Goal: Task Accomplishment & Management: Complete application form

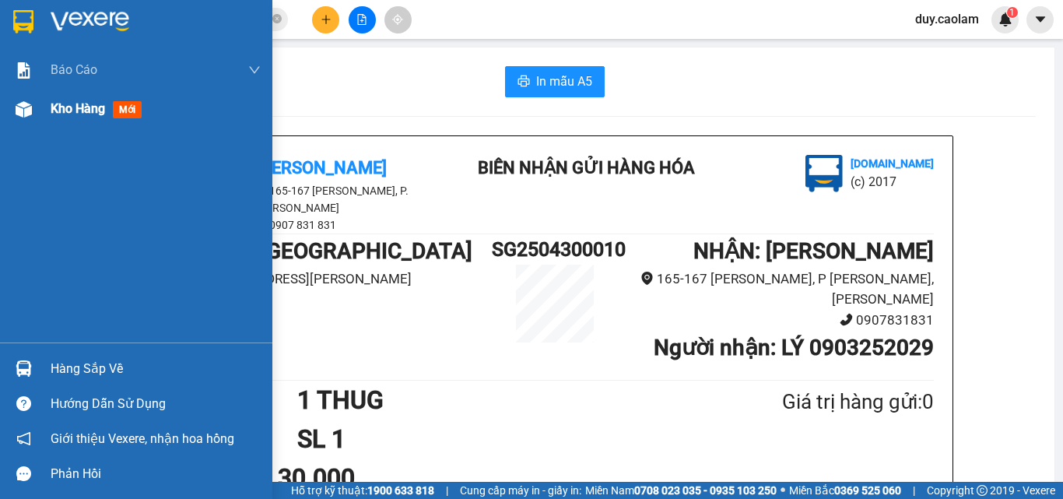
click at [79, 98] on div "Kho hàng mới" at bounding box center [156, 109] width 210 height 39
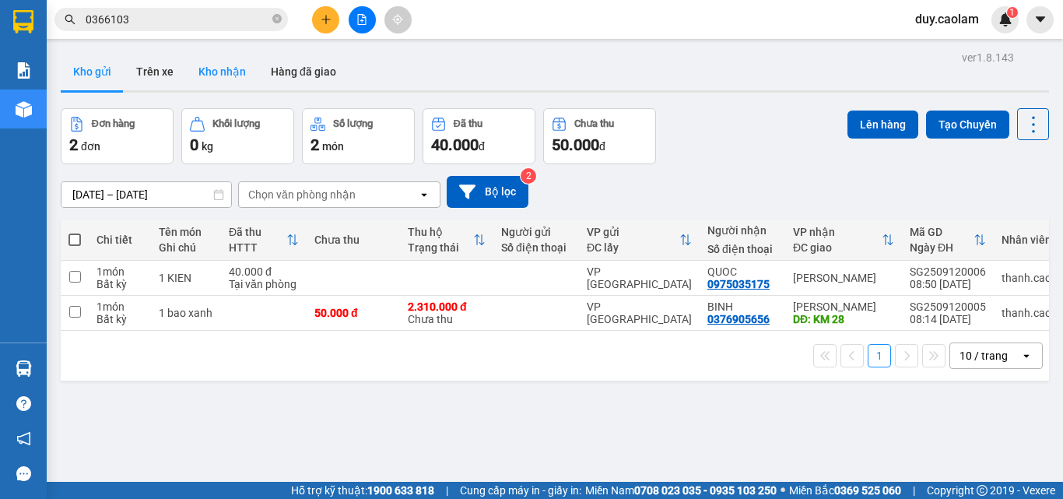
click at [237, 79] on button "Kho nhận" at bounding box center [222, 71] width 72 height 37
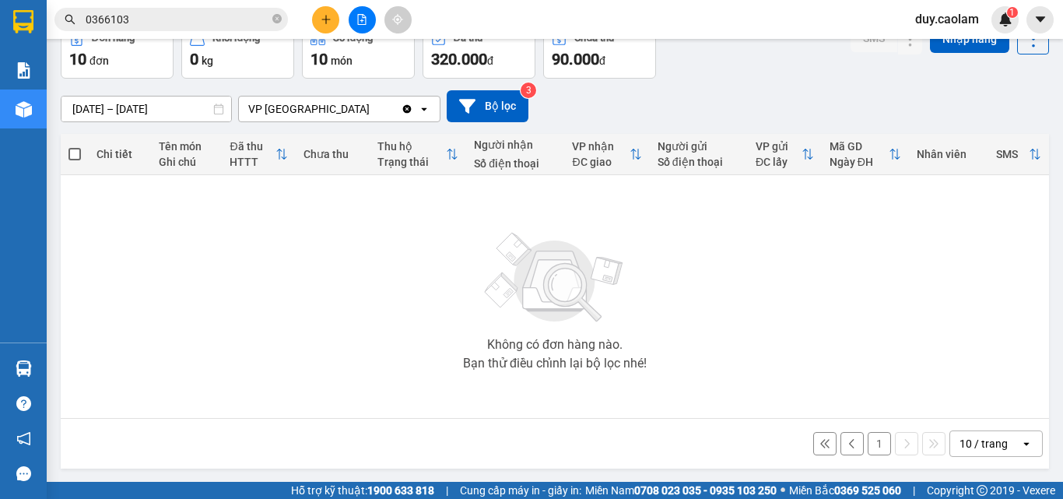
scroll to position [86, 0]
click at [868, 441] on button "1" at bounding box center [879, 442] width 23 height 23
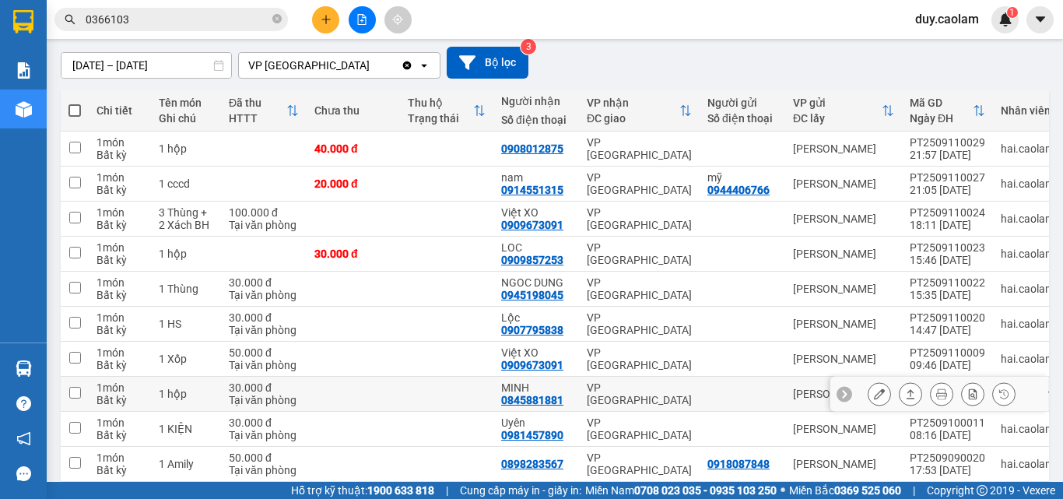
scroll to position [164, 0]
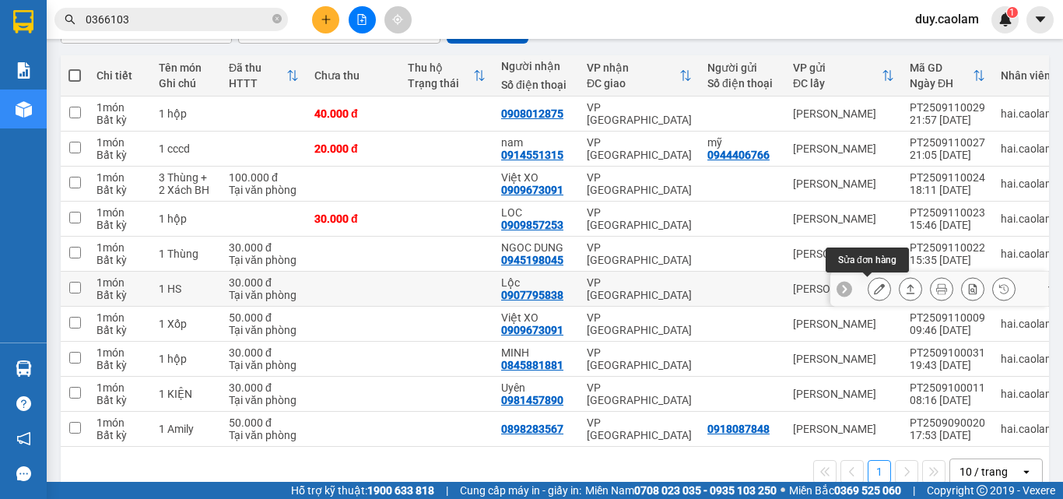
click at [869, 285] on button at bounding box center [880, 289] width 22 height 27
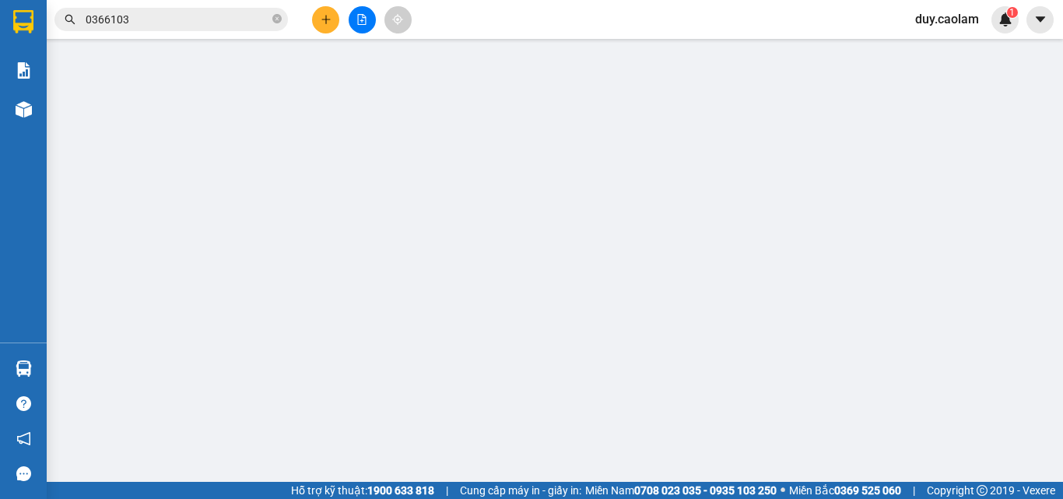
type input "0907795838"
type input "Lộc"
type input "30.000"
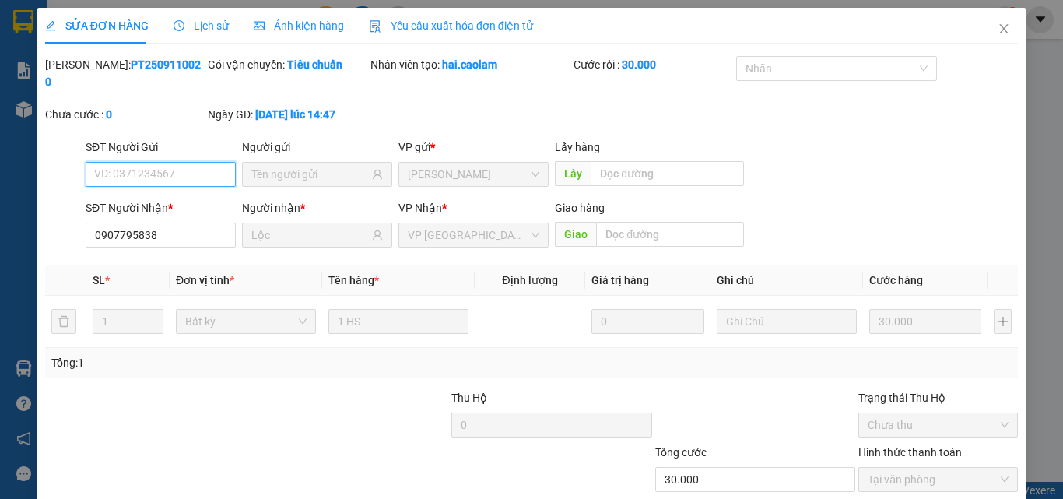
scroll to position [72, 0]
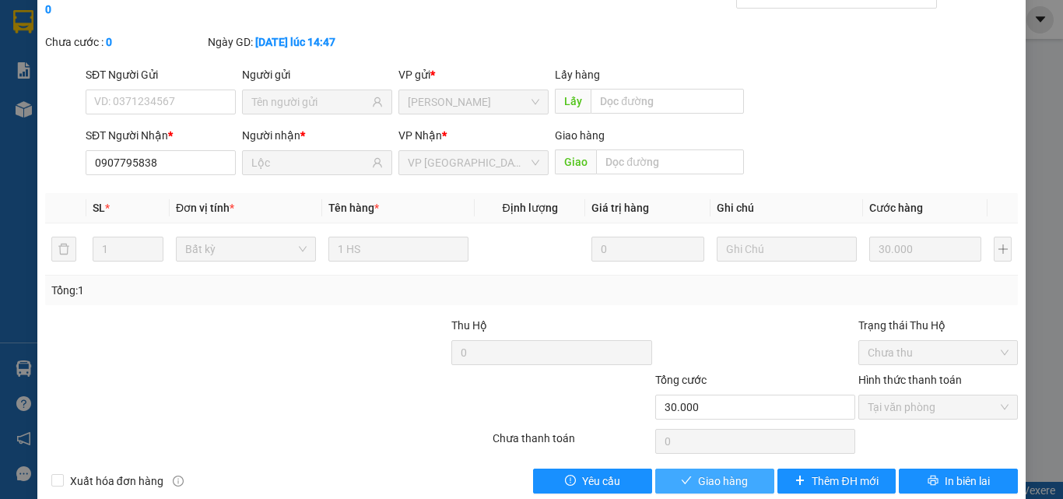
click at [729, 473] on span "Giao hàng" at bounding box center [723, 481] width 50 height 17
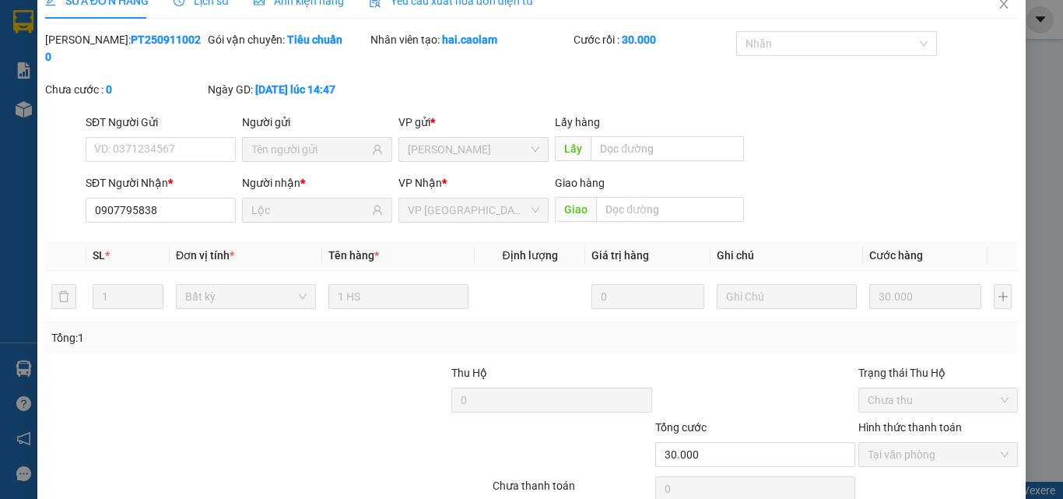
scroll to position [0, 0]
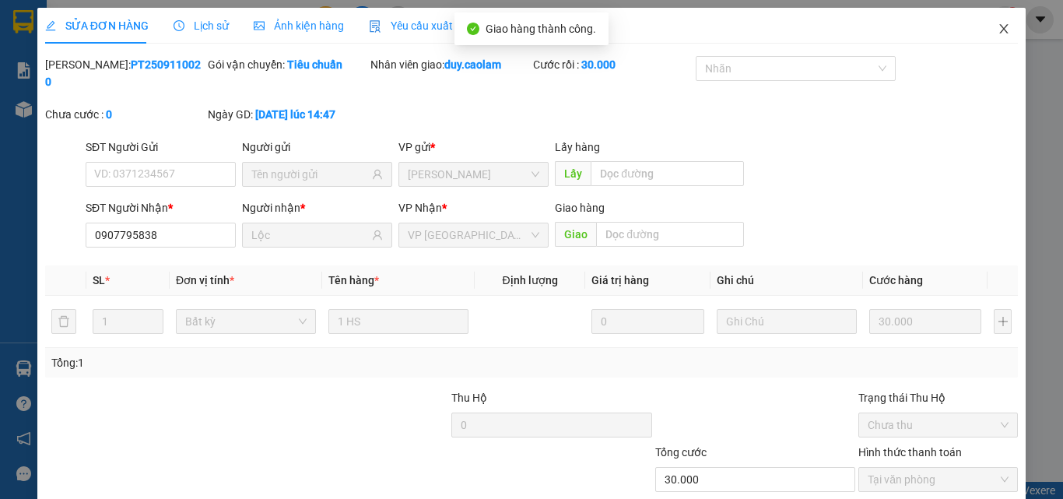
click at [998, 25] on icon "close" at bounding box center [1004, 29] width 12 height 12
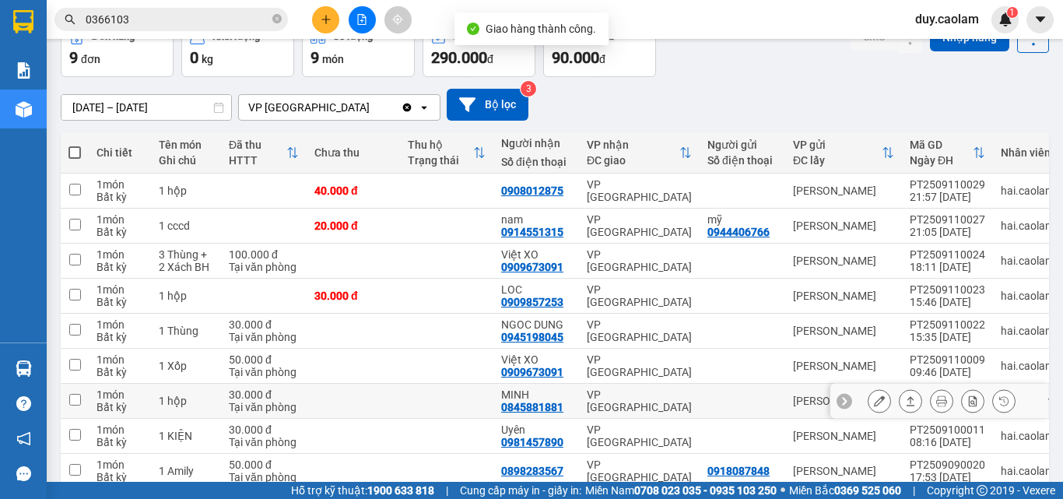
scroll to position [156, 0]
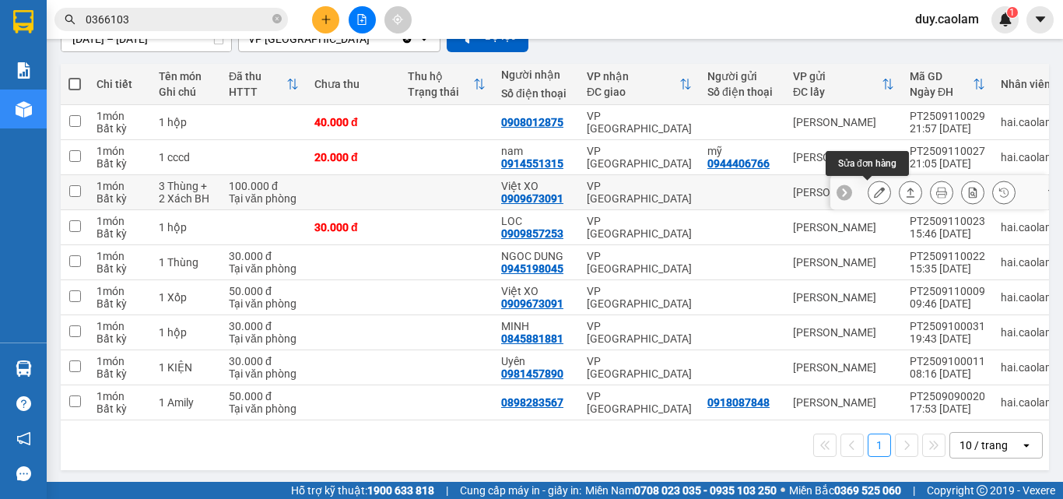
click at [874, 190] on icon at bounding box center [879, 192] width 11 height 11
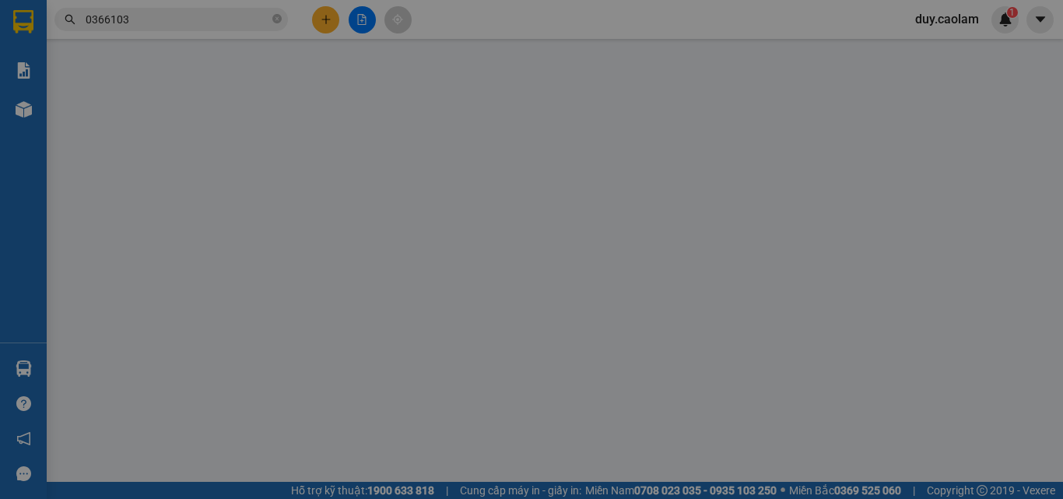
type input "0909673091"
type input "Việt XO"
type input "100.000"
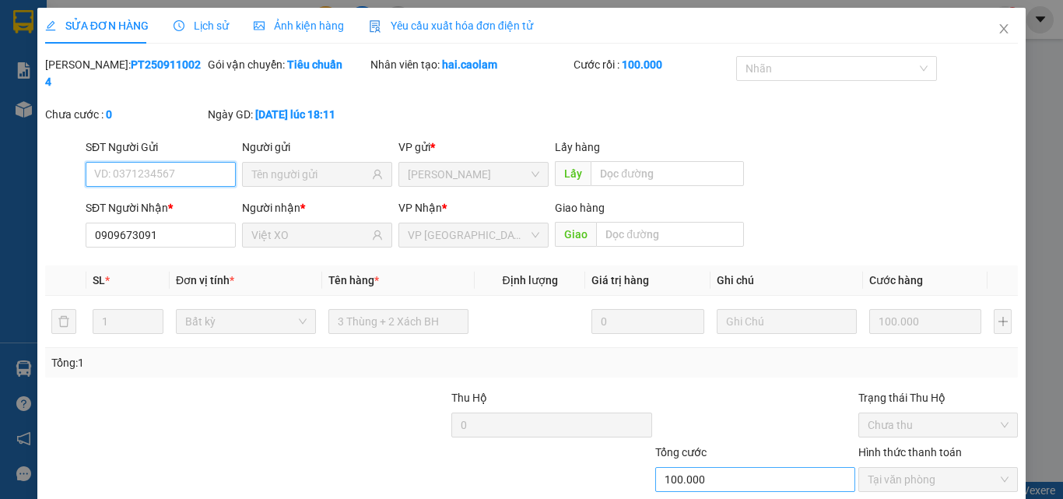
scroll to position [80, 0]
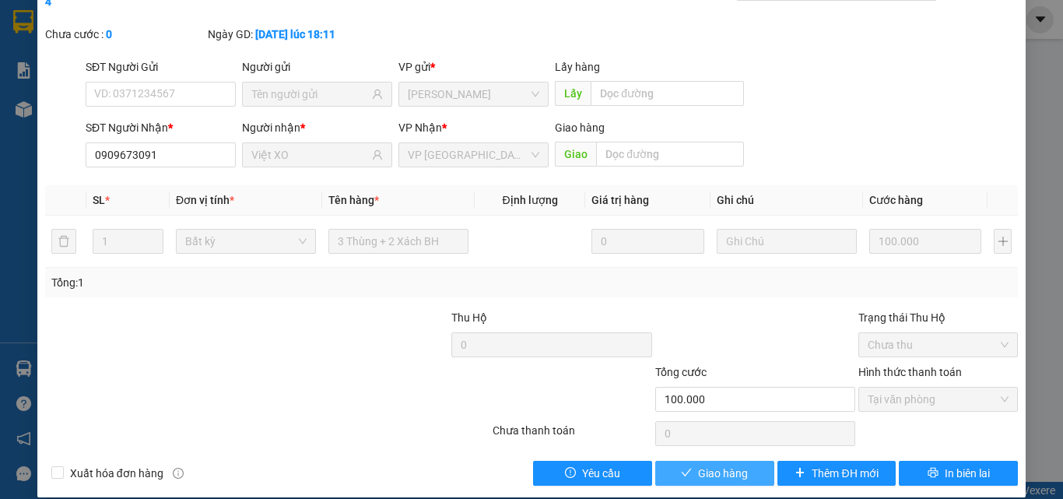
click at [713, 465] on span "Giao hàng" at bounding box center [723, 473] width 50 height 17
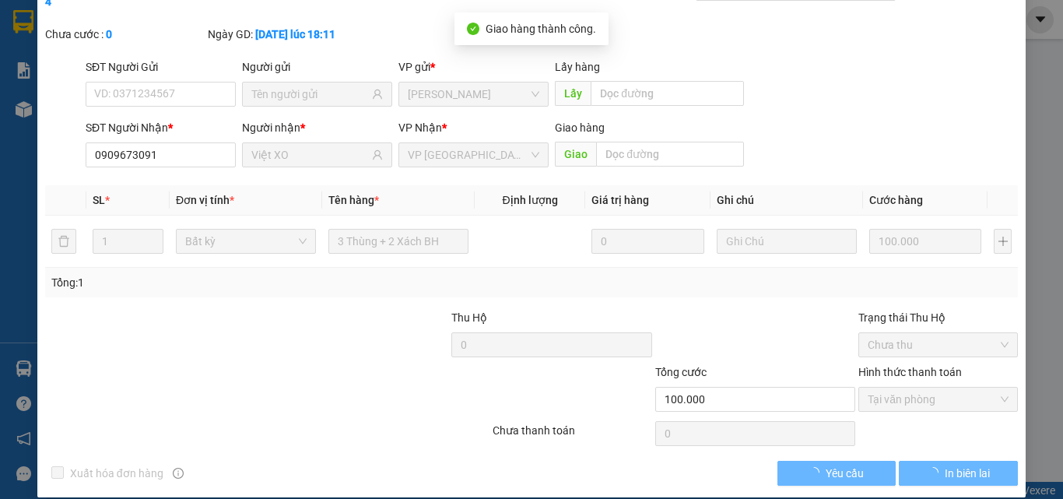
scroll to position [0, 0]
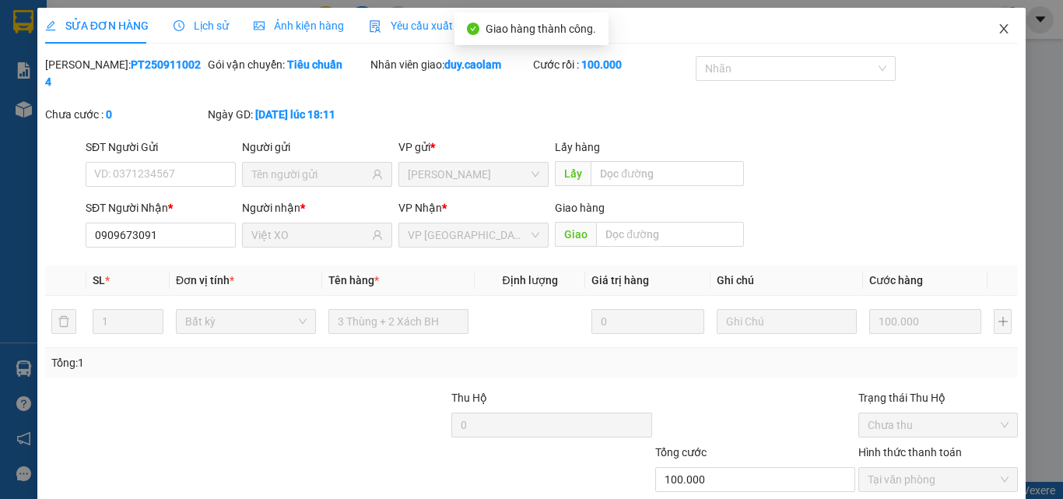
click at [998, 26] on icon "close" at bounding box center [1004, 29] width 12 height 12
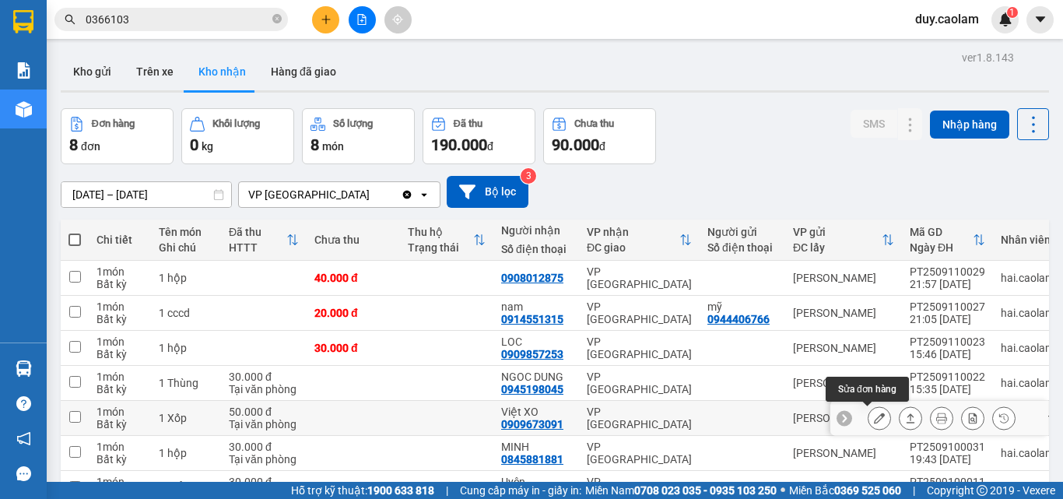
click at [869, 412] on button at bounding box center [880, 418] width 22 height 27
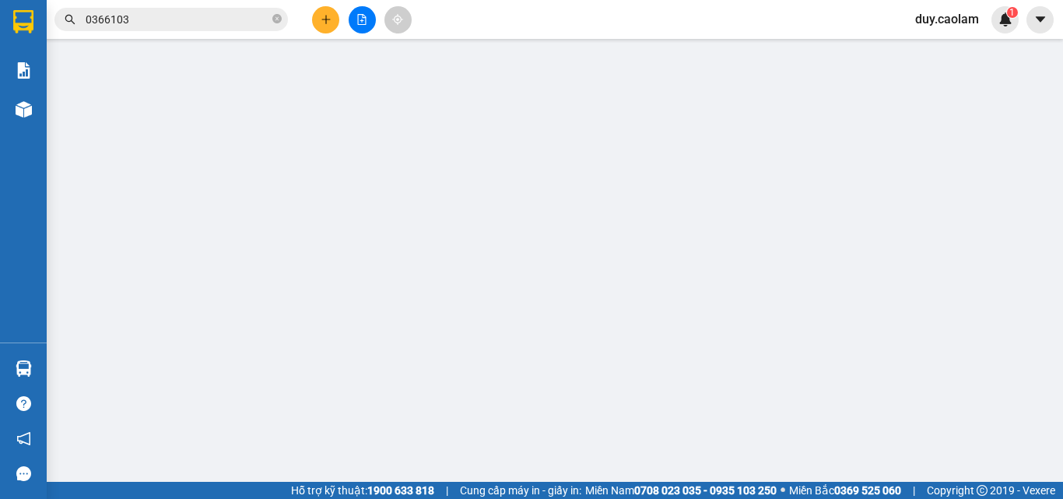
type input "0909673091"
type input "Việt XO"
type input "50.000"
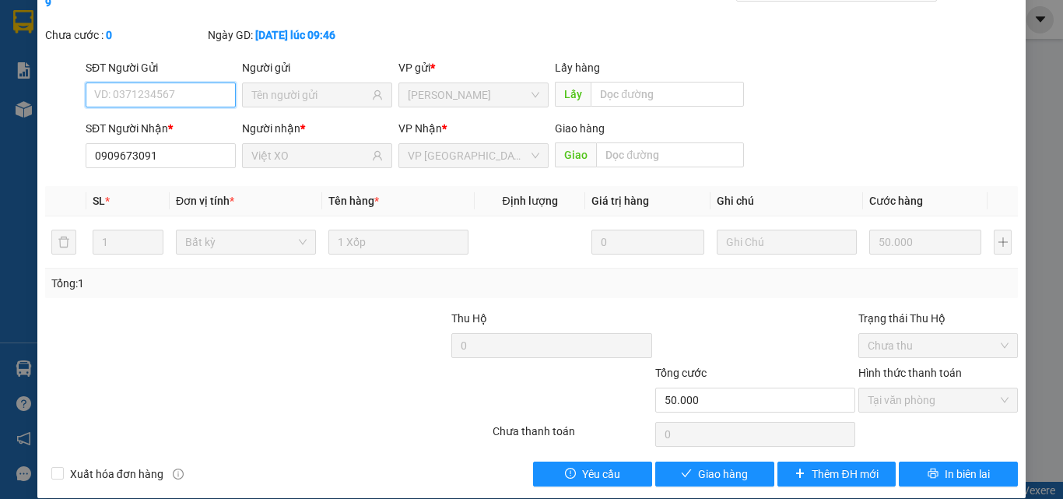
scroll to position [80, 0]
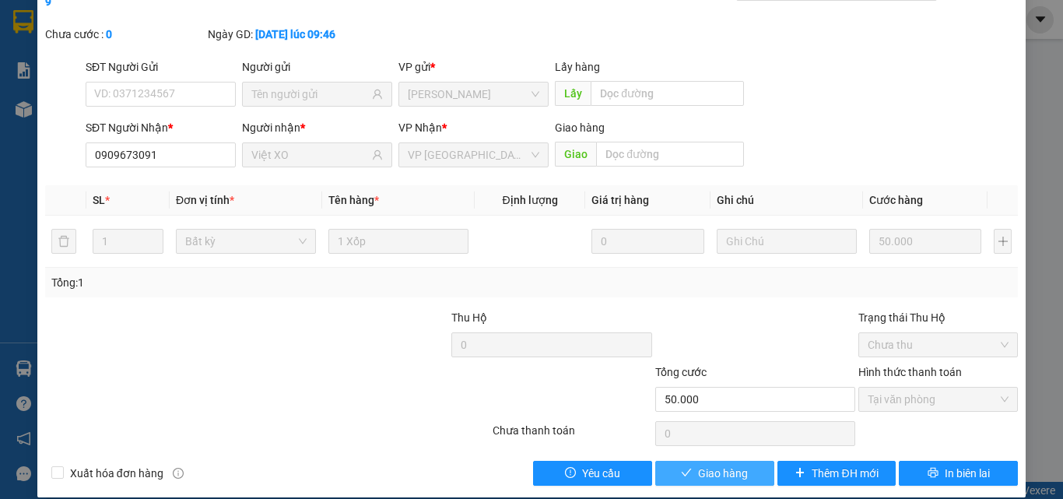
click at [712, 465] on span "Giao hàng" at bounding box center [723, 473] width 50 height 17
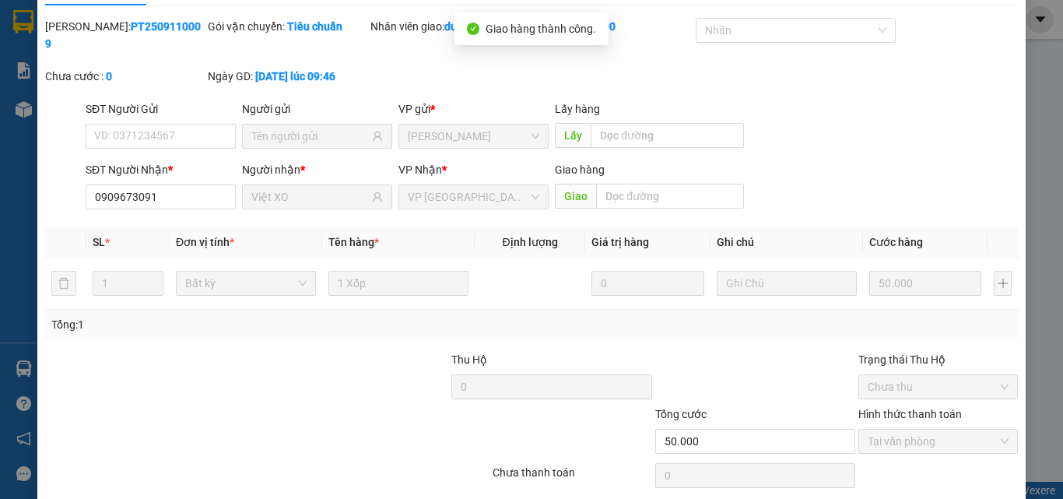
scroll to position [0, 0]
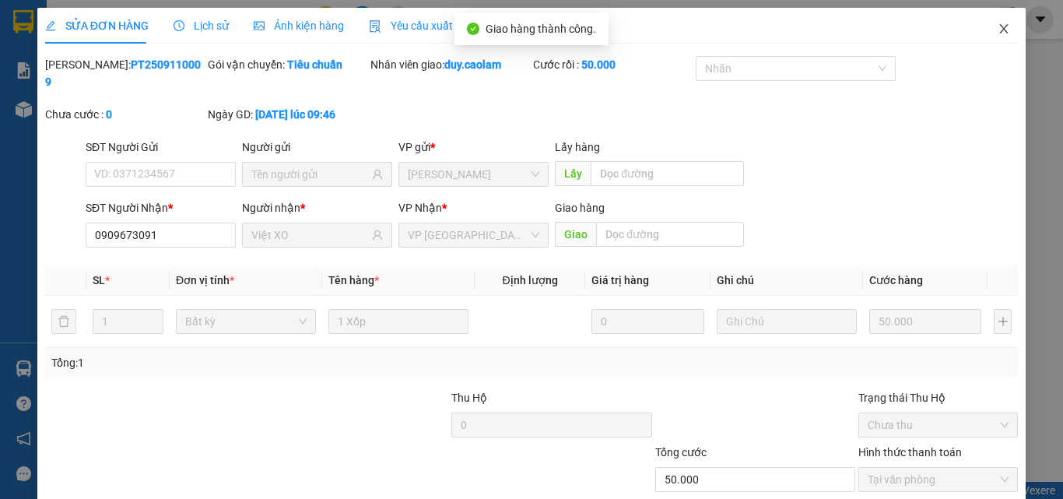
click at [998, 25] on icon "close" at bounding box center [1004, 29] width 12 height 12
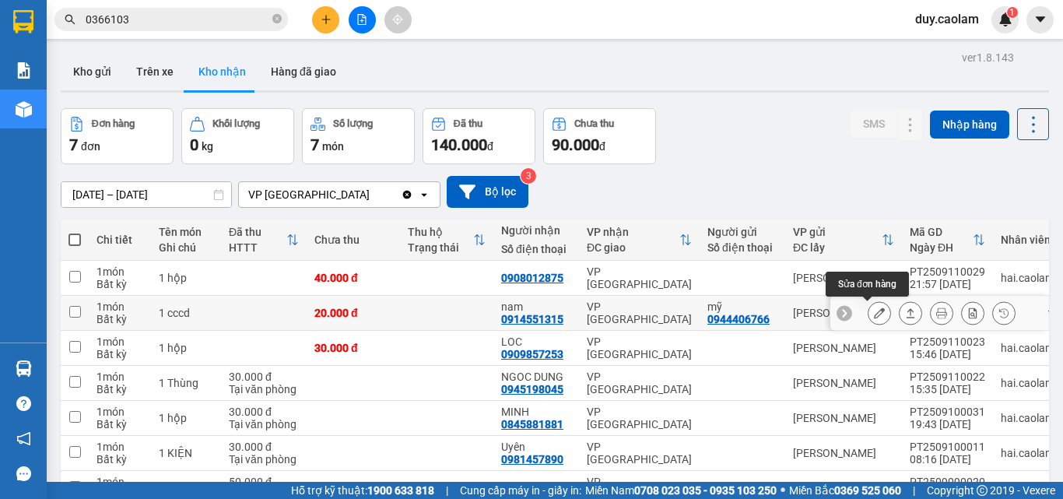
click at [874, 309] on button at bounding box center [880, 313] width 22 height 27
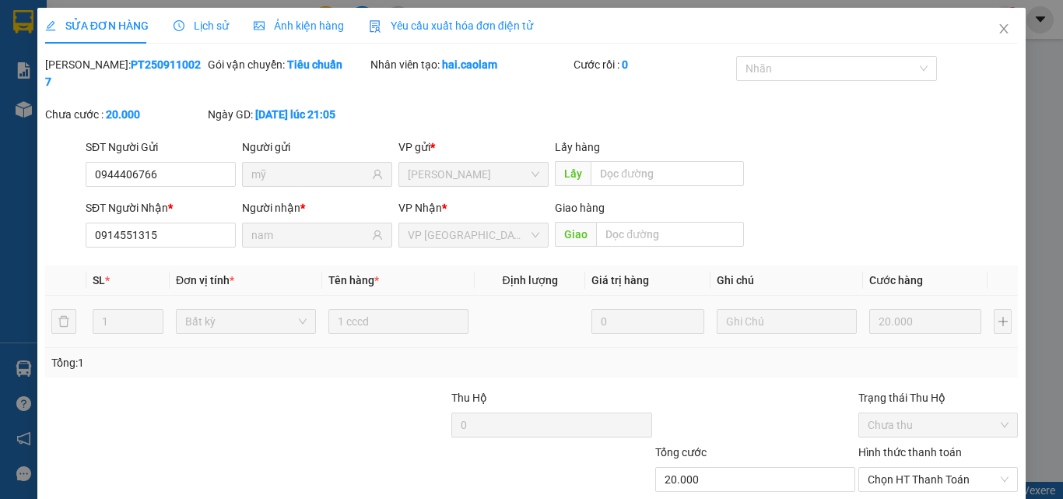
type input "0944406766"
type input "mỹ"
type input "0914551315"
type input "nam"
type input "20.000"
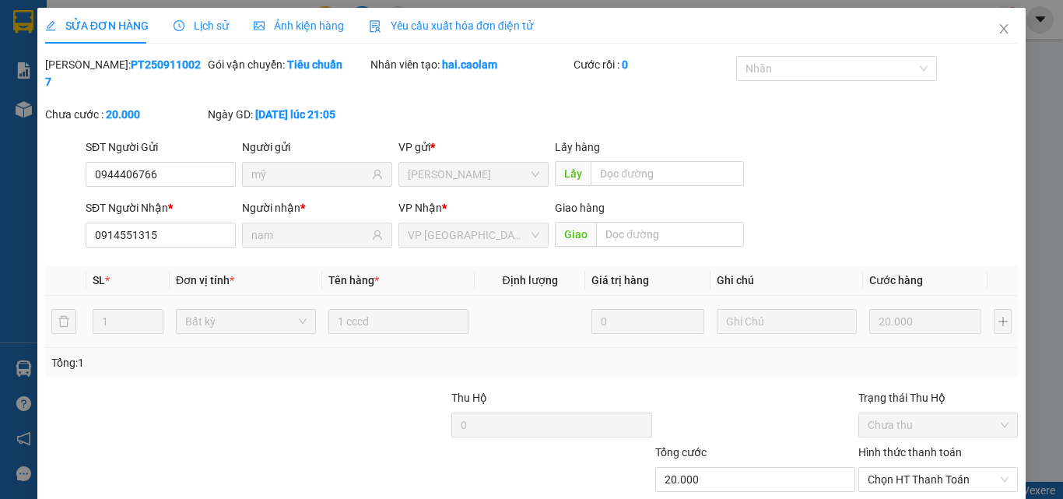
type input "20.000"
click at [199, 30] on span "Lịch sử" at bounding box center [201, 25] width 55 height 12
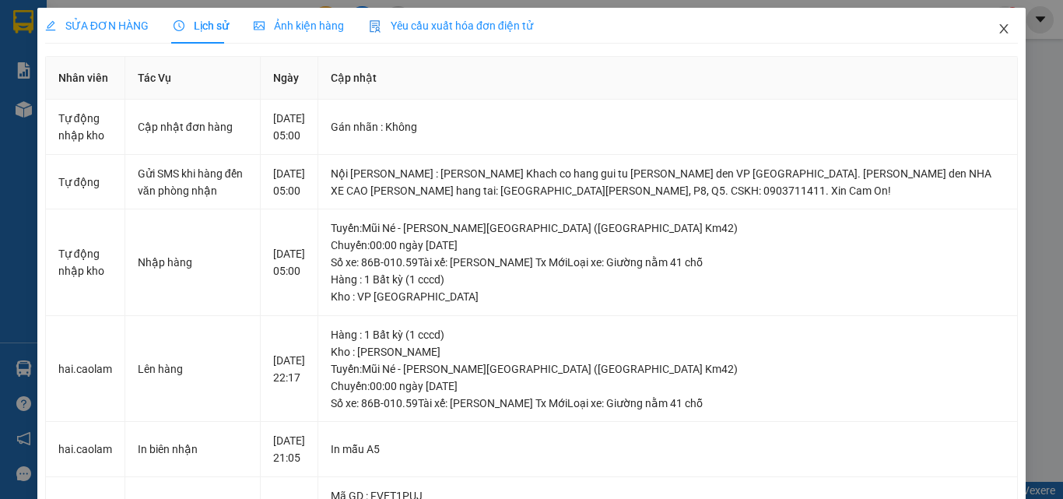
click at [998, 26] on icon "close" at bounding box center [1004, 29] width 12 height 12
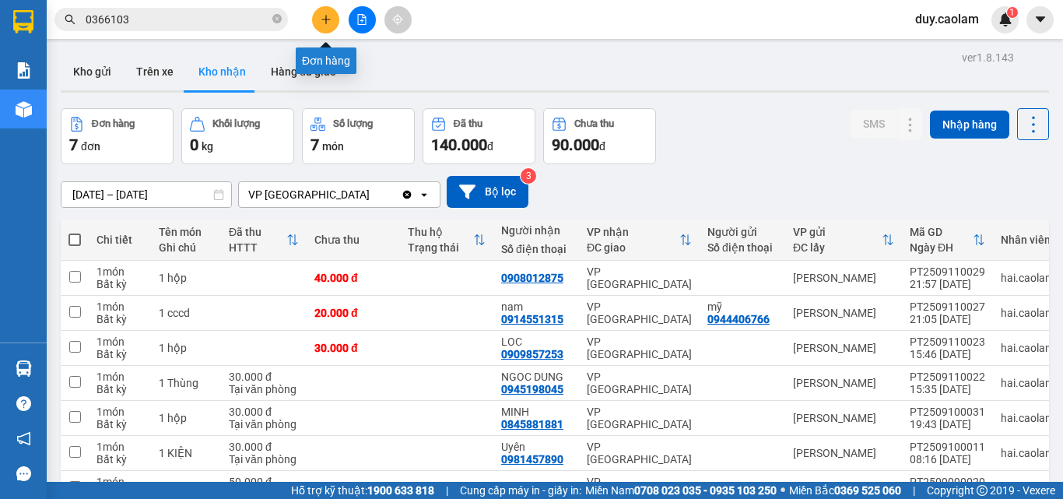
click at [330, 22] on icon "plus" at bounding box center [326, 19] width 11 height 11
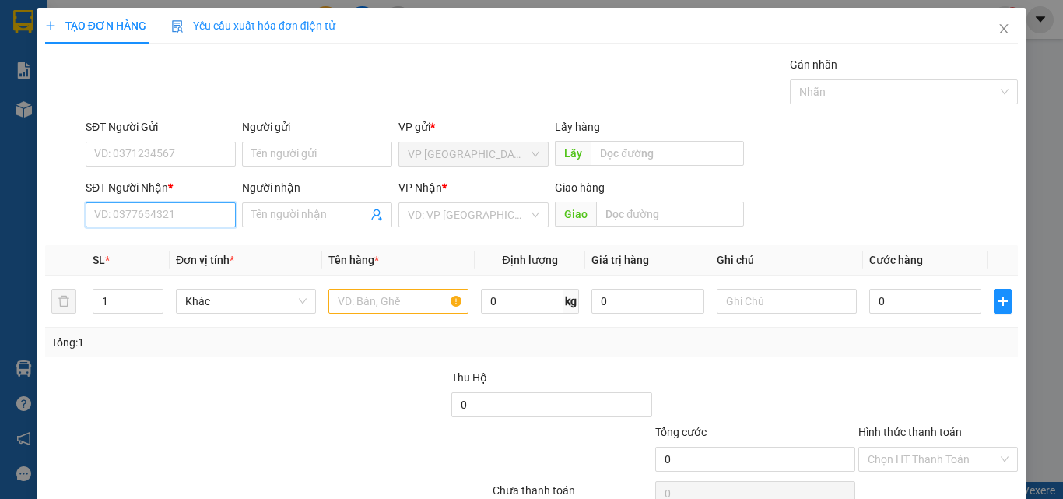
click at [142, 220] on input "SĐT Người Nhận *" at bounding box center [161, 214] width 150 height 25
click at [189, 215] on input "0918737474" at bounding box center [161, 214] width 150 height 25
click at [141, 213] on input "0918737474" at bounding box center [161, 214] width 150 height 25
type input "0918737374"
click at [290, 223] on input "Người nhận" at bounding box center [309, 214] width 116 height 17
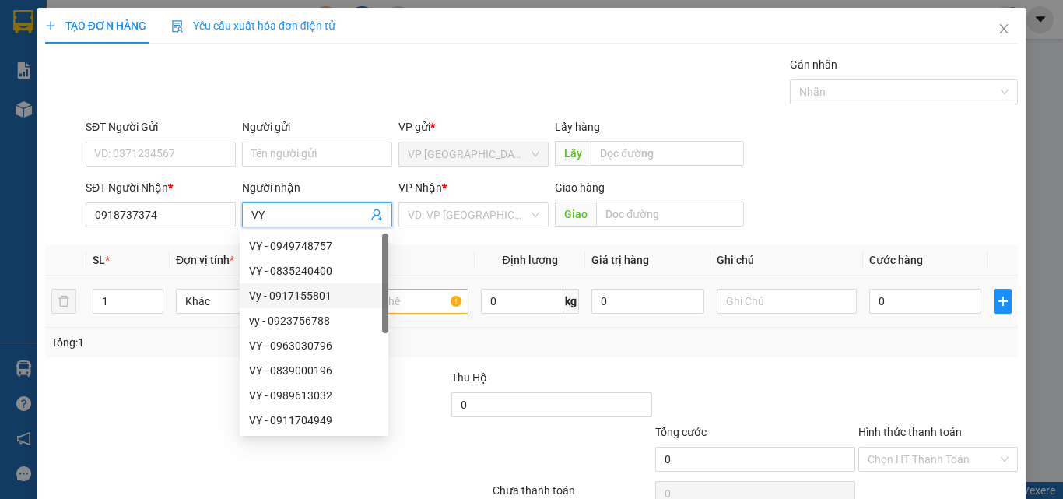
type input "VY"
click at [427, 296] on input "text" at bounding box center [399, 301] width 140 height 25
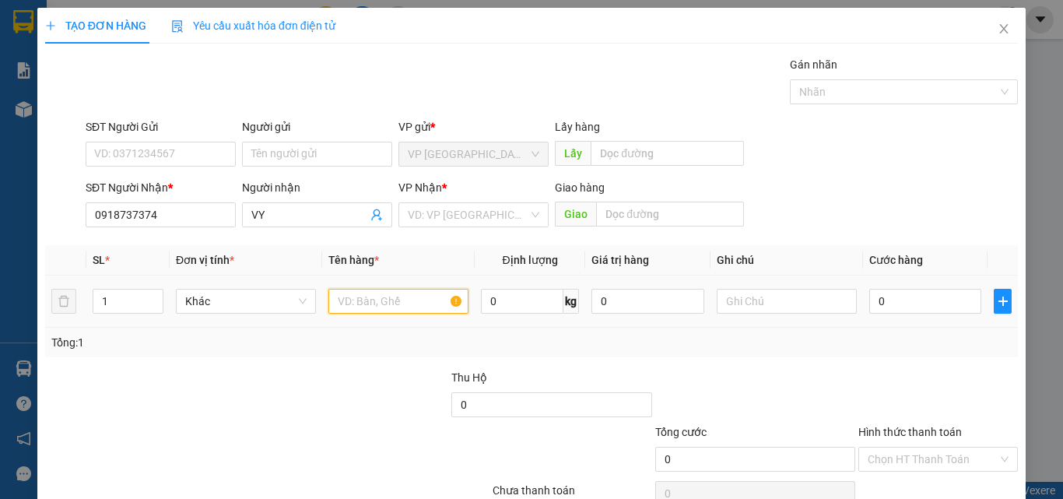
click at [414, 300] on input "text" at bounding box center [399, 301] width 140 height 25
type input "1BOC"
click at [916, 309] on input "0" at bounding box center [926, 301] width 112 height 25
type input "3"
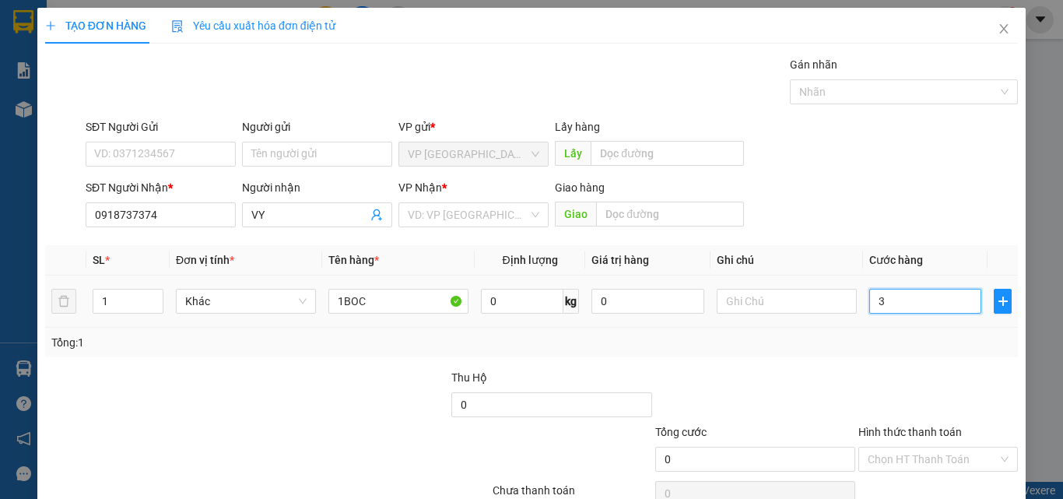
type input "3"
type input "30"
type input "300"
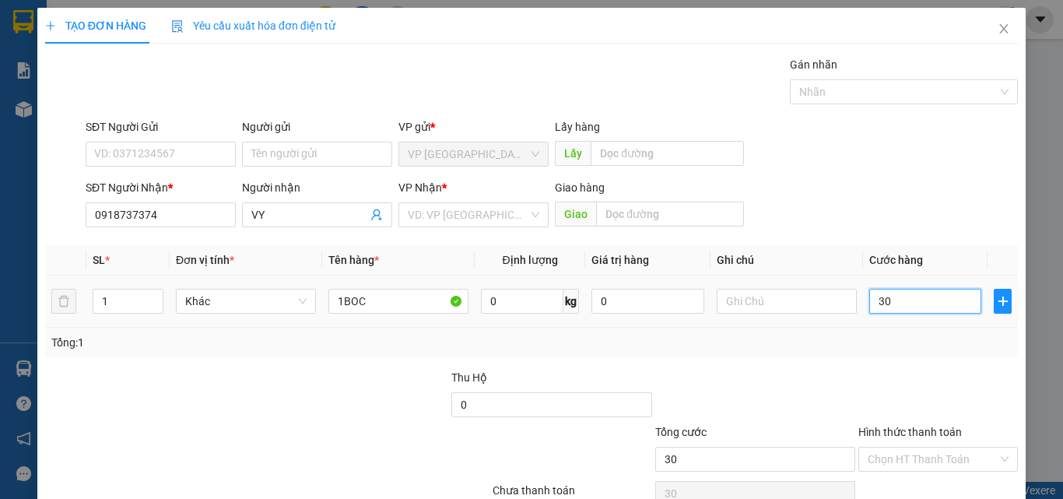
type input "300"
type input "3.000"
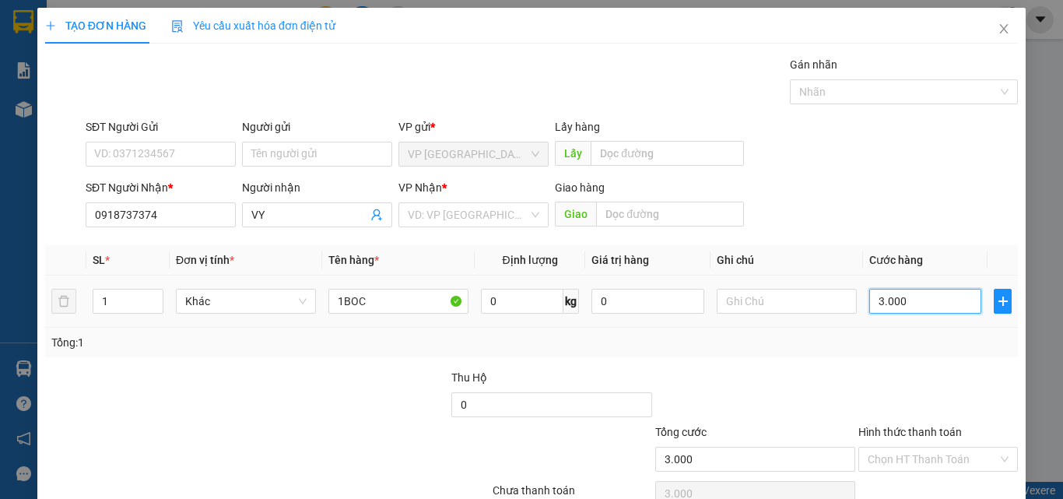
type input "30.000"
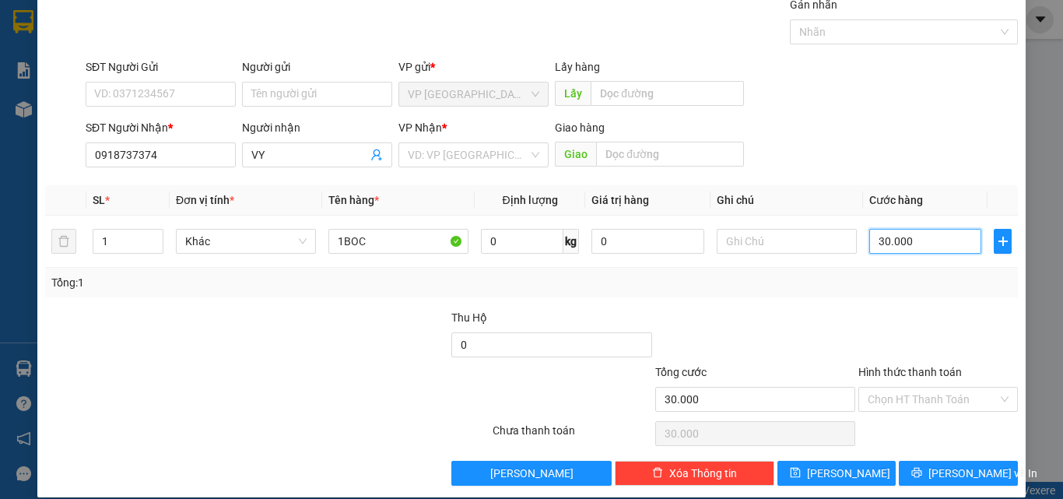
scroll to position [77, 0]
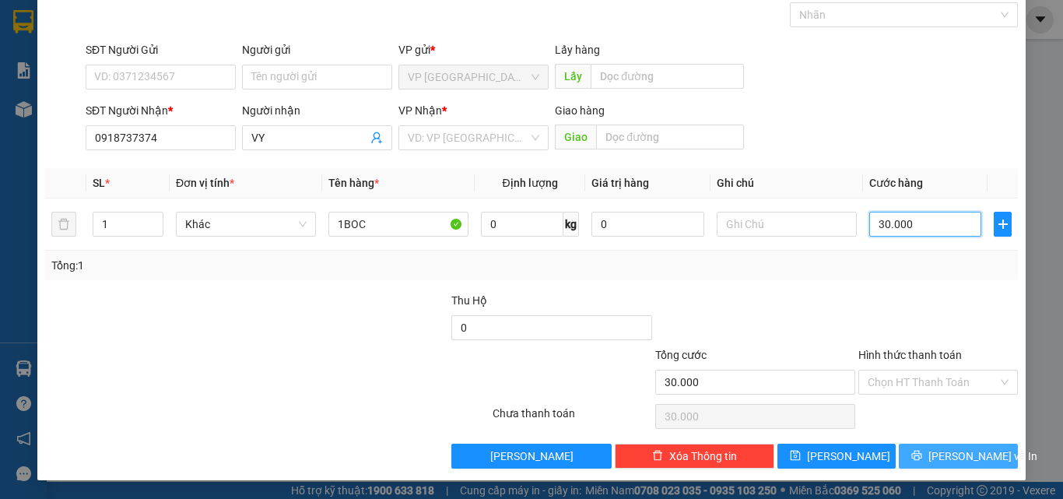
type input "30.000"
click at [923, 453] on icon "printer" at bounding box center [917, 455] width 11 height 11
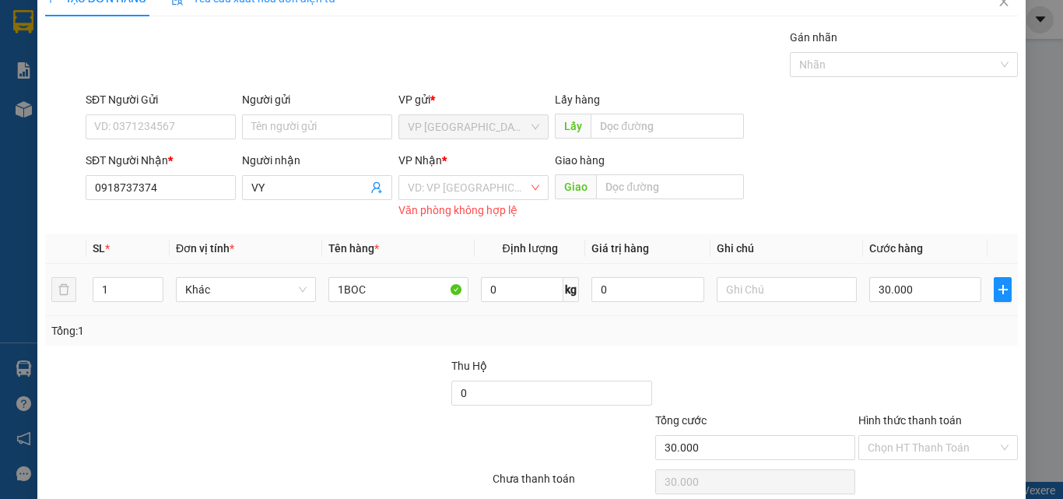
scroll to position [0, 0]
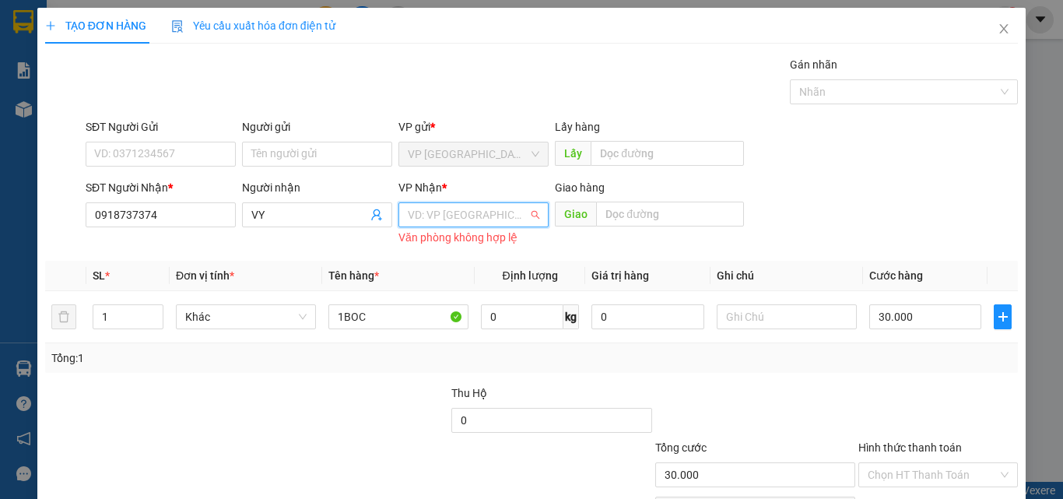
drag, startPoint x: 474, startPoint y: 218, endPoint x: 478, endPoint y: 235, distance: 17.6
click at [474, 219] on input "search" at bounding box center [468, 214] width 121 height 23
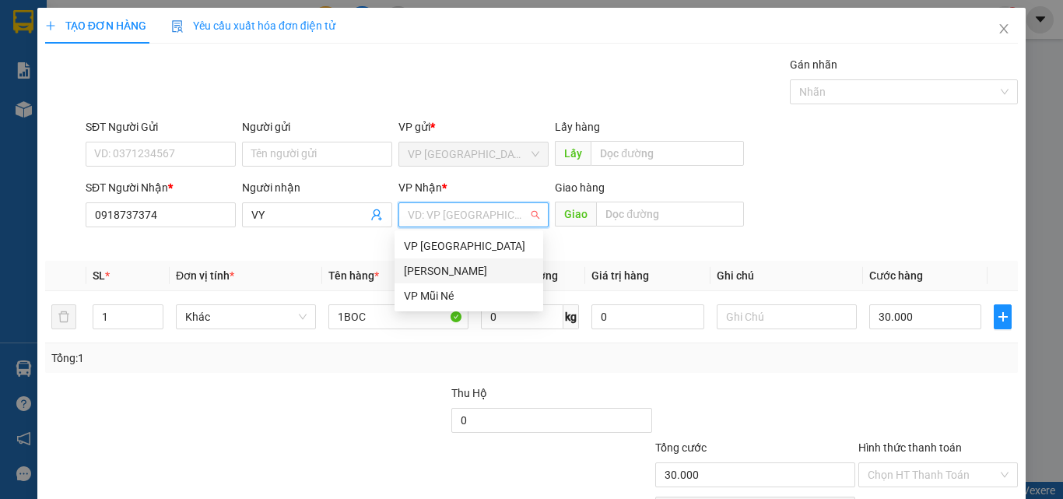
drag, startPoint x: 472, startPoint y: 267, endPoint x: 476, endPoint y: 258, distance: 9.8
click at [473, 267] on div "[PERSON_NAME]" at bounding box center [469, 270] width 130 height 17
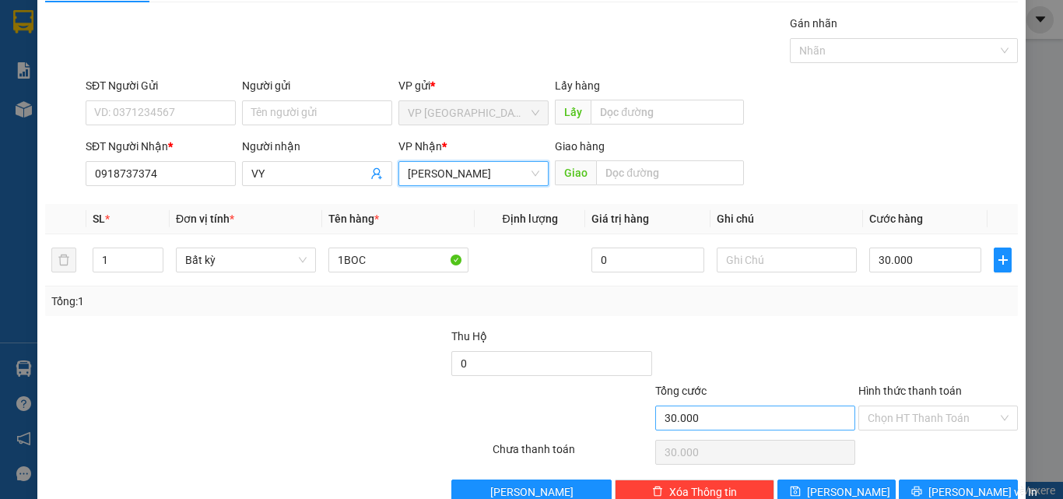
scroll to position [77, 0]
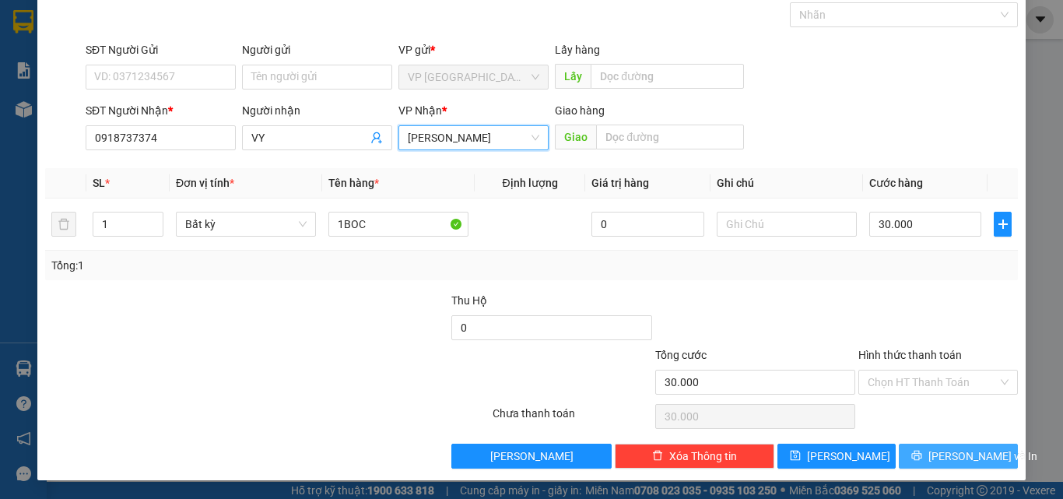
click at [933, 458] on button "[PERSON_NAME] và In" at bounding box center [958, 456] width 119 height 25
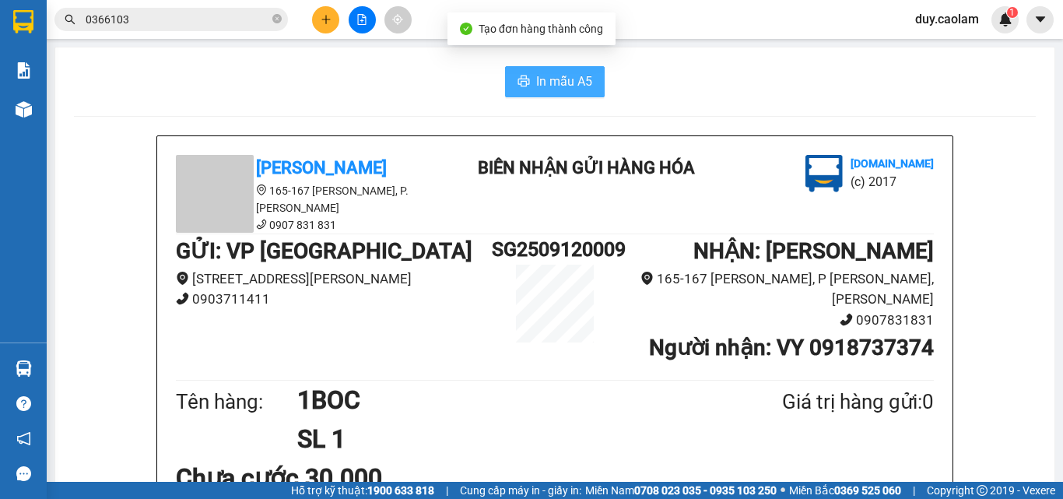
drag, startPoint x: 569, startPoint y: 79, endPoint x: 620, endPoint y: 106, distance: 57.1
click at [568, 79] on span "In mẫu A5" at bounding box center [564, 81] width 56 height 19
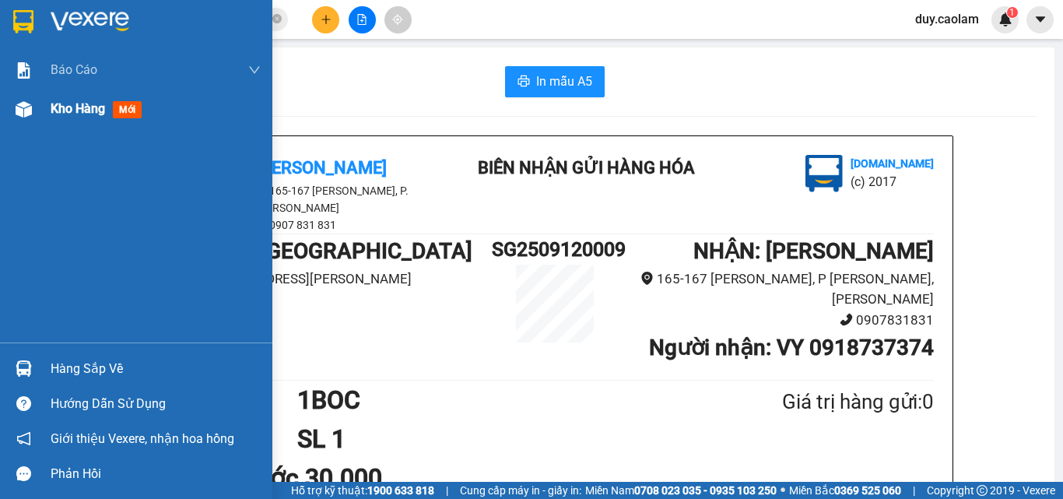
click at [44, 110] on div "Kho hàng mới" at bounding box center [136, 109] width 272 height 39
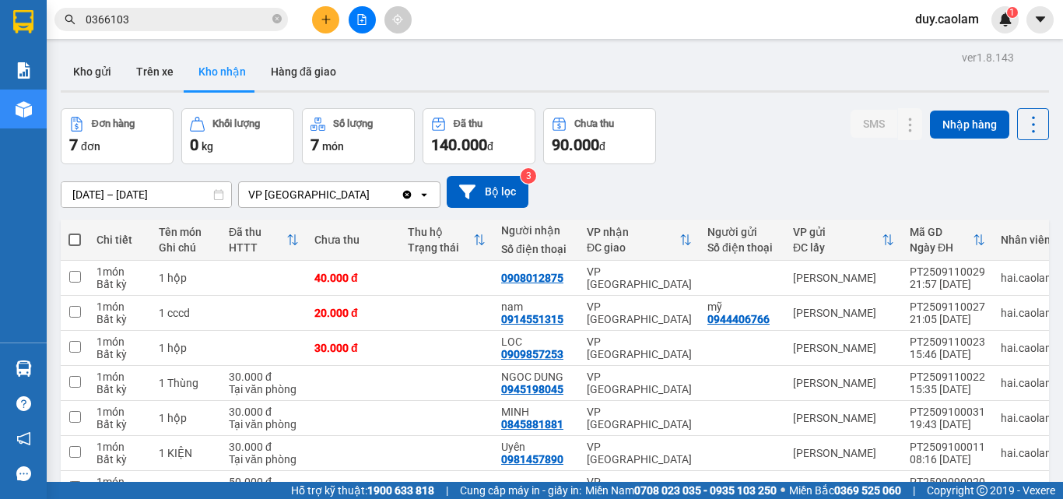
click at [279, 19] on icon "close-circle" at bounding box center [276, 18] width 9 height 9
click at [170, 26] on input "text" at bounding box center [178, 19] width 184 height 17
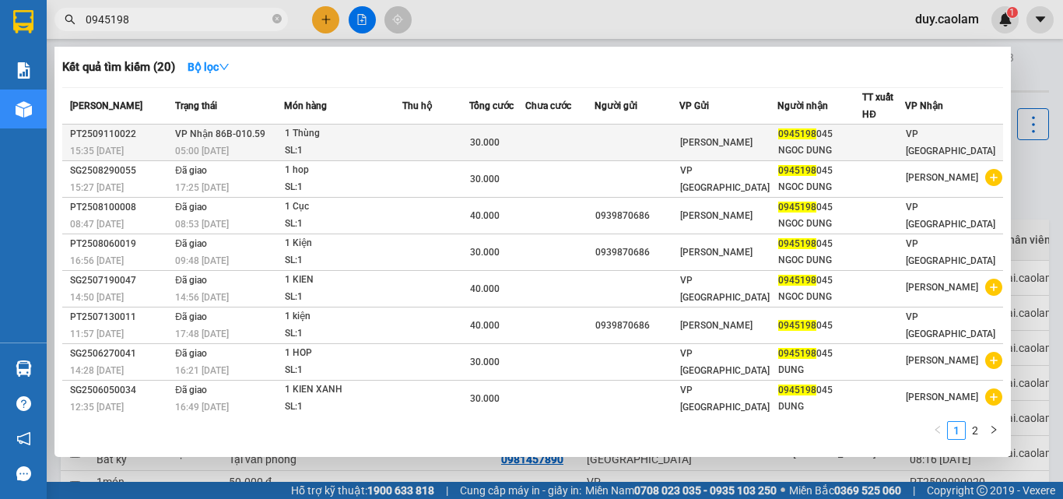
type input "0945198"
click at [558, 146] on td at bounding box center [560, 143] width 69 height 37
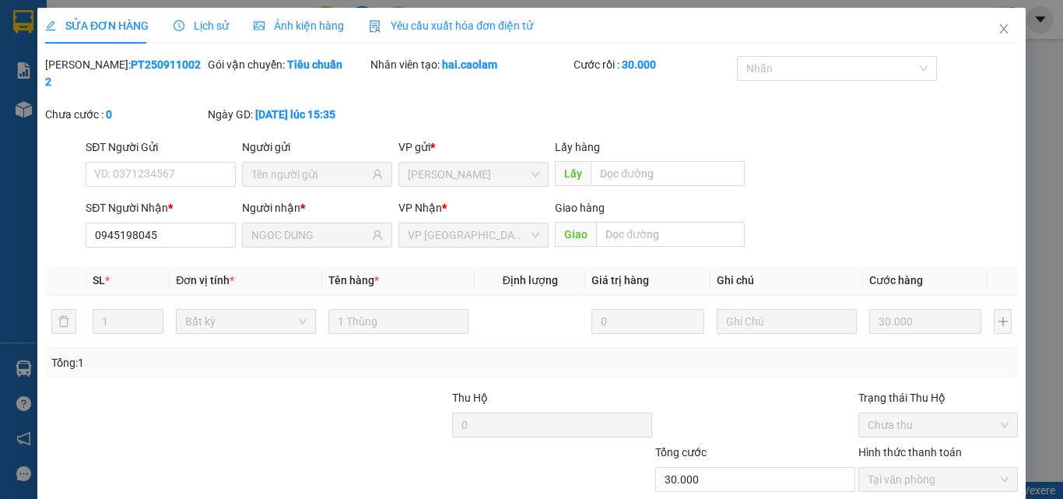
type input "0945198045"
type input "NGOC DUNG"
type input "30.000"
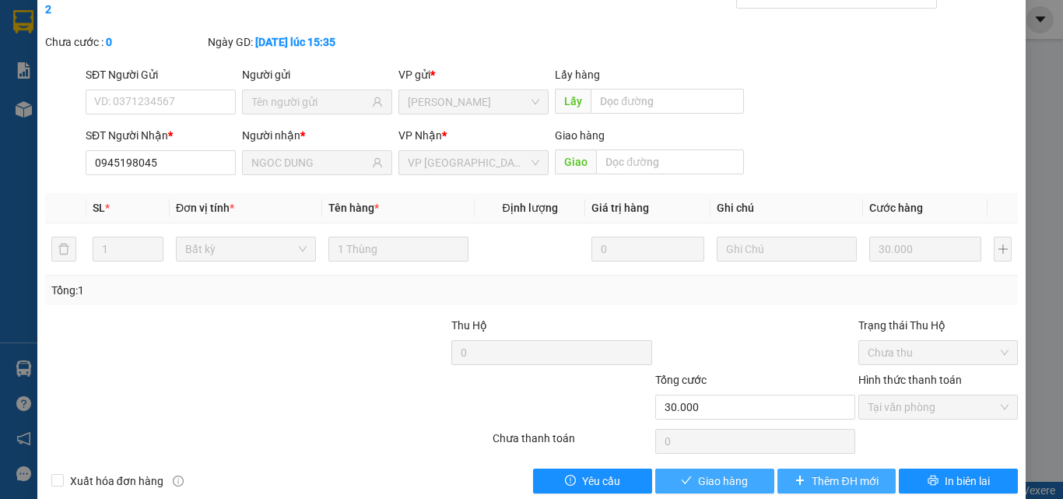
drag, startPoint x: 736, startPoint y: 465, endPoint x: 736, endPoint y: 446, distance: 18.7
click at [735, 473] on span "Giao hàng" at bounding box center [723, 481] width 50 height 17
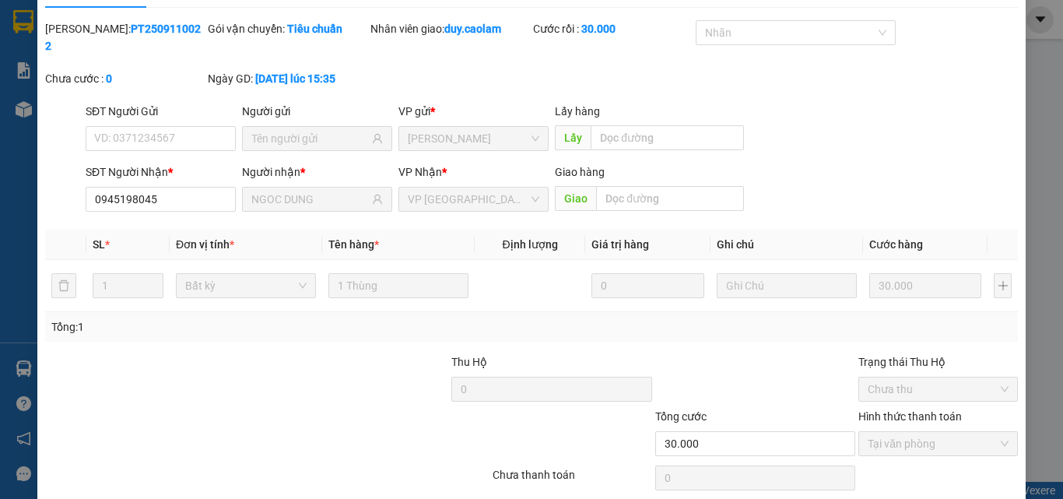
scroll to position [0, 0]
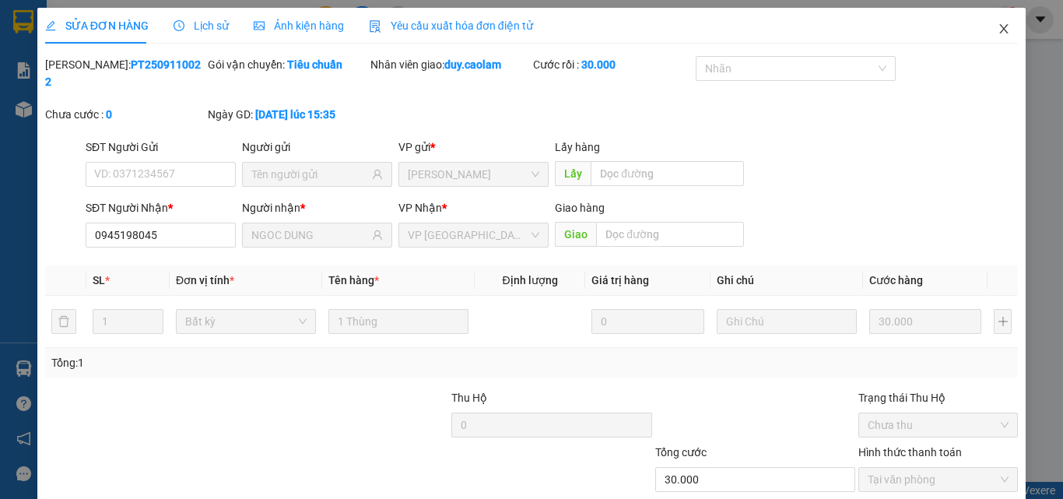
click at [998, 26] on icon "close" at bounding box center [1004, 29] width 12 height 12
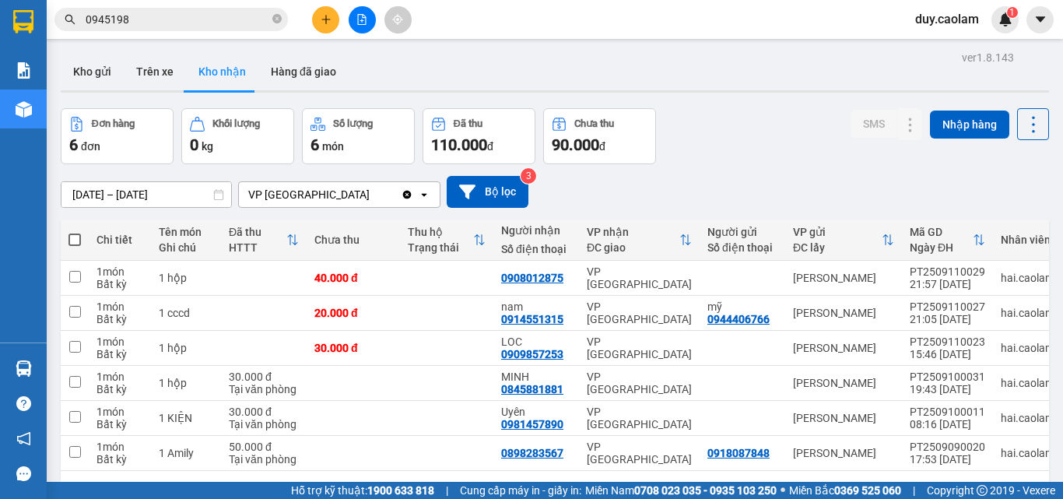
click at [332, 22] on button at bounding box center [325, 19] width 27 height 27
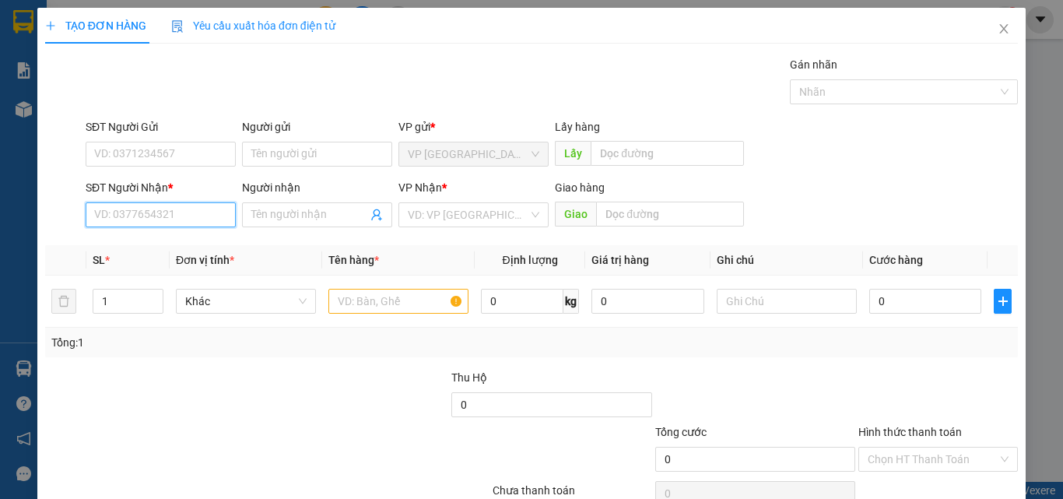
click at [173, 216] on input "SĐT Người Nhận *" at bounding box center [161, 214] width 150 height 25
click at [171, 216] on input "3534" at bounding box center [161, 214] width 150 height 25
click at [165, 248] on div "0963103534 - CHI VY" at bounding box center [159, 245] width 130 height 17
type input "0963103534"
type input "CHI VY"
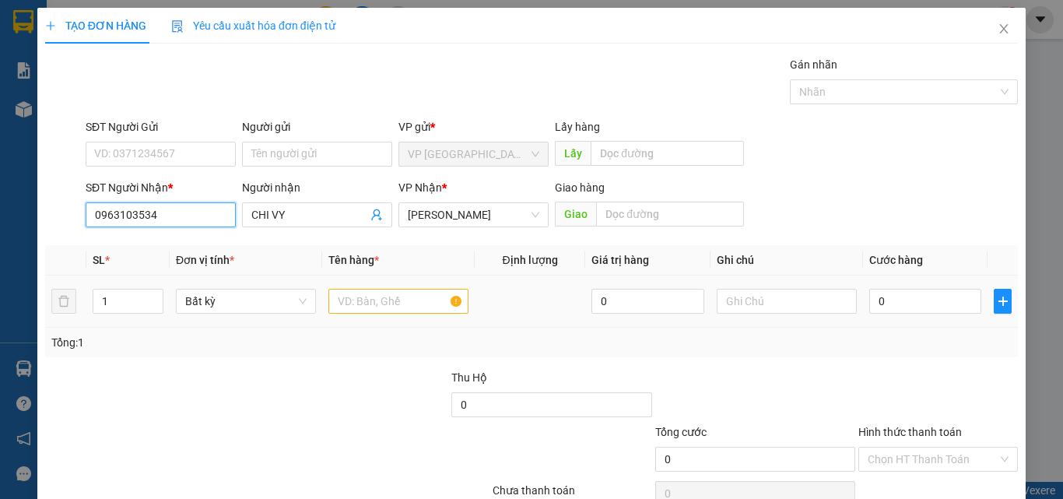
type input "0963103534"
click at [407, 297] on input "text" at bounding box center [399, 301] width 140 height 25
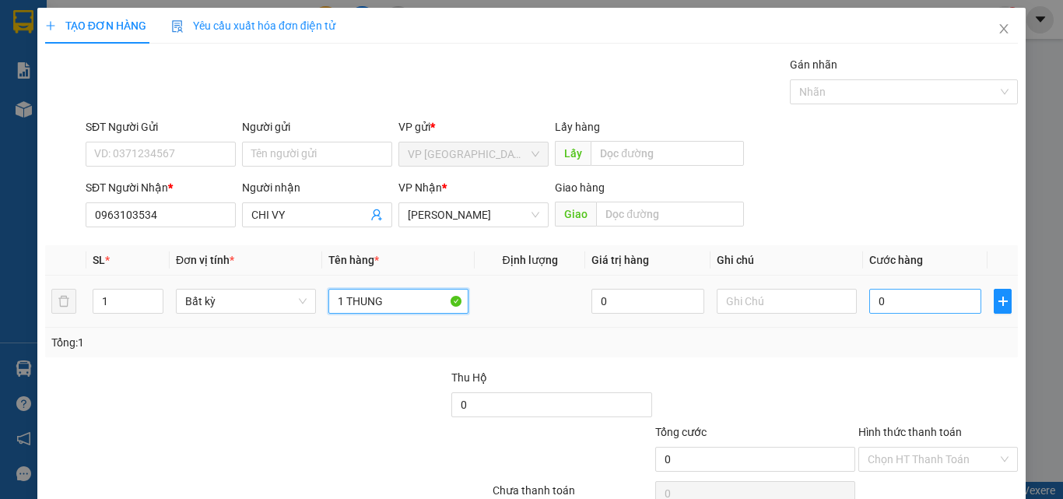
type input "1 THUNG"
click at [919, 299] on input "0" at bounding box center [926, 301] width 112 height 25
type input "4"
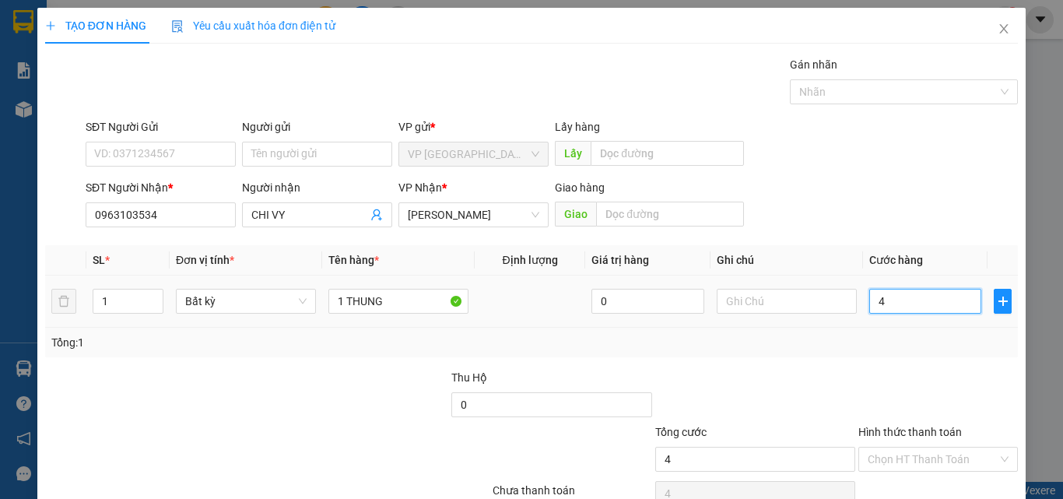
type input "40"
type input "400"
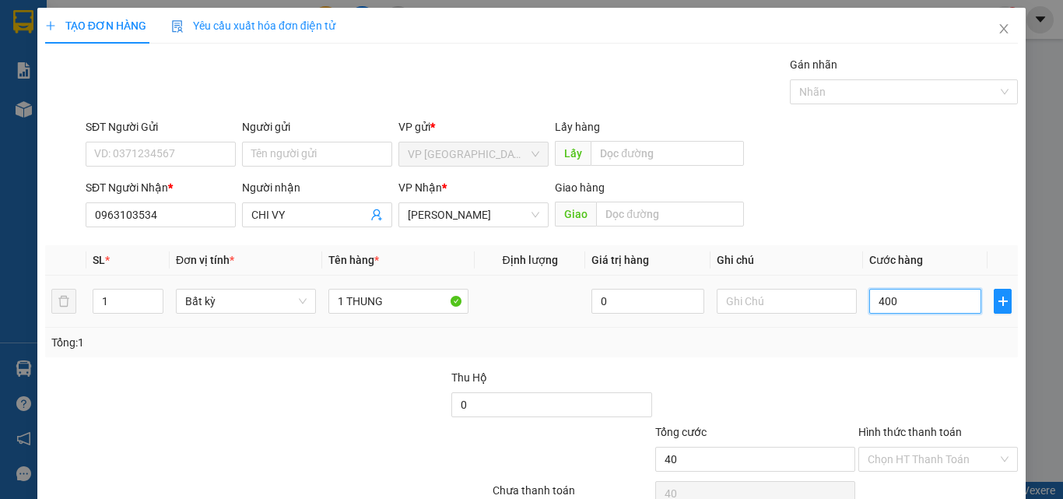
type input "400"
type input "4.000"
type input "40.000"
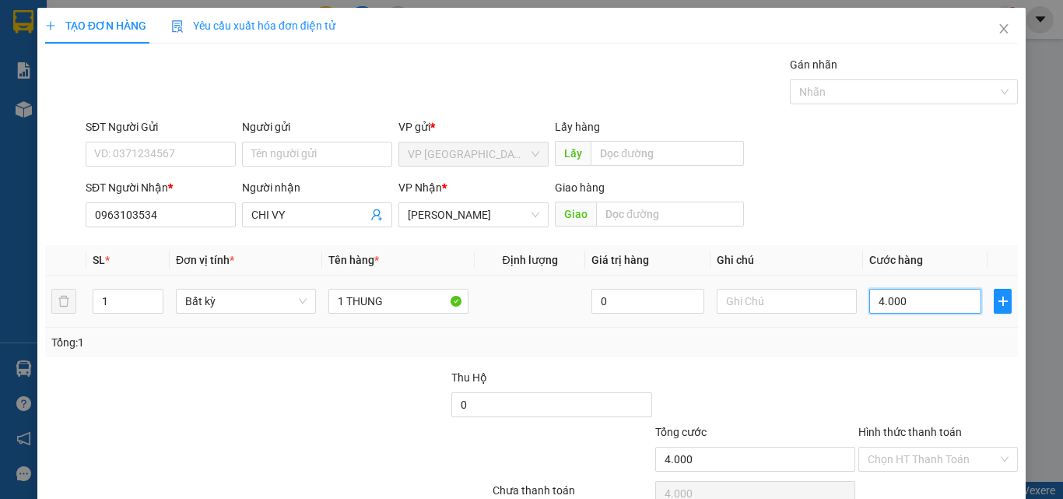
type input "40.000"
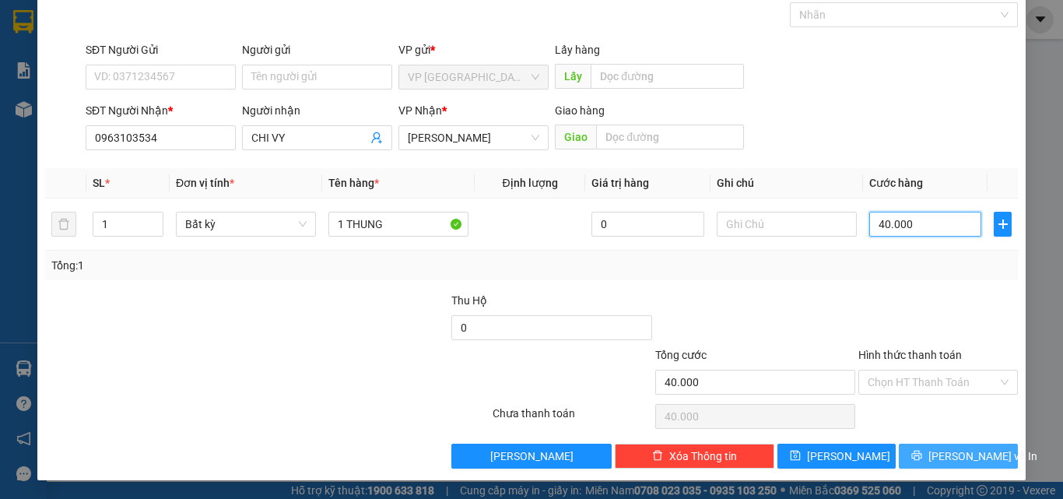
type input "40.000"
click at [933, 466] on button "[PERSON_NAME] và In" at bounding box center [958, 456] width 119 height 25
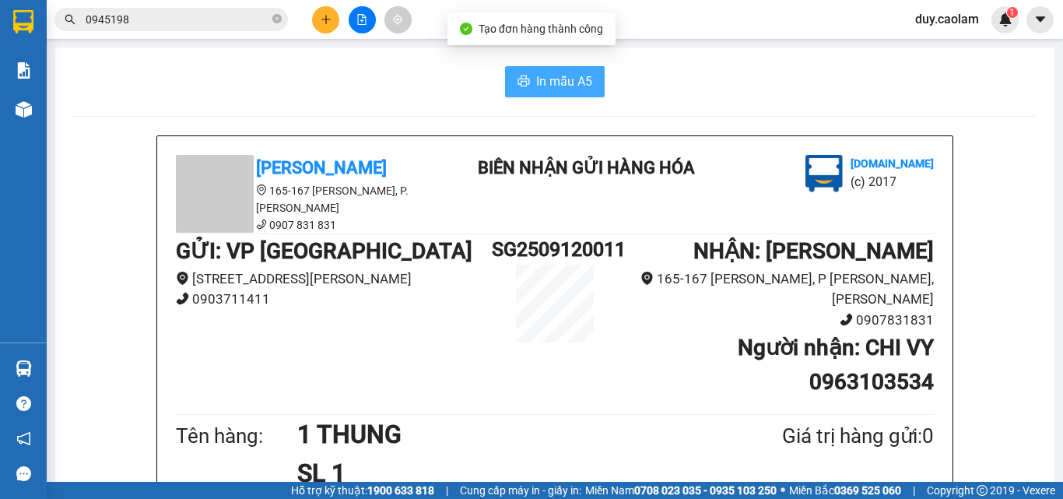
click at [536, 85] on span "In mẫu A5" at bounding box center [564, 81] width 56 height 19
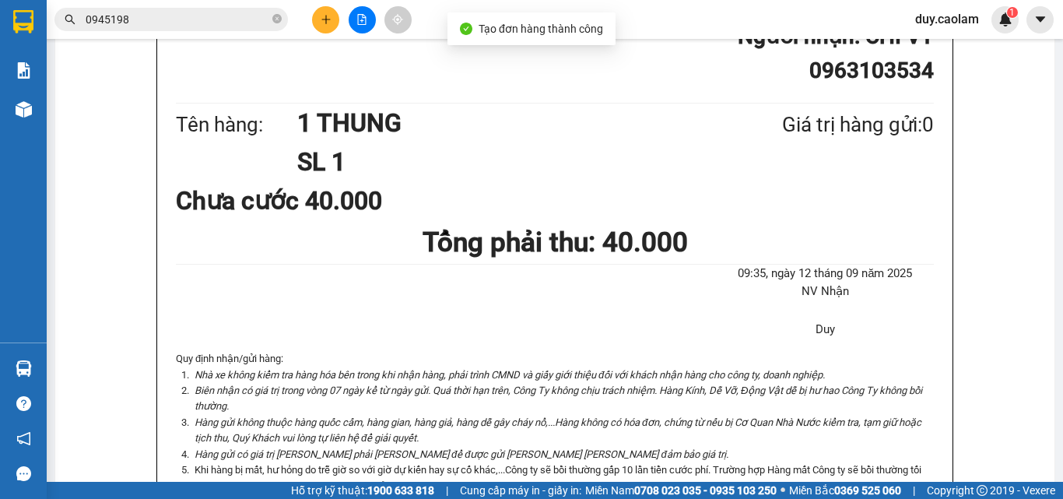
scroll to position [156, 0]
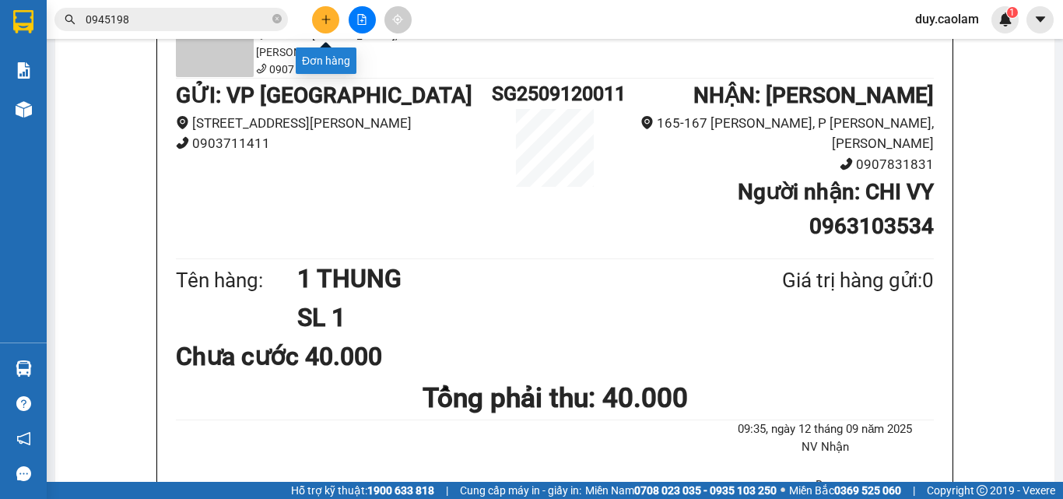
click at [329, 24] on icon "plus" at bounding box center [326, 19] width 11 height 11
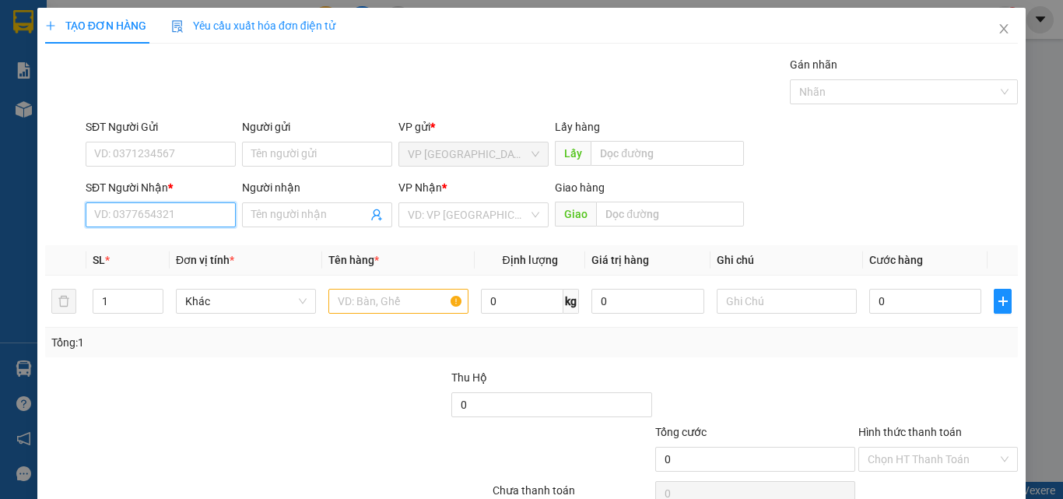
click at [200, 217] on input "SĐT Người Nhận *" at bounding box center [161, 214] width 150 height 25
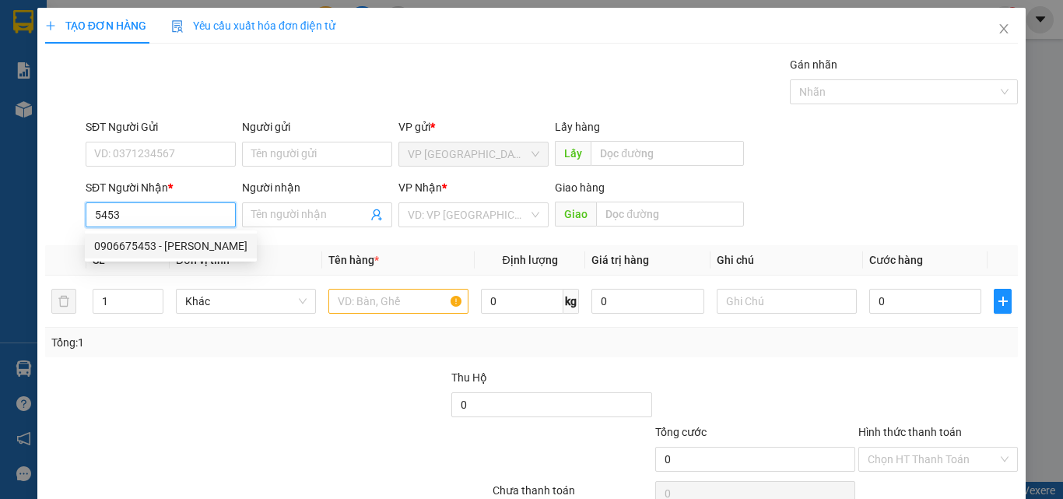
click at [175, 239] on div "0906675453 - [PERSON_NAME]" at bounding box center [170, 245] width 153 height 17
type input "0906675453"
type input "THÀNH LÊ"
type input "0906675453"
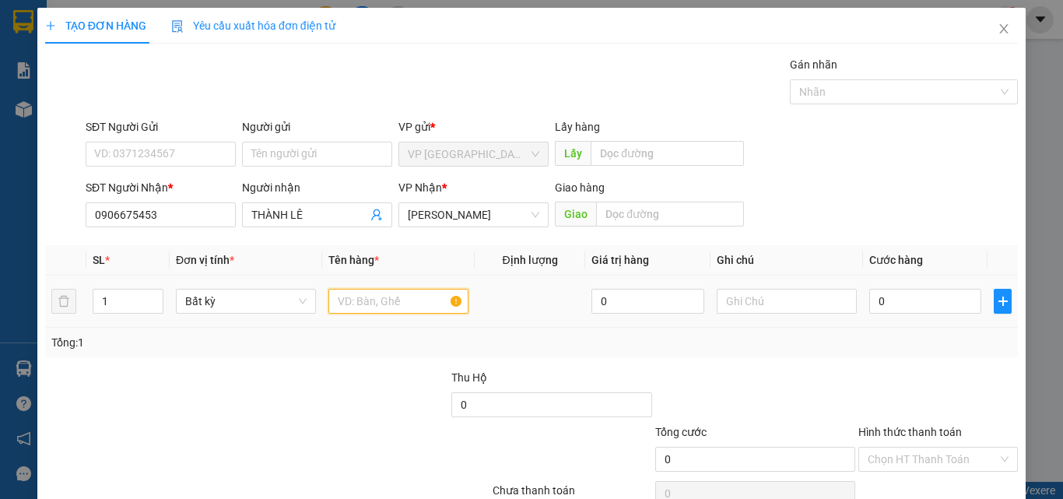
click at [358, 295] on input "text" at bounding box center [399, 301] width 140 height 25
type input "1 KIEN DEP"
click at [882, 297] on input "0" at bounding box center [926, 301] width 112 height 25
type input "3"
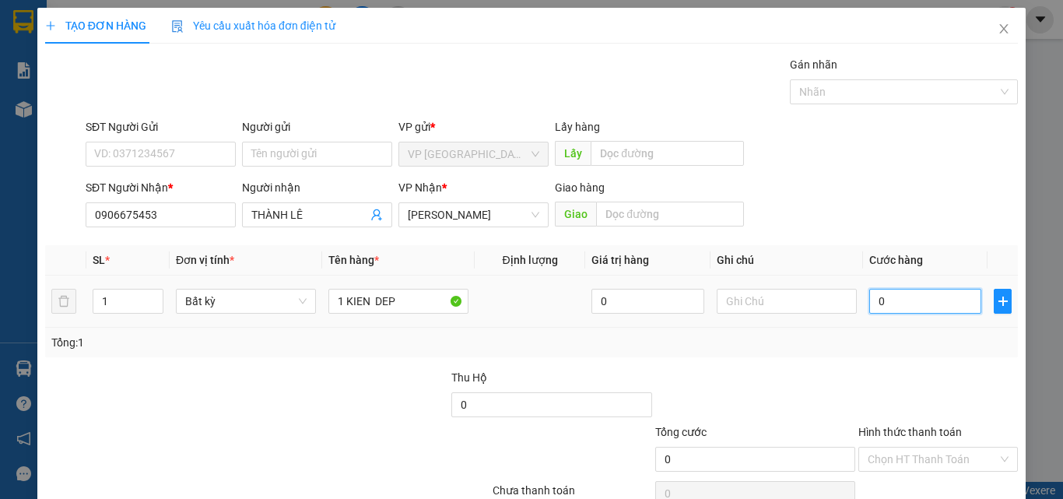
type input "3"
type input "30"
type input "300"
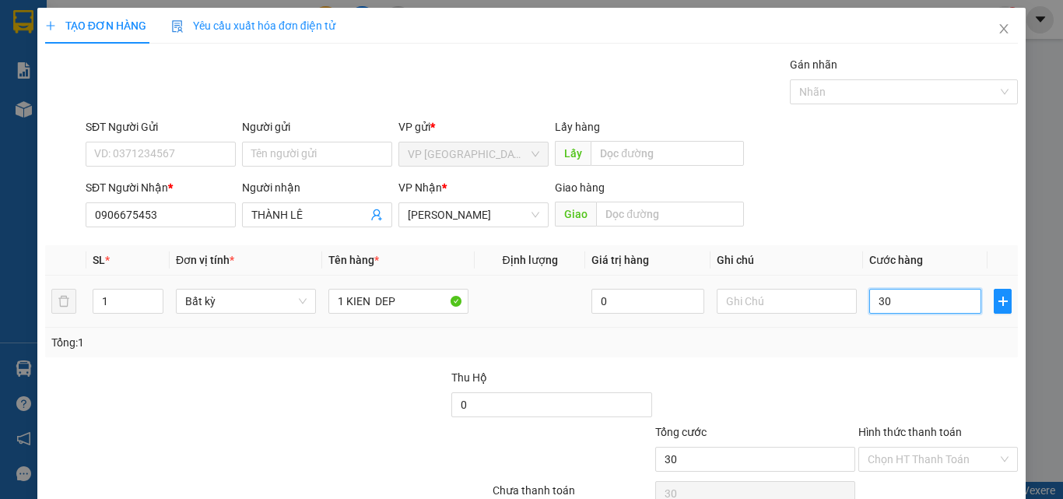
type input "300"
type input "3.000"
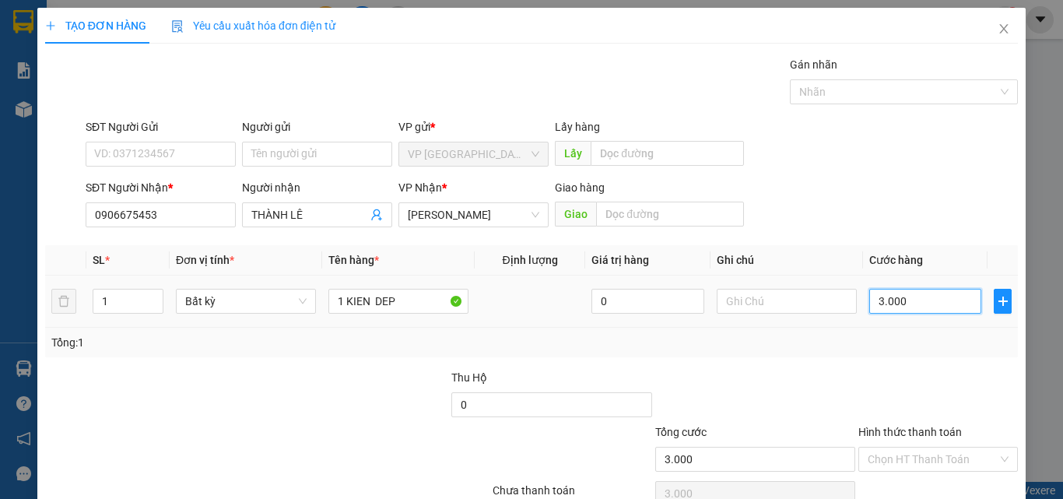
type input "30.000"
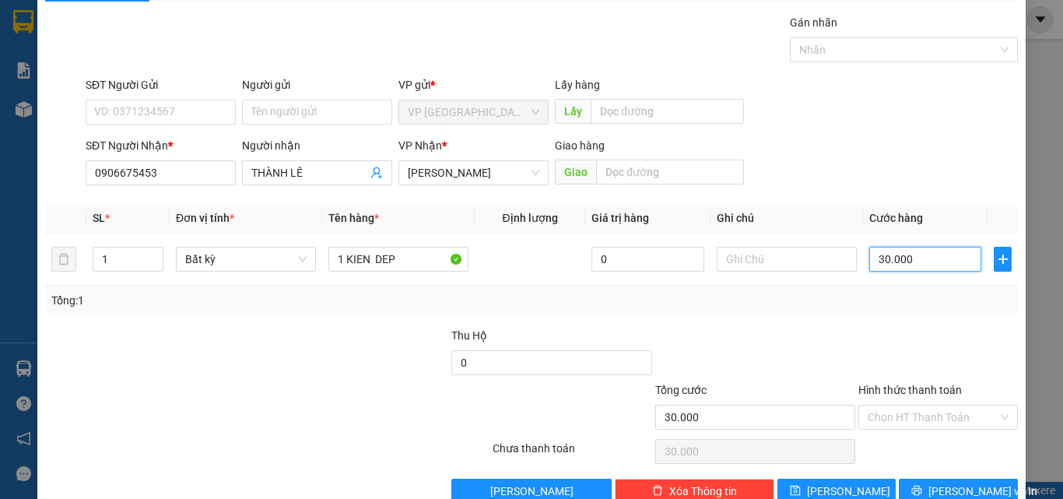
scroll to position [77, 0]
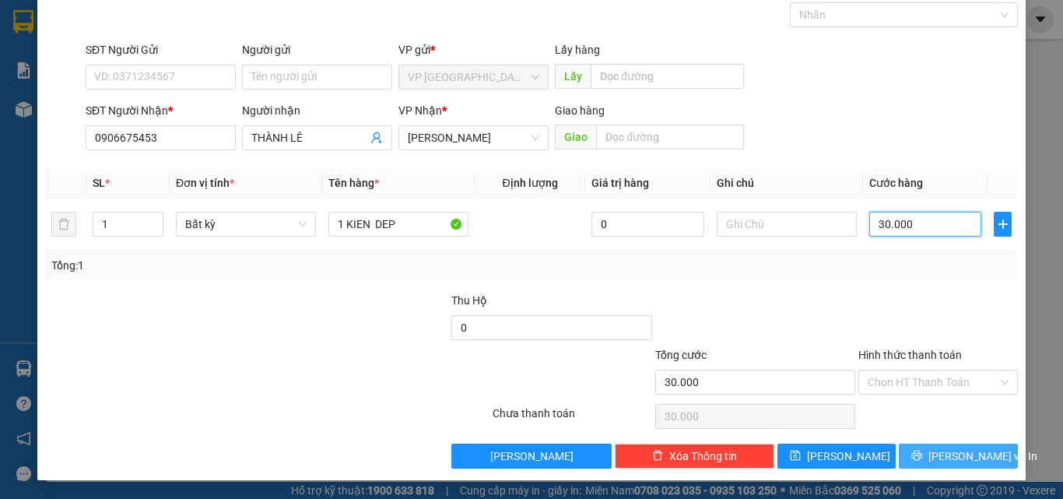
type input "30.000"
click at [937, 455] on span "[PERSON_NAME] và In" at bounding box center [983, 456] width 109 height 17
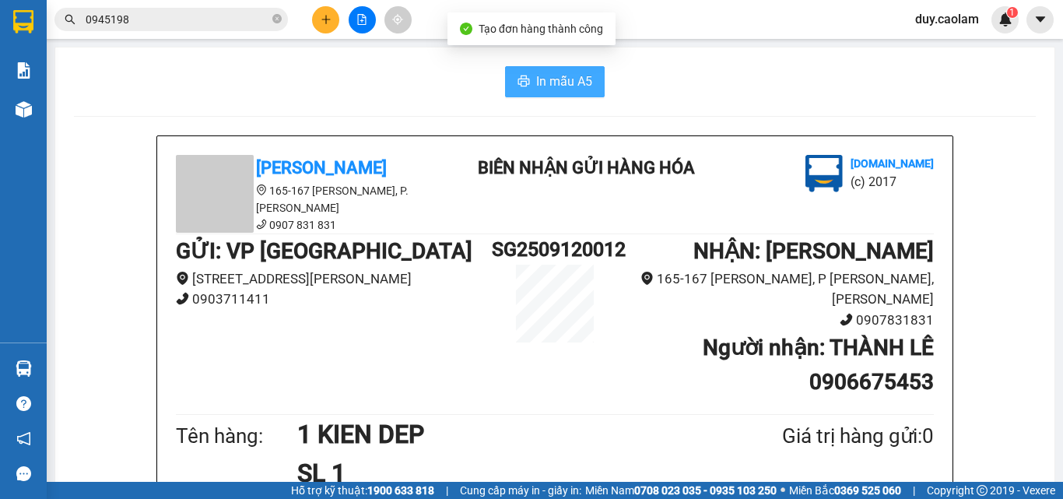
click at [580, 76] on span "In mẫu A5" at bounding box center [564, 81] width 56 height 19
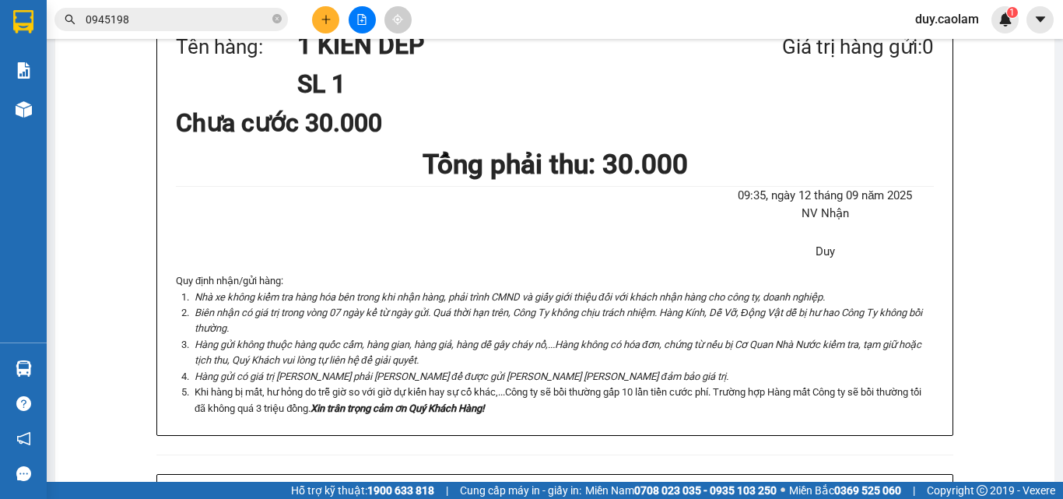
scroll to position [156, 0]
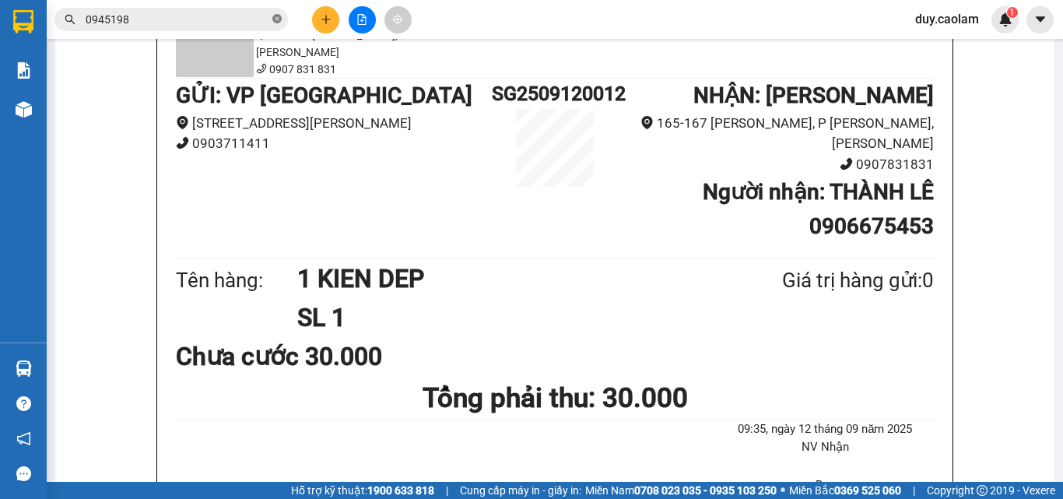
click at [276, 20] on icon "close-circle" at bounding box center [276, 18] width 9 height 9
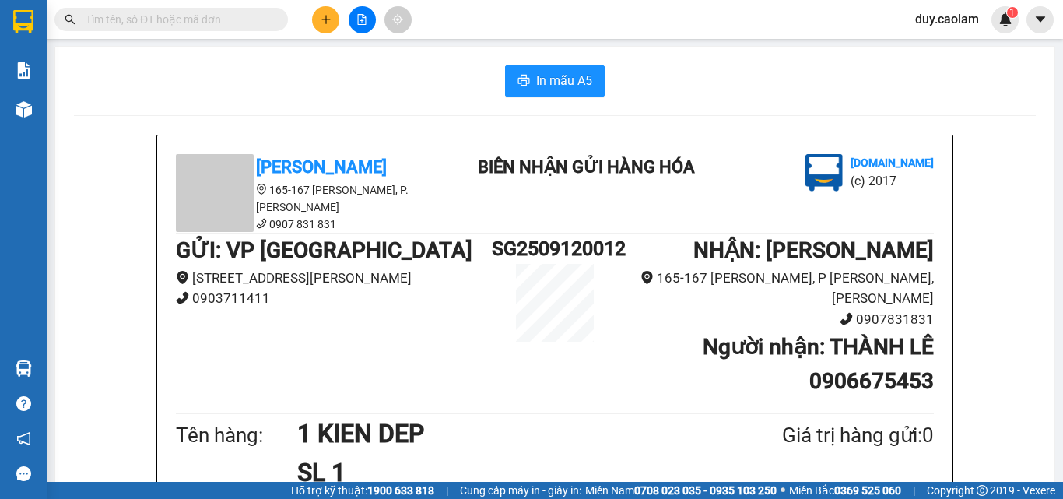
scroll to position [0, 0]
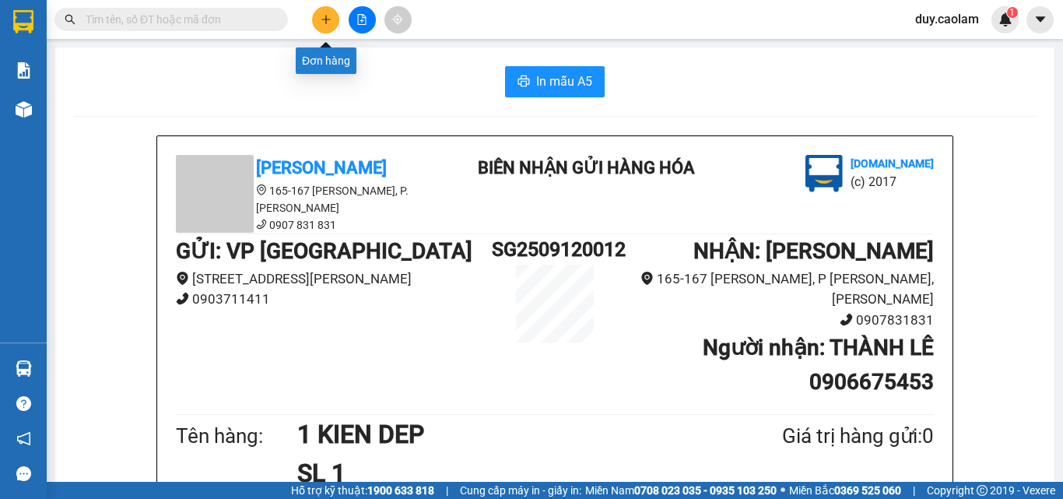
click at [325, 19] on icon "plus" at bounding box center [326, 19] width 9 height 1
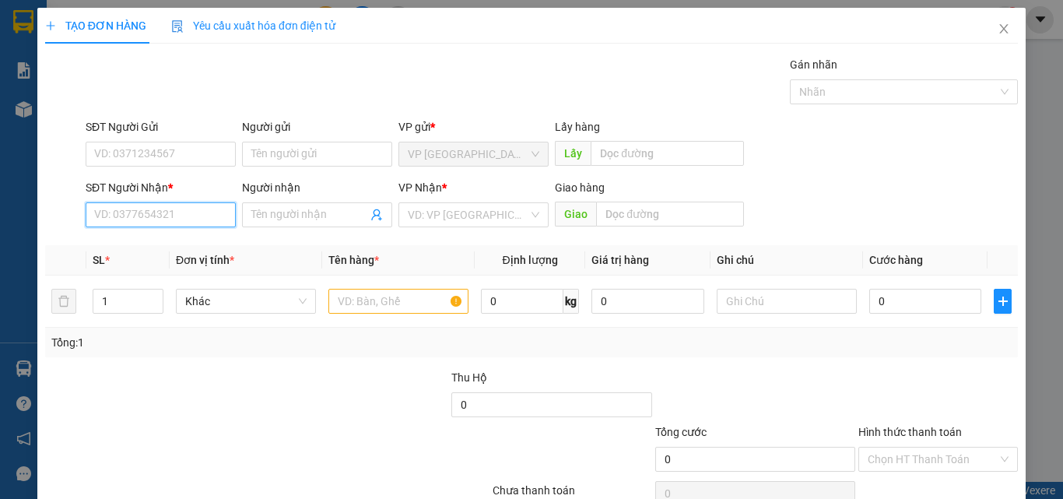
drag, startPoint x: 162, startPoint y: 205, endPoint x: 161, endPoint y: 213, distance: 7.8
click at [162, 206] on input "SĐT Người Nhận *" at bounding box center [161, 214] width 150 height 25
click at [156, 210] on input "878" at bounding box center [161, 214] width 150 height 25
click at [186, 244] on div "0973852878 - Đức Nhật" at bounding box center [159, 245] width 130 height 17
type input "0973852878"
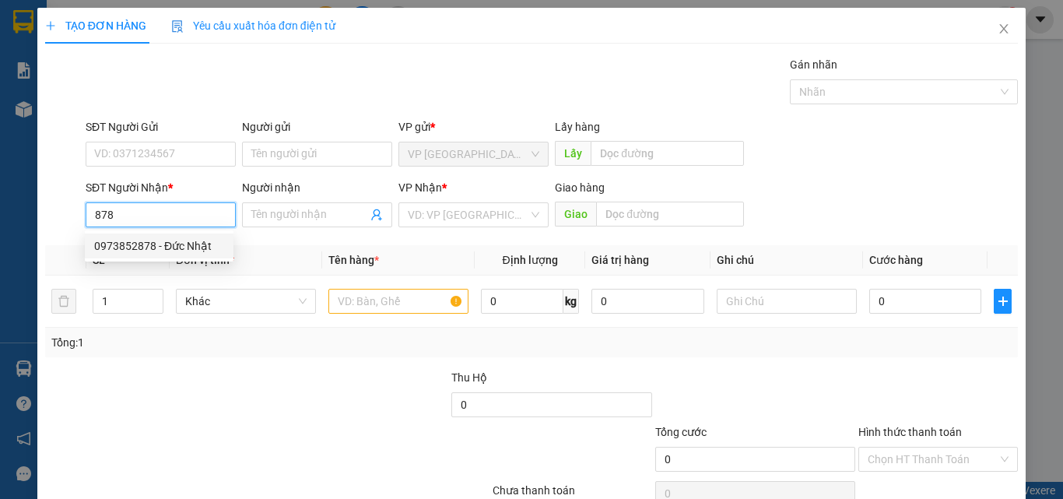
type input "Đức Nhật"
type input "KM 30"
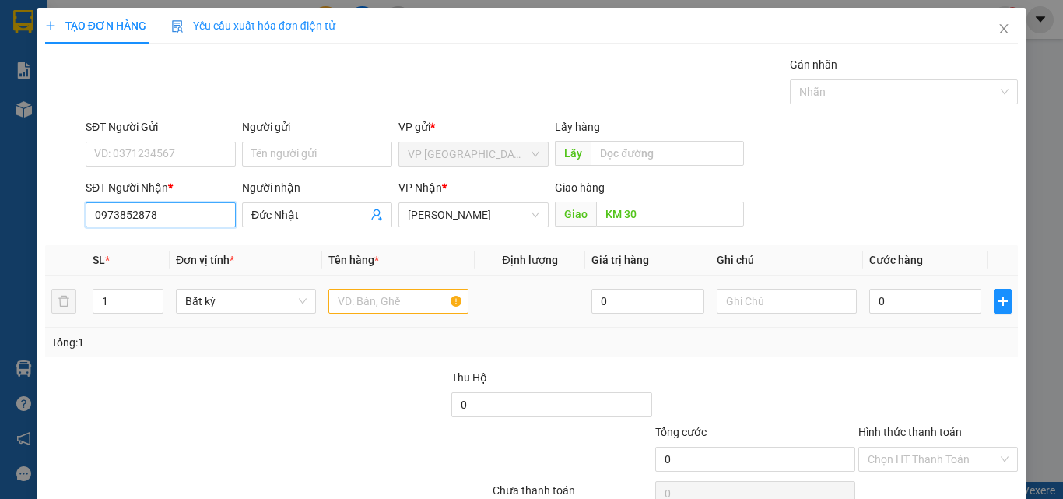
type input "0973852878"
click at [351, 296] on input "text" at bounding box center [399, 301] width 140 height 25
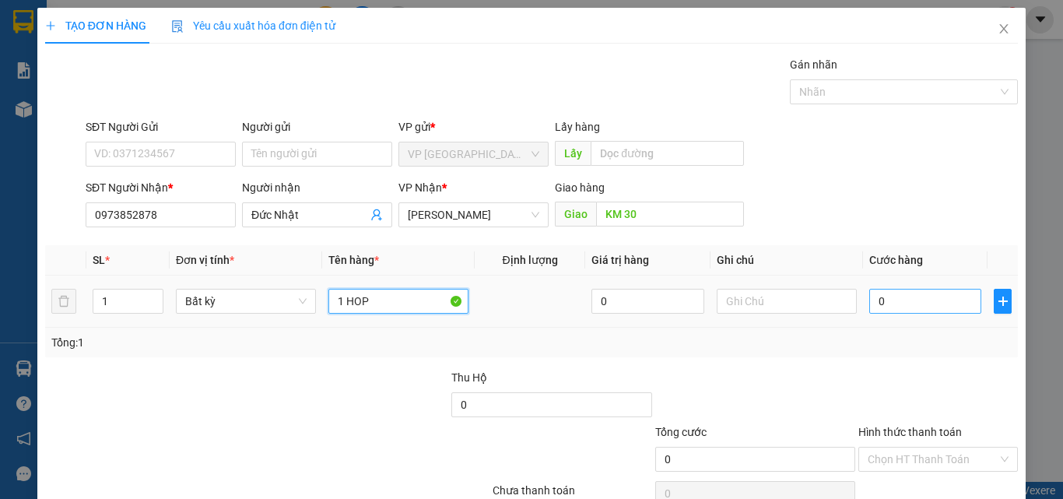
type input "1 HOP"
click at [902, 301] on input "0" at bounding box center [926, 301] width 112 height 25
type input "3"
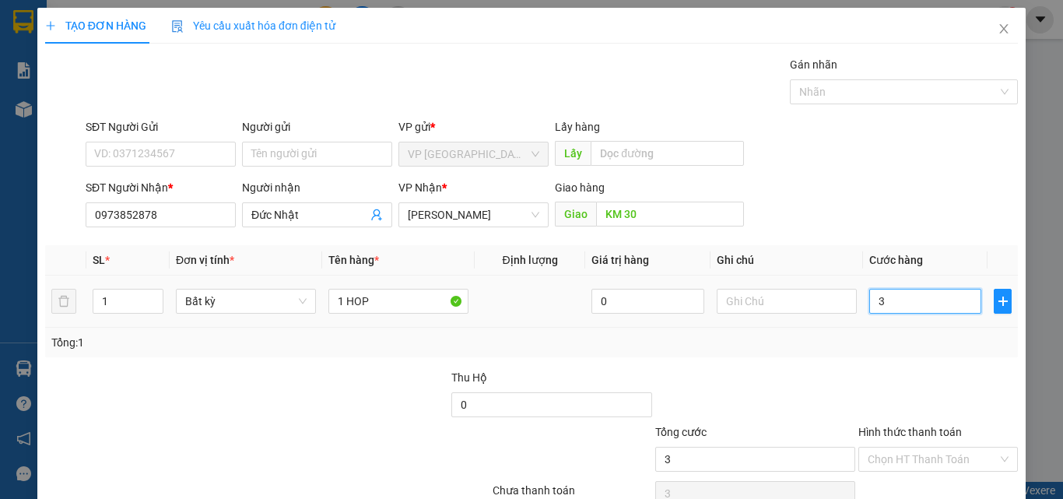
type input "30"
type input "300"
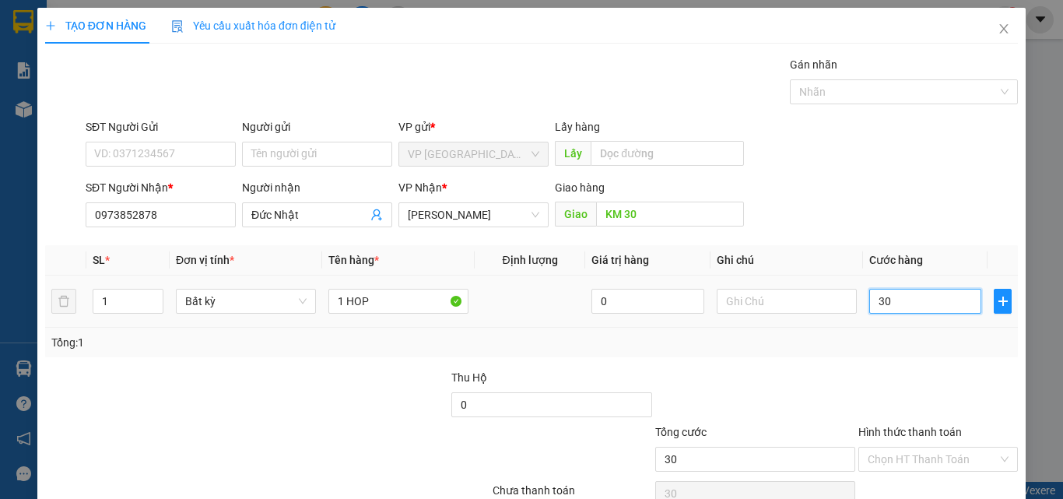
type input "300"
type input "3.000"
type input "30.000"
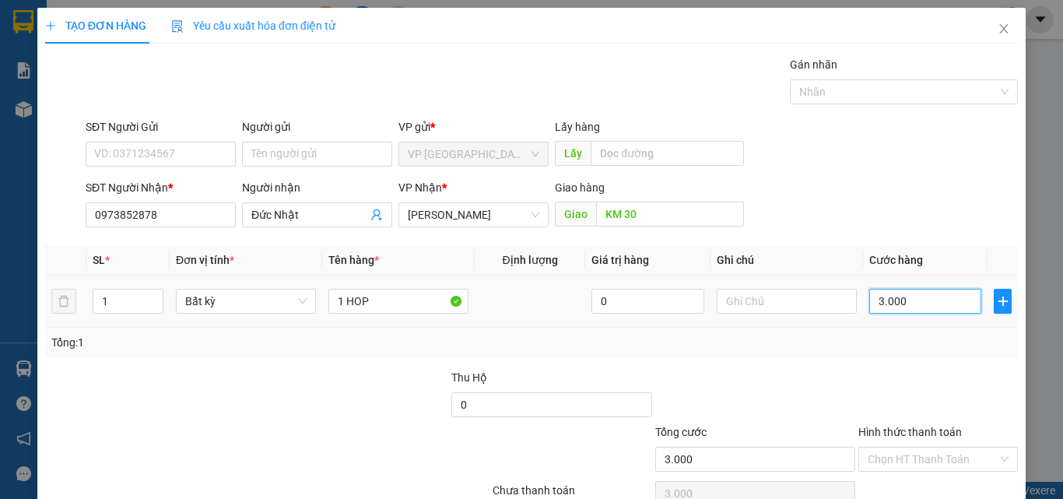
type input "30.000"
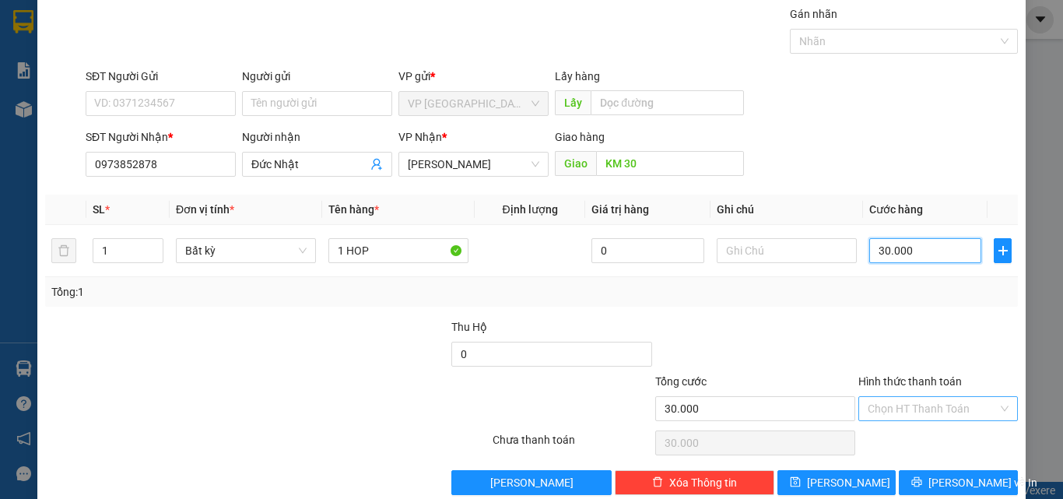
scroll to position [77, 0]
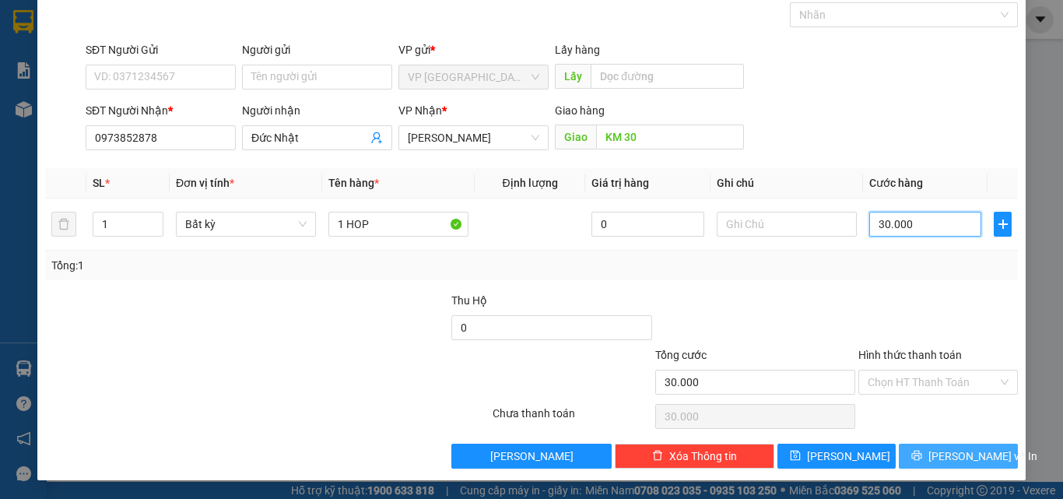
type input "30.000"
click at [937, 455] on span "[PERSON_NAME] và In" at bounding box center [983, 456] width 109 height 17
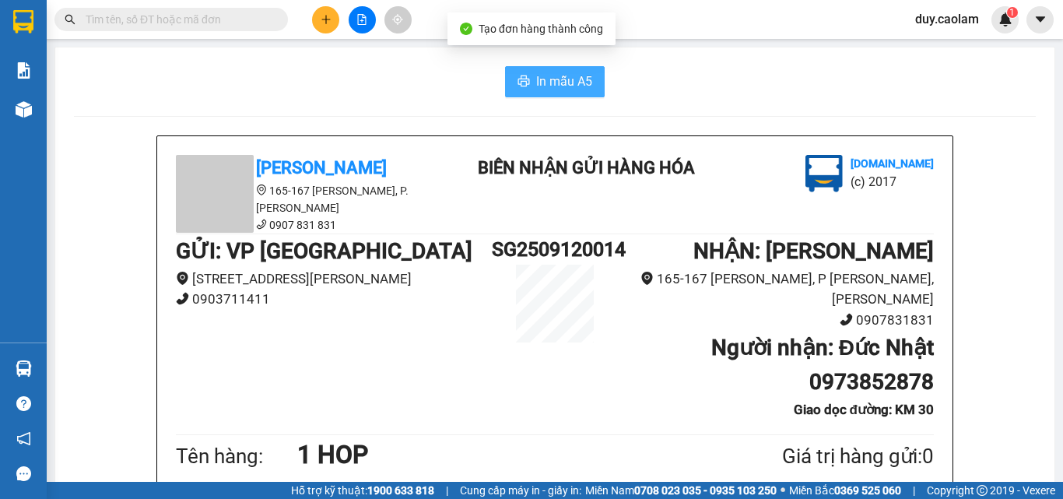
click at [554, 77] on span "In mẫu A5" at bounding box center [564, 81] width 56 height 19
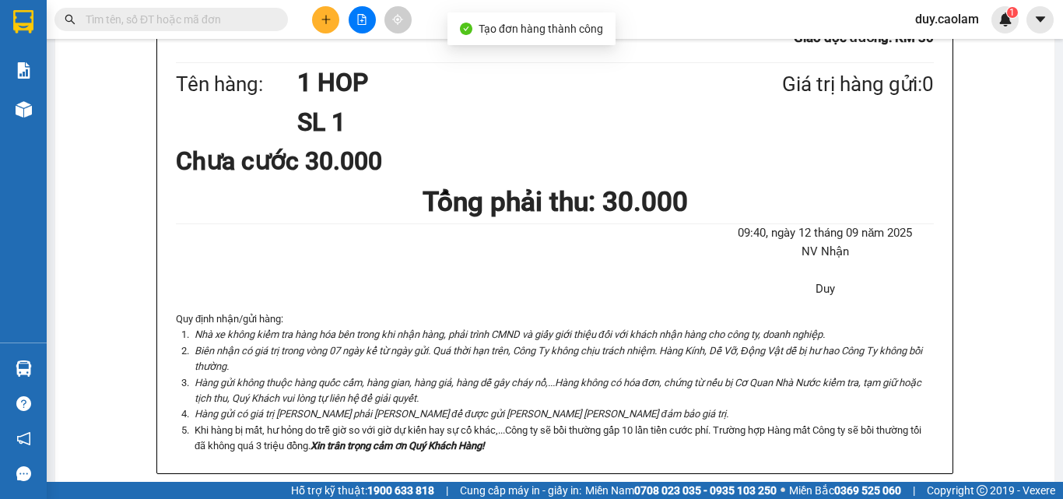
scroll to position [389, 0]
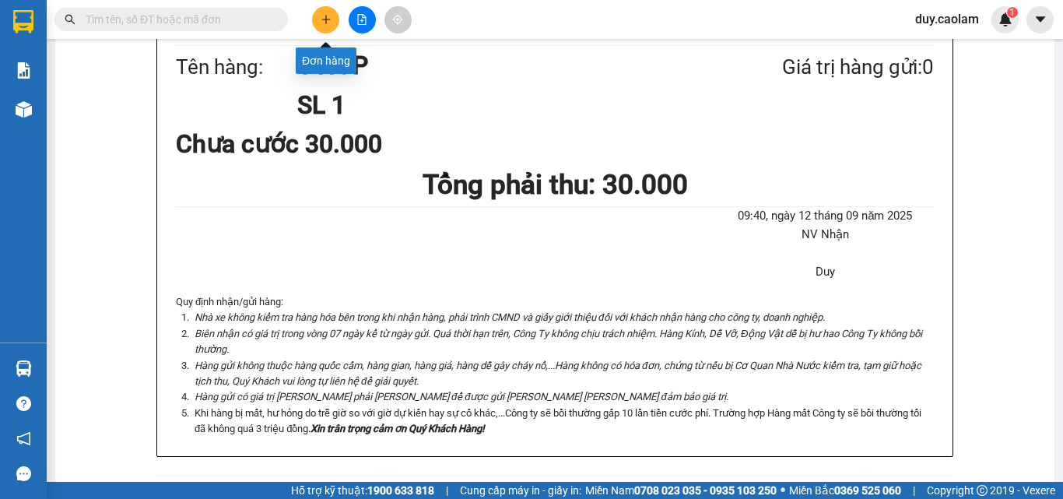
click at [327, 27] on button at bounding box center [325, 19] width 27 height 27
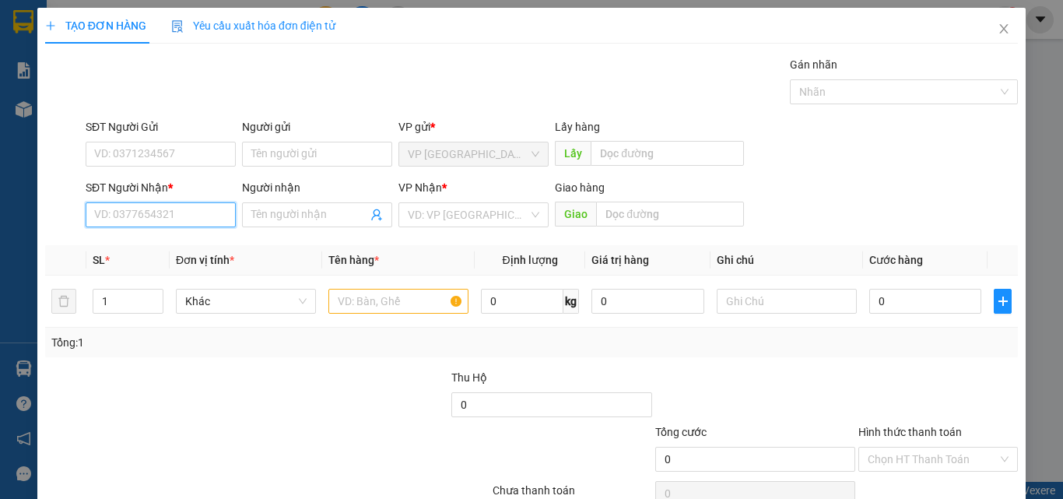
click at [143, 217] on input "SĐT Người Nhận *" at bounding box center [161, 214] width 150 height 25
click at [149, 215] on input "SĐT Người Nhận *" at bounding box center [161, 214] width 150 height 25
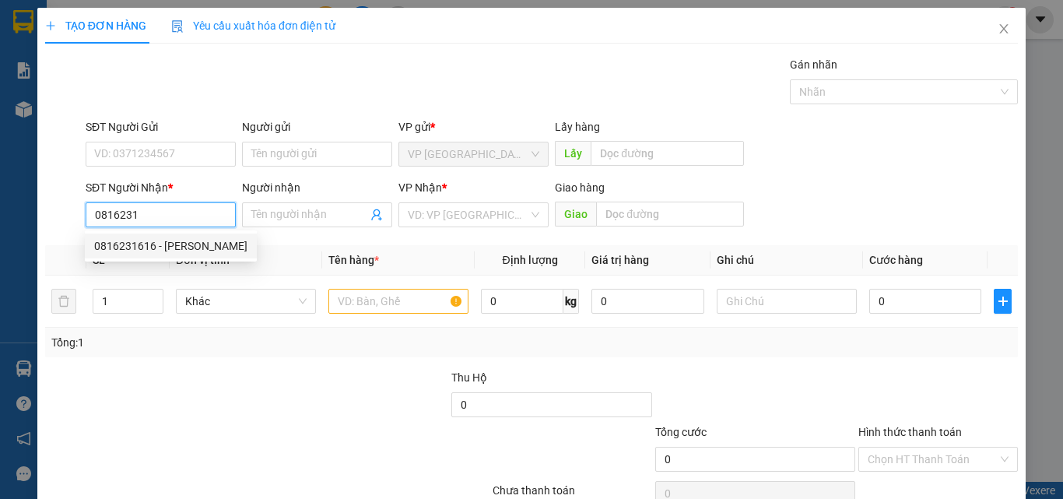
click at [179, 240] on div "0816231616 - [PERSON_NAME]" at bounding box center [170, 245] width 153 height 17
type input "0816231616"
type input "[PERSON_NAME]"
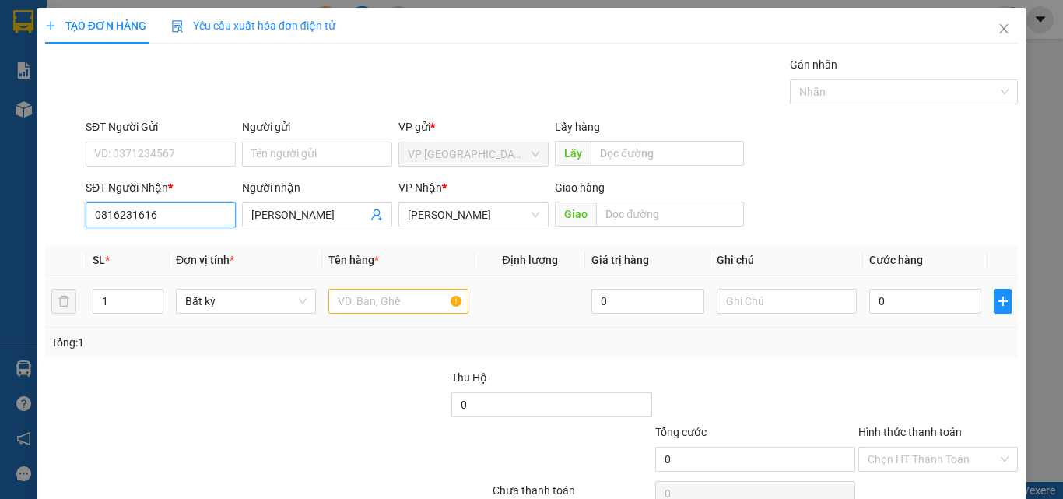
type input "0816231616"
click at [367, 302] on input "text" at bounding box center [399, 301] width 140 height 25
type input "5"
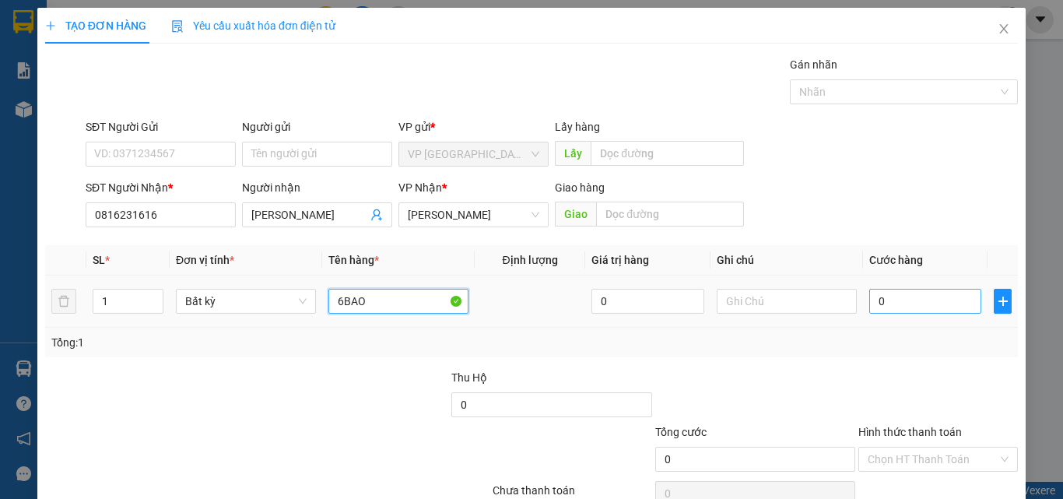
type input "6BAO"
click at [900, 307] on input "0" at bounding box center [926, 301] width 112 height 25
type input "3"
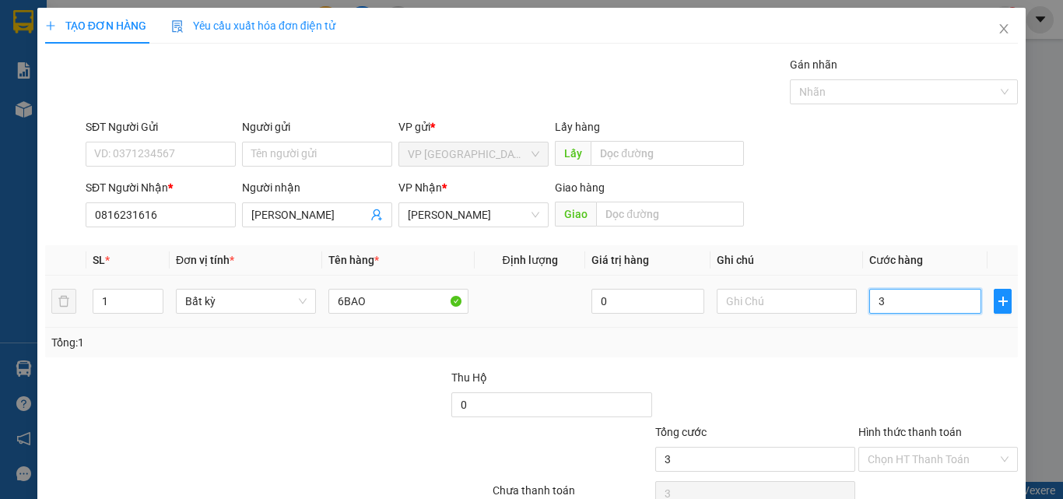
type input "30"
type input "300"
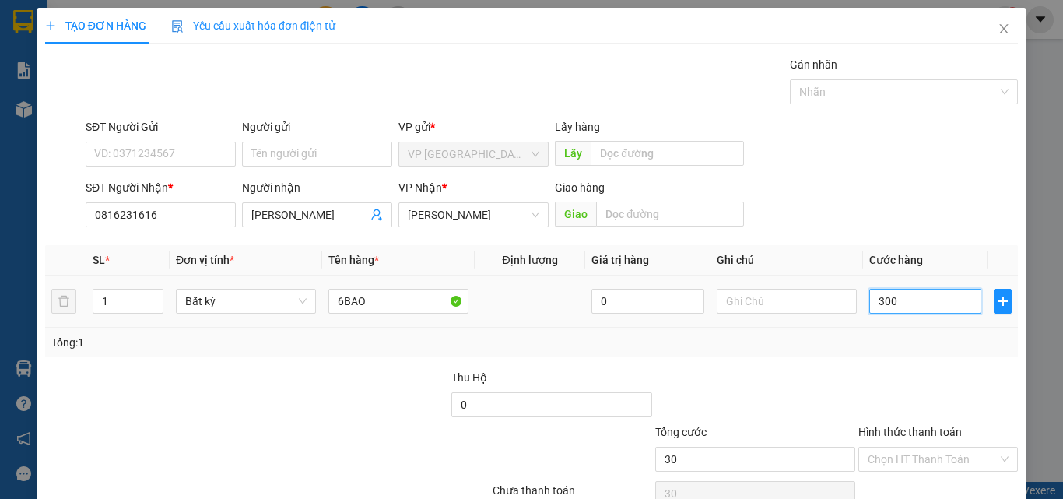
type input "300"
type input "3.000"
type input "30.000"
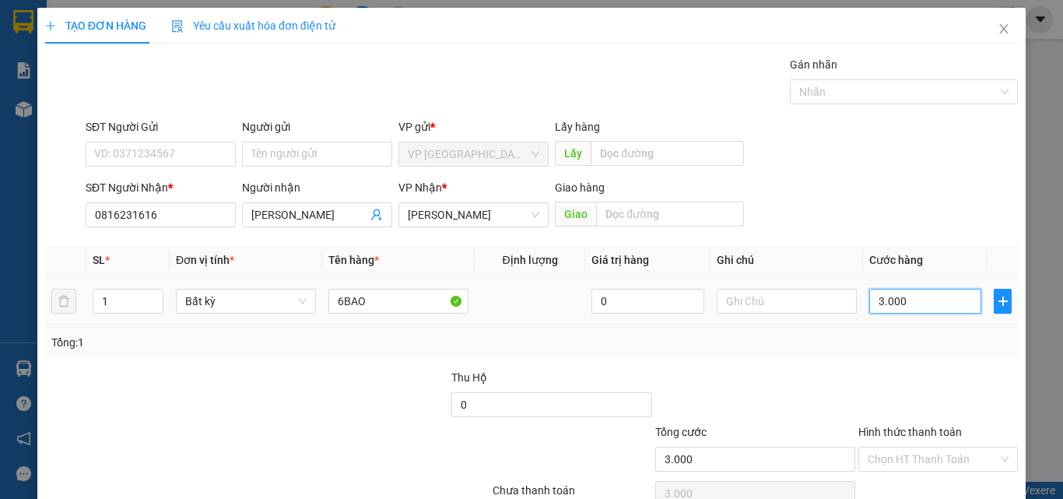
type input "30.000"
type input "300.000"
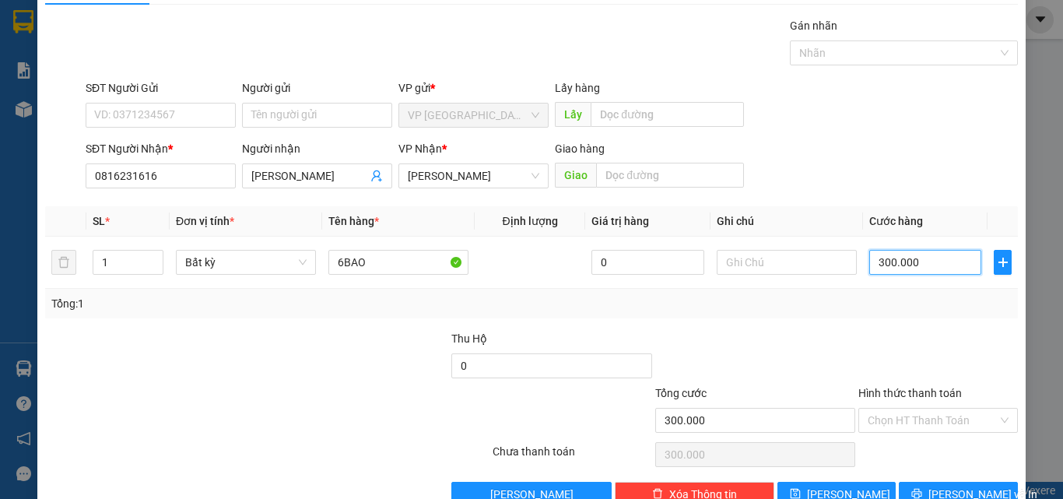
scroll to position [77, 0]
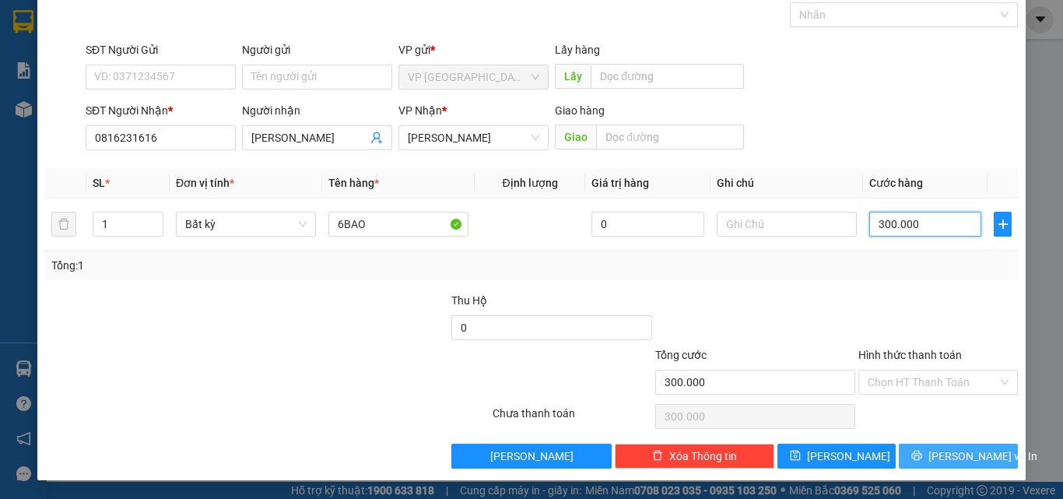
type input "300.000"
click at [912, 452] on button "[PERSON_NAME] và In" at bounding box center [958, 456] width 119 height 25
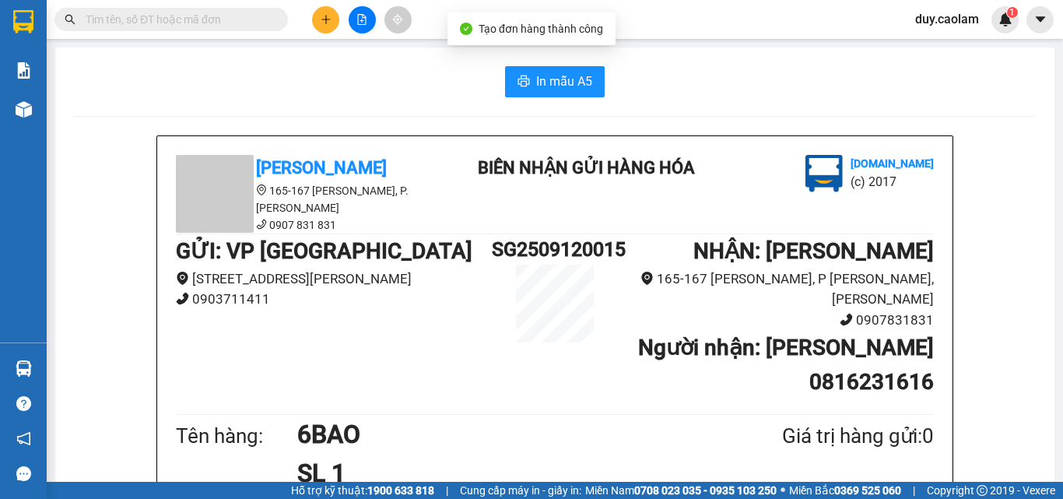
click at [572, 83] on span "In mẫu A5" at bounding box center [564, 81] width 56 height 19
drag, startPoint x: 47, startPoint y: 108, endPoint x: 6, endPoint y: 114, distance: 40.8
click at [34, 109] on section "Kết quả [PERSON_NAME] ( 20 ) Bộ lọc Mã ĐH Trạng thái Món hàng Thu hộ [PERSON_NA…" at bounding box center [531, 249] width 1063 height 499
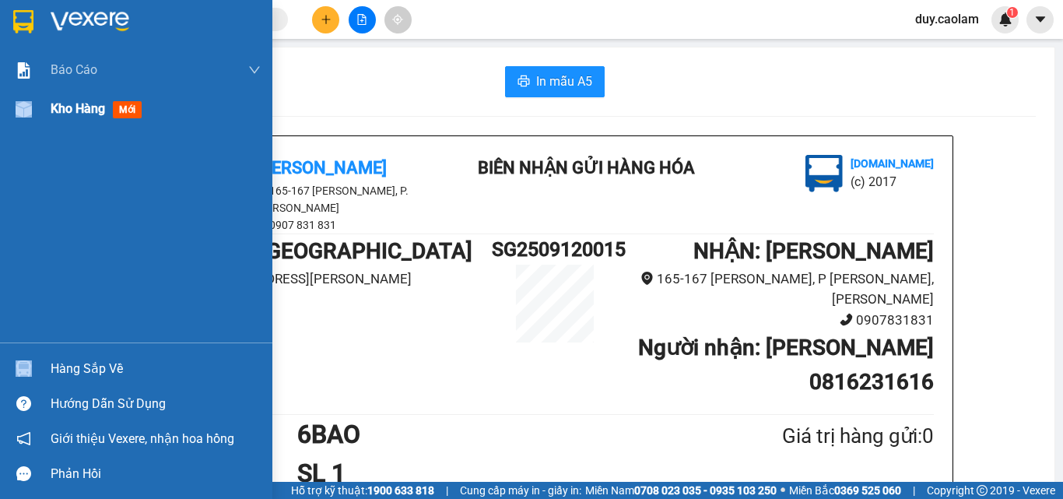
drag, startPoint x: 51, startPoint y: 113, endPoint x: 268, endPoint y: 110, distance: 216.5
click at [54, 113] on span "Kho hàng" at bounding box center [78, 108] width 54 height 15
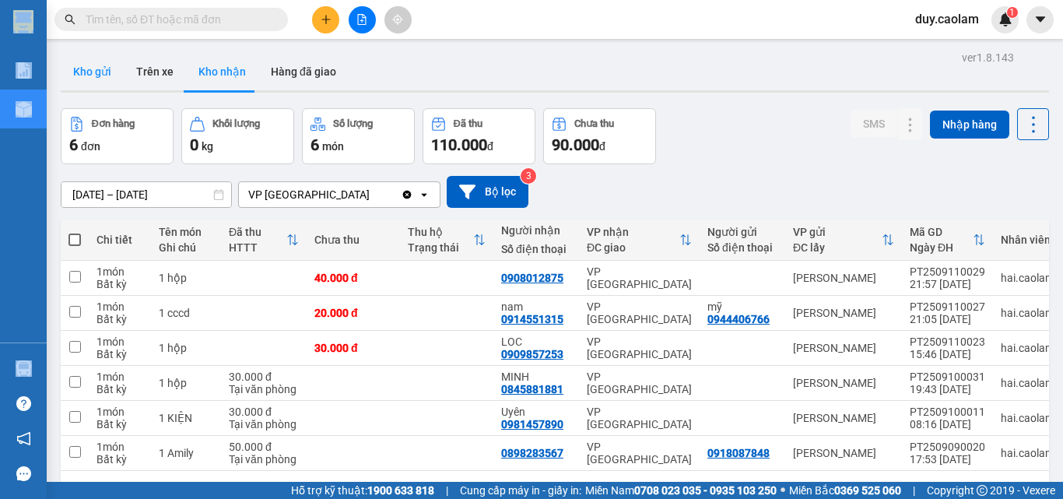
click at [101, 73] on button "Kho gửi" at bounding box center [92, 71] width 63 height 37
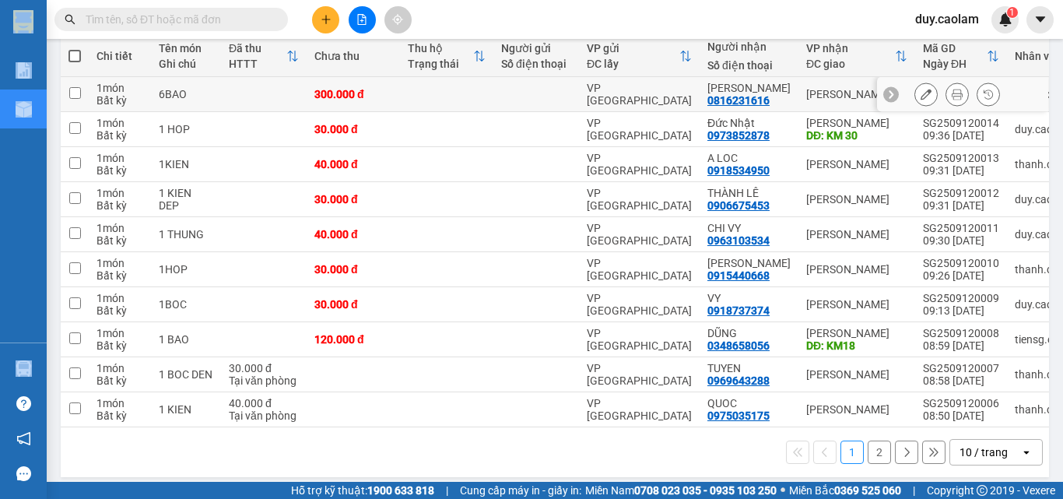
scroll to position [199, 0]
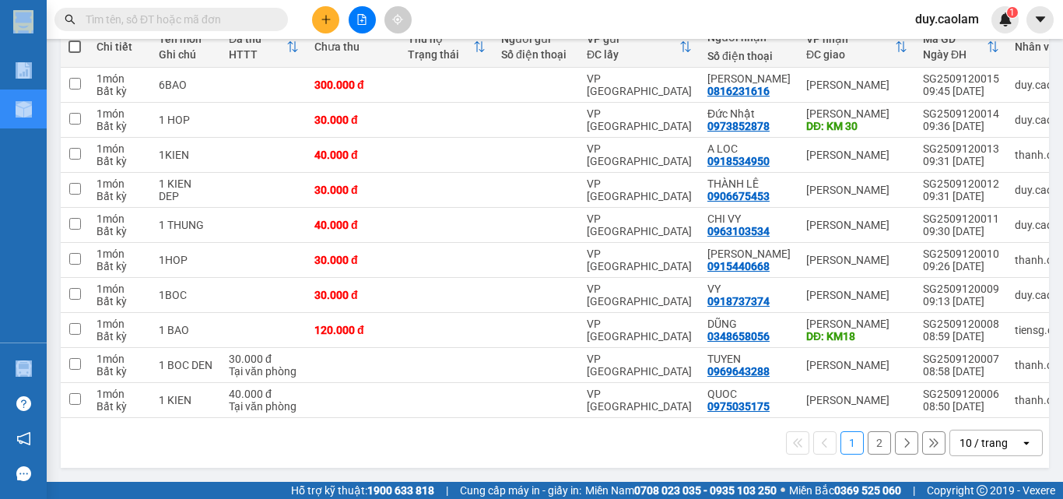
click at [869, 446] on button "2" at bounding box center [879, 442] width 23 height 23
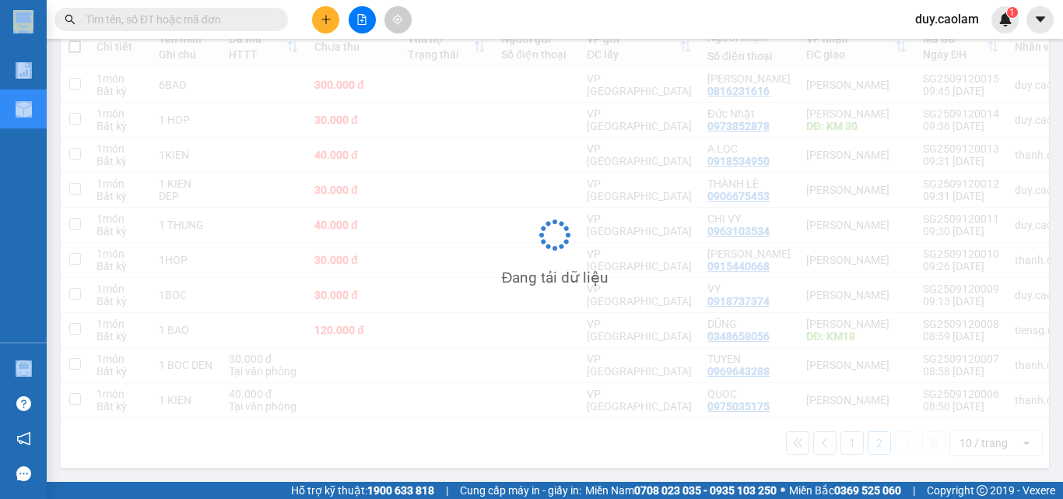
scroll to position [72, 0]
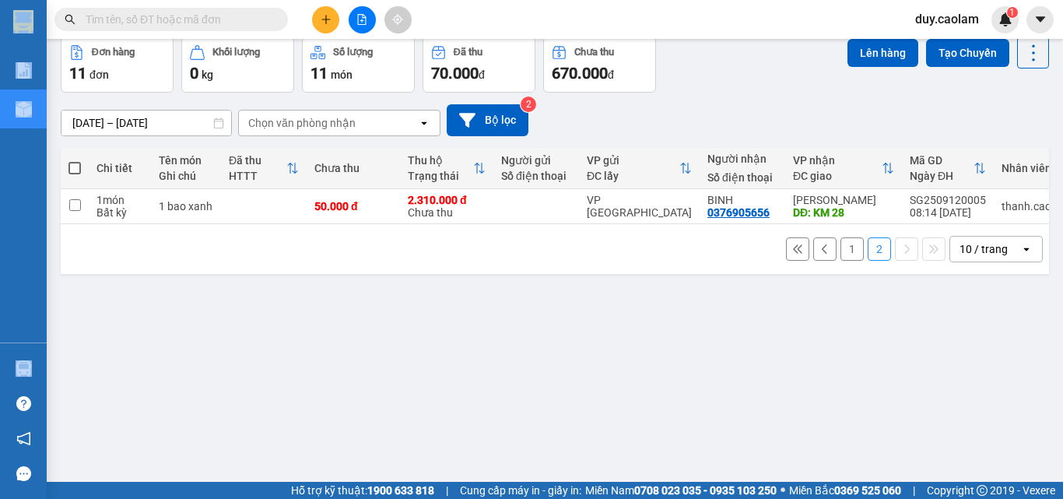
click at [843, 260] on button "1" at bounding box center [852, 248] width 23 height 23
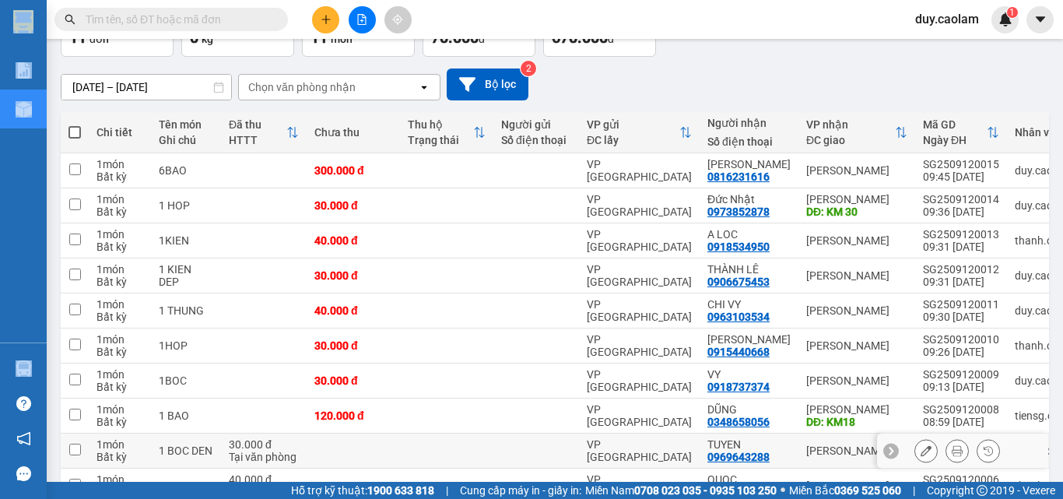
scroll to position [0, 0]
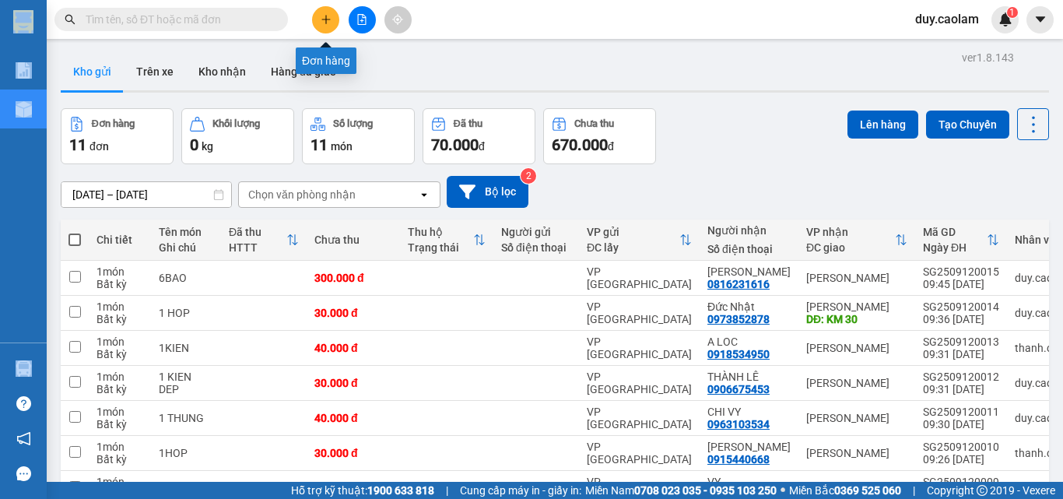
click at [329, 28] on button at bounding box center [325, 19] width 27 height 27
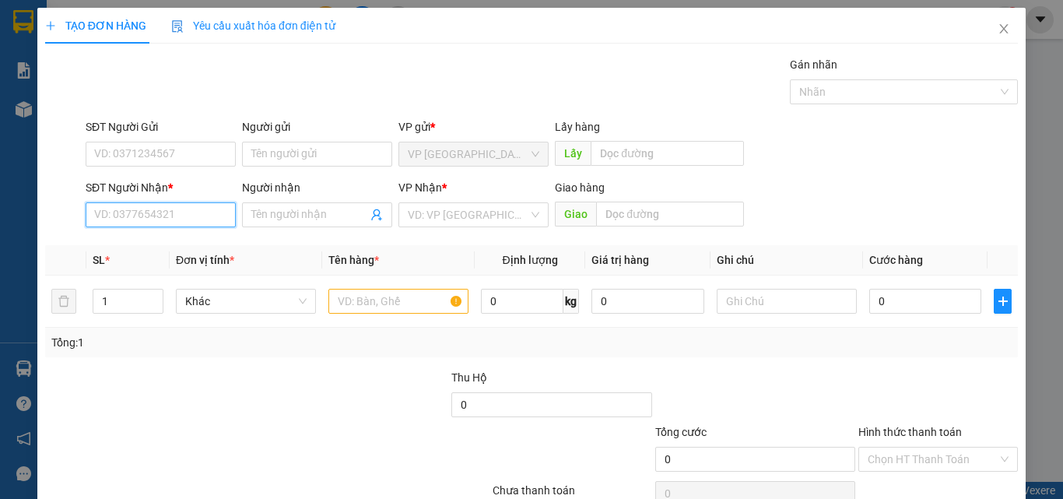
click at [163, 224] on input "SĐT Người Nhận *" at bounding box center [161, 214] width 150 height 25
click at [181, 217] on input "SĐT Người Nhận *" at bounding box center [161, 214] width 150 height 25
click at [163, 238] on div "0989966365 - THU" at bounding box center [159, 245] width 130 height 17
type input "0989966365"
type input "THU"
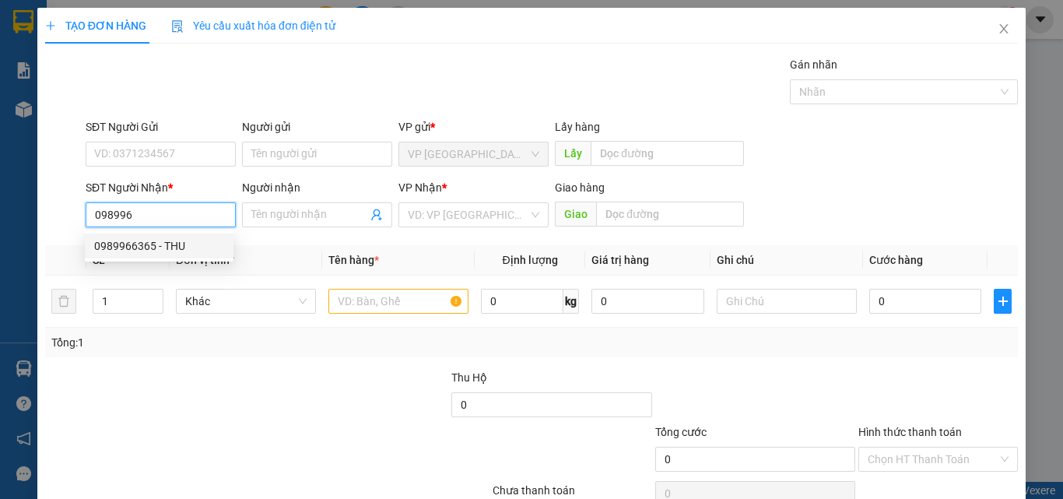
type input "KM 6"
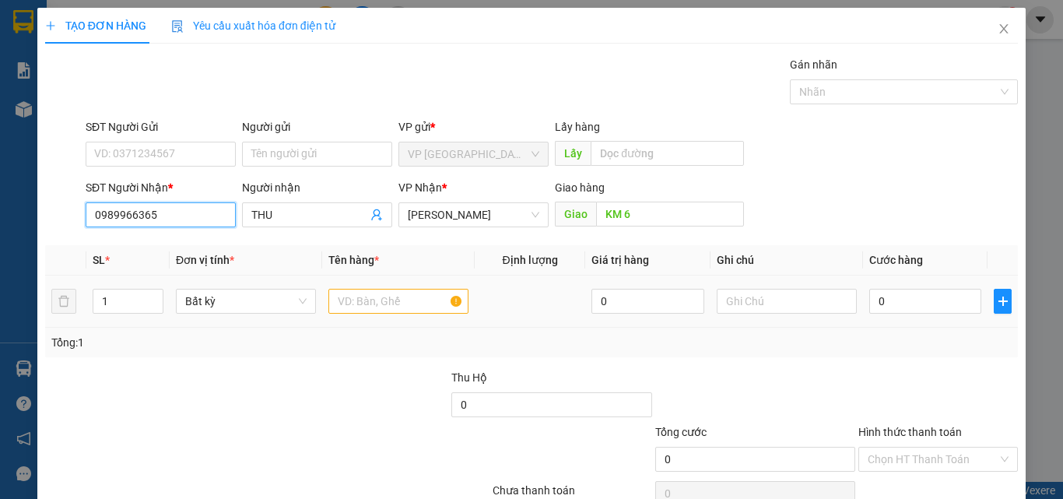
type input "0989966365"
click at [404, 308] on input "text" at bounding box center [399, 301] width 140 height 25
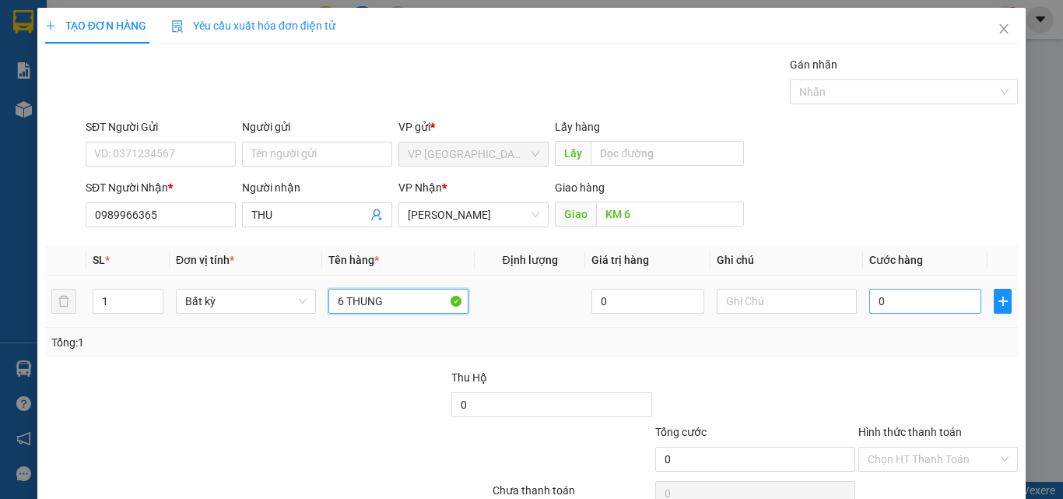
type input "6 THUNG"
click at [892, 292] on input "0" at bounding box center [926, 301] width 112 height 25
type input "2"
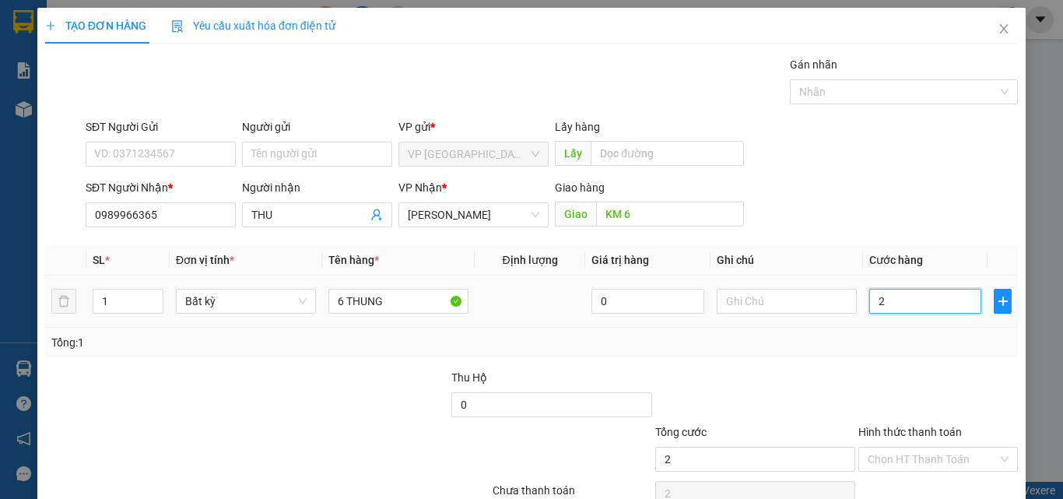
type input "24"
type input "2"
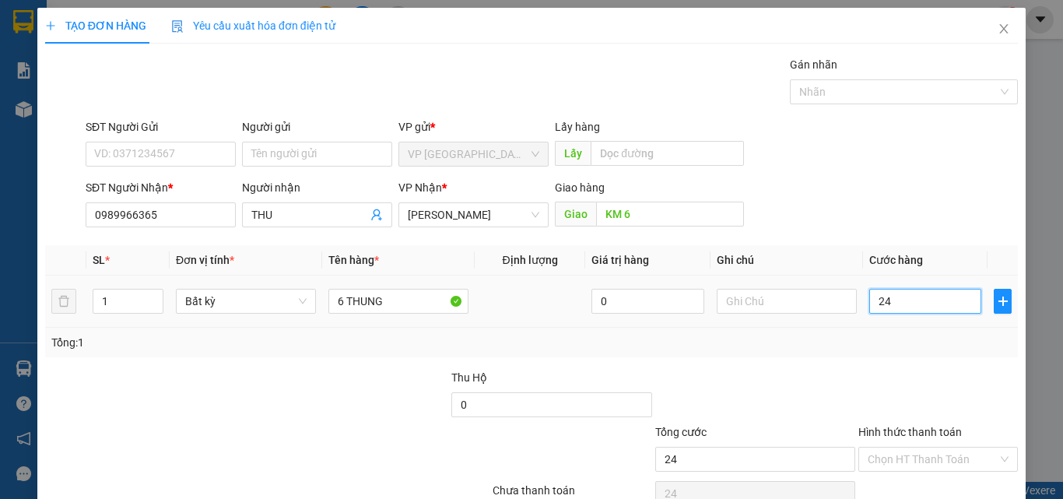
type input "2"
type input "24"
type input "240"
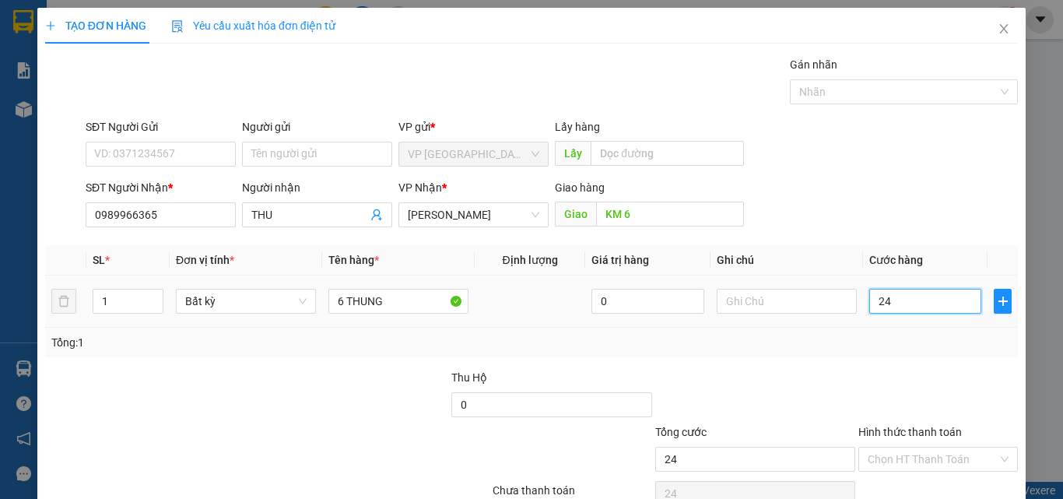
type input "240"
type input "2.400"
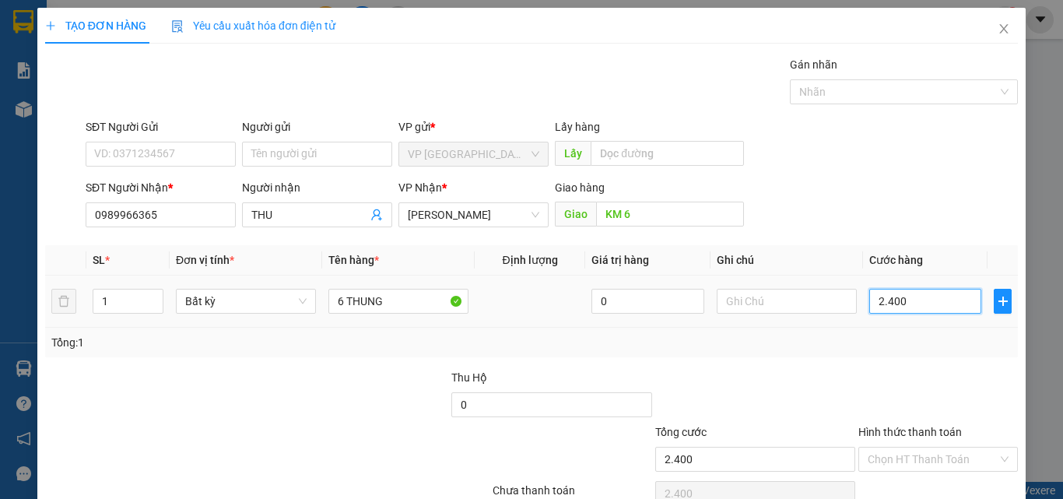
type input "24.000"
type input "240.000"
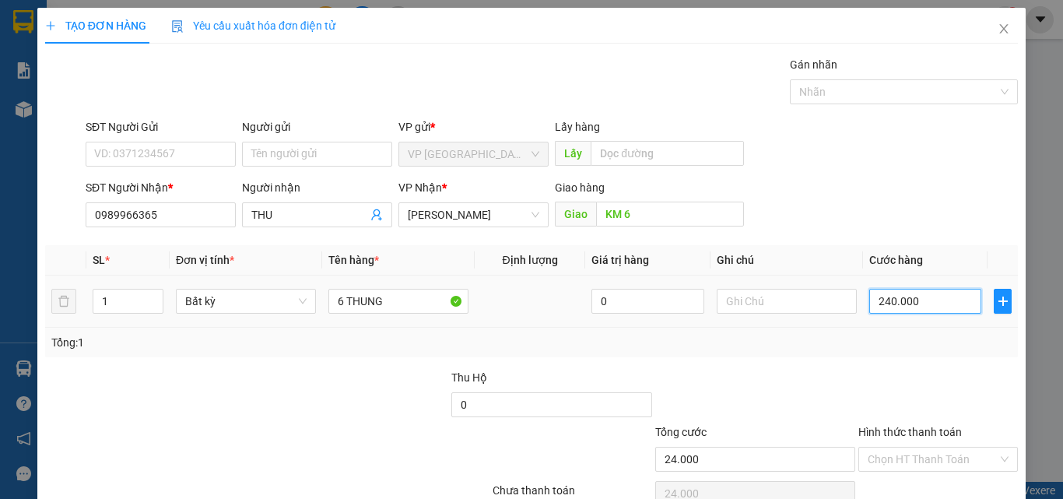
type input "240.000"
type input "2.400.000"
type input "240.000"
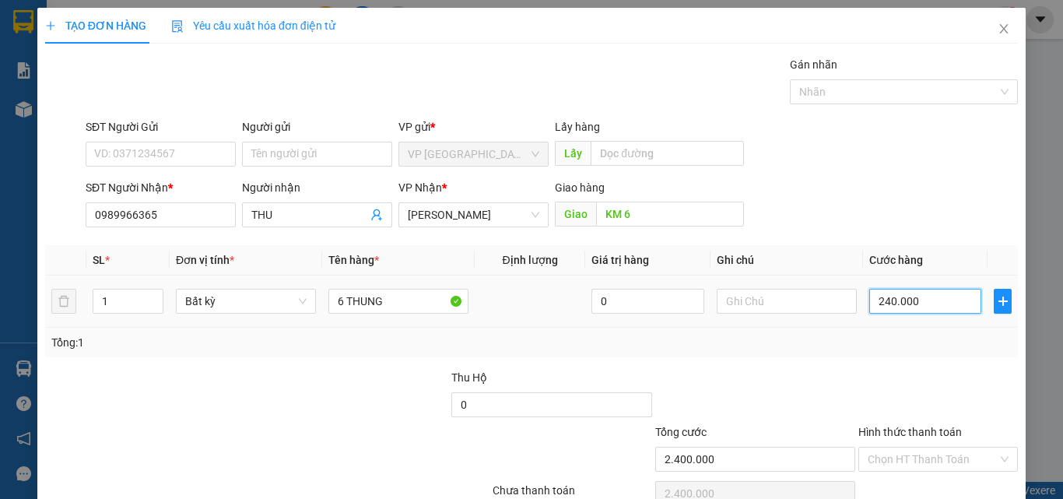
type input "240.000"
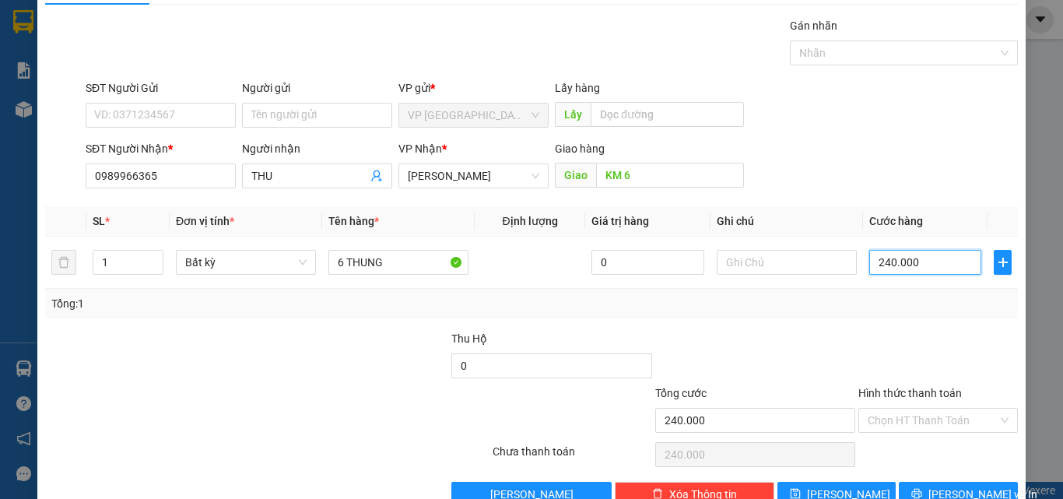
scroll to position [77, 0]
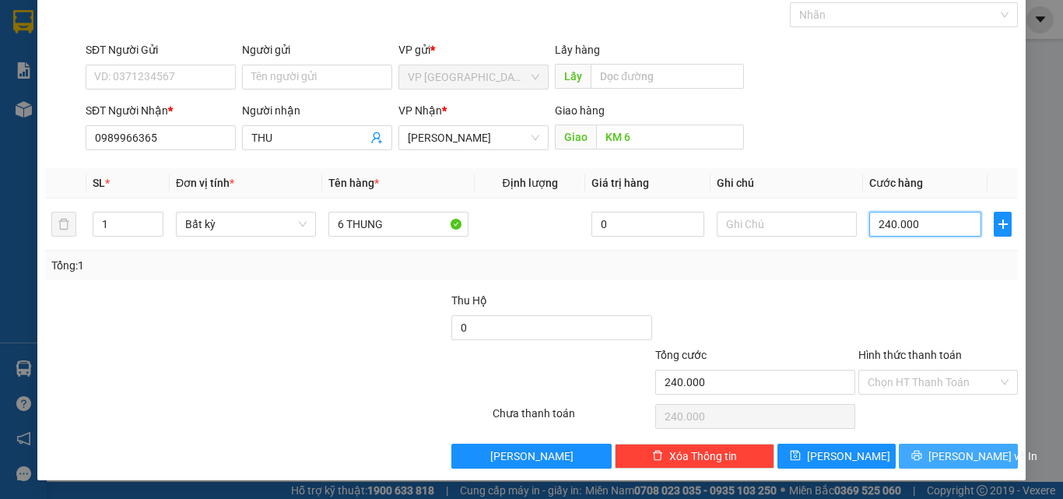
type input "240.000"
click at [923, 454] on icon "printer" at bounding box center [917, 456] width 10 height 10
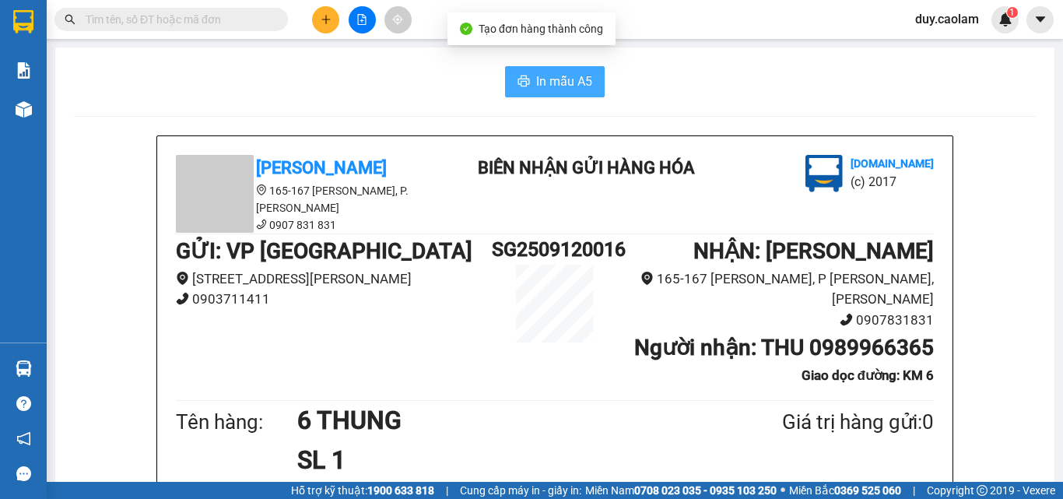
click at [554, 79] on span "In mẫu A5" at bounding box center [564, 81] width 56 height 19
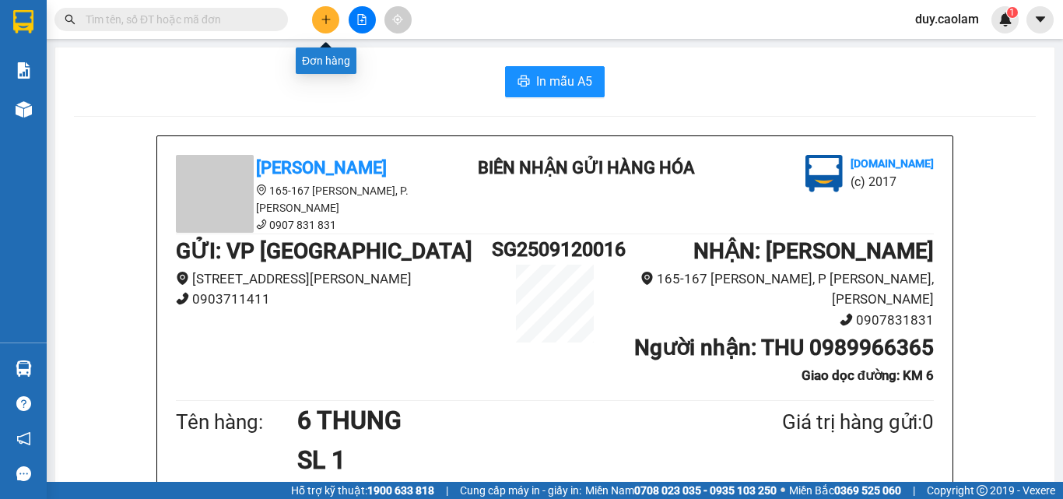
click at [325, 21] on icon "plus" at bounding box center [326, 19] width 11 height 11
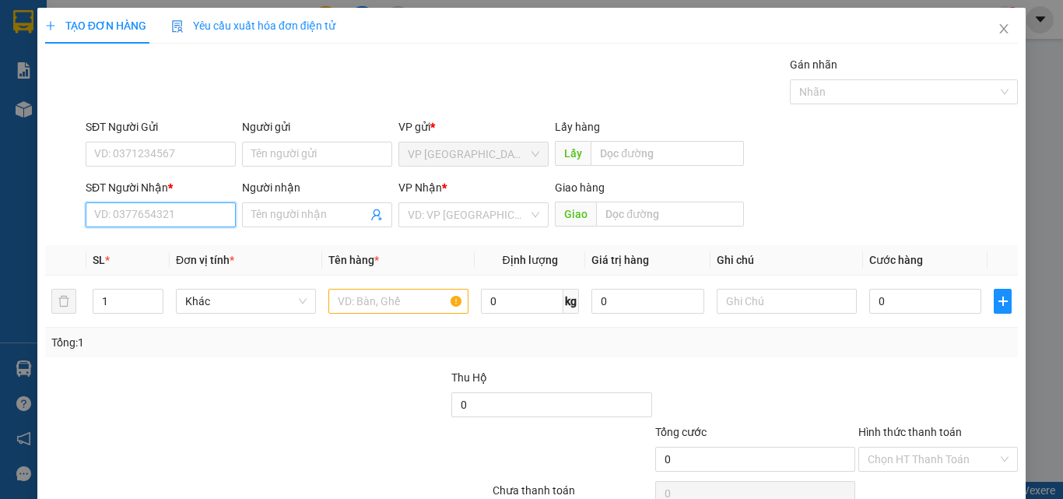
click at [122, 216] on input "SĐT Người Nhận *" at bounding box center [161, 214] width 150 height 25
click at [158, 217] on input "4675" at bounding box center [161, 214] width 150 height 25
click at [201, 210] on input "4675" at bounding box center [161, 214] width 150 height 25
click at [194, 212] on input "4675" at bounding box center [161, 214] width 150 height 25
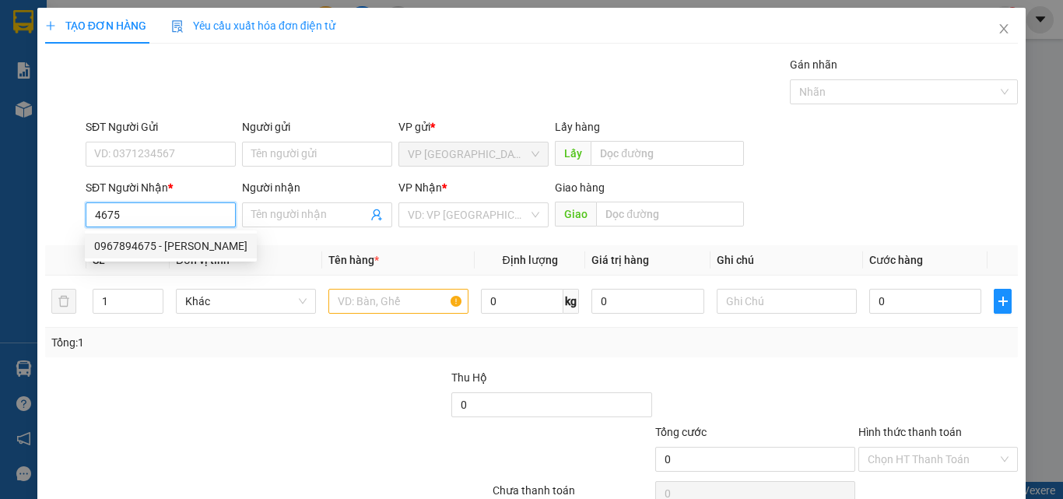
click at [166, 245] on div "0967894675 - [PERSON_NAME]" at bounding box center [170, 245] width 153 height 17
type input "0967894675"
type input "TUẤN"
type input "KM 28"
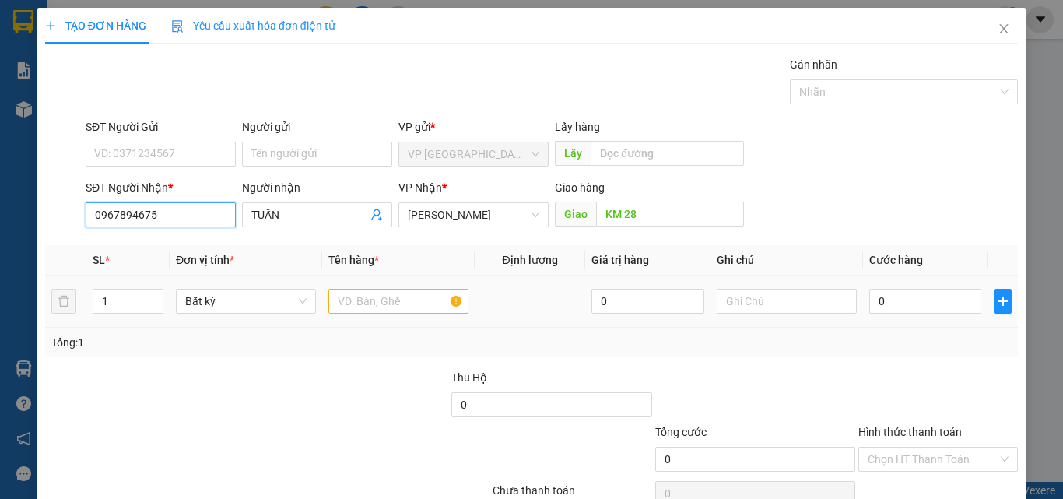
type input "0967894675"
click at [346, 300] on input "text" at bounding box center [399, 301] width 140 height 25
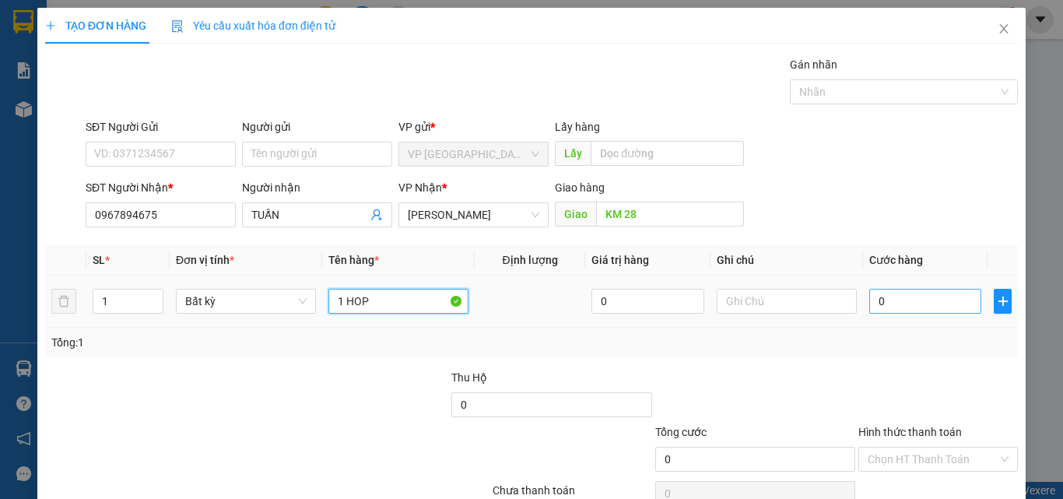
type input "1 HOP"
click at [889, 305] on input "0" at bounding box center [926, 301] width 112 height 25
type input "3"
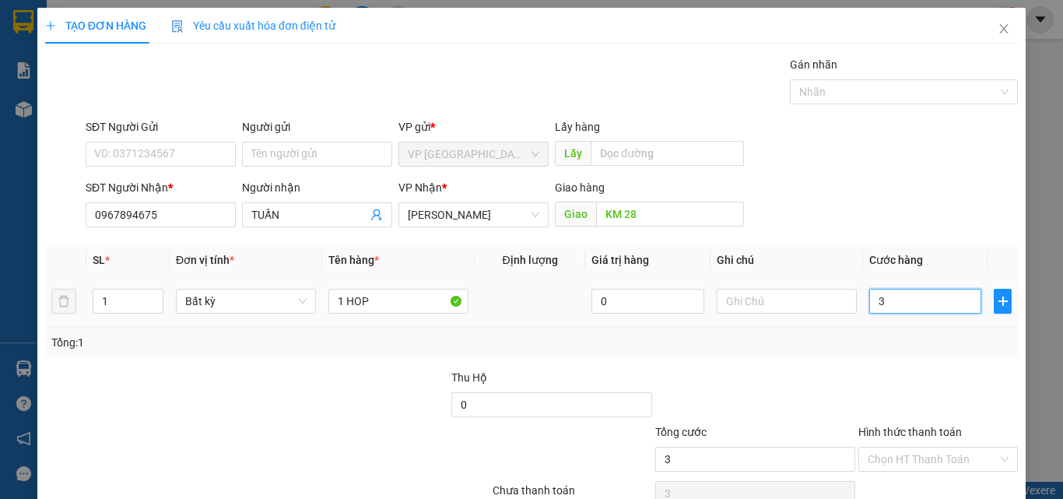
type input "30"
type input "300"
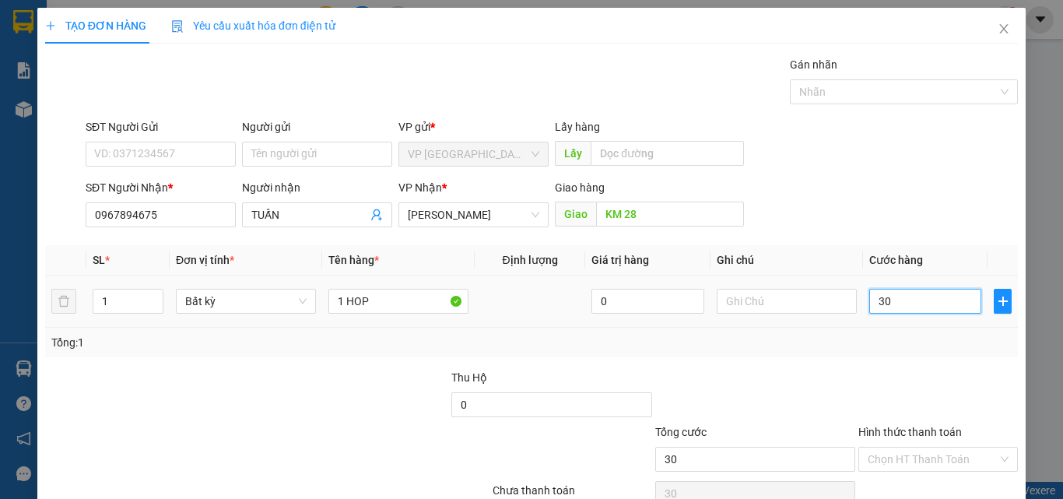
type input "300"
type input "3.000"
type input "30.000"
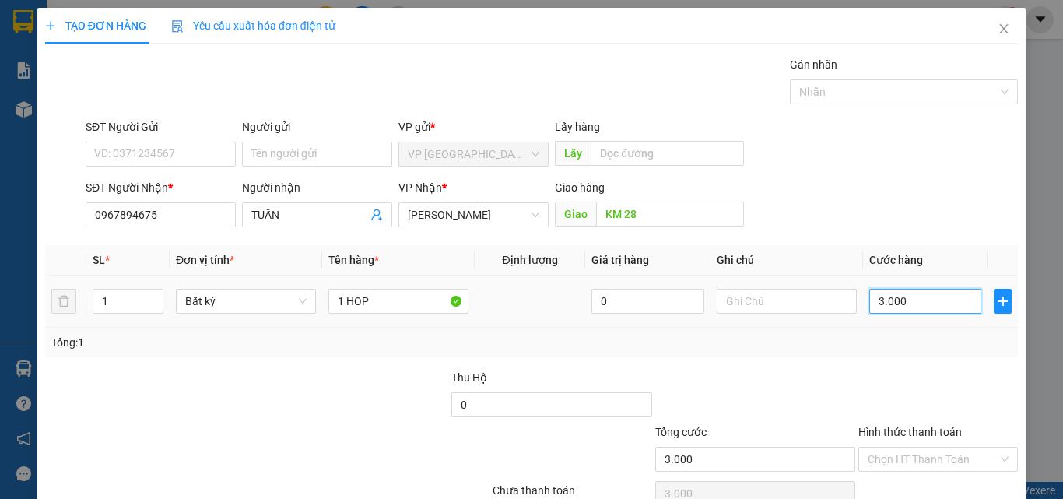
type input "30.000"
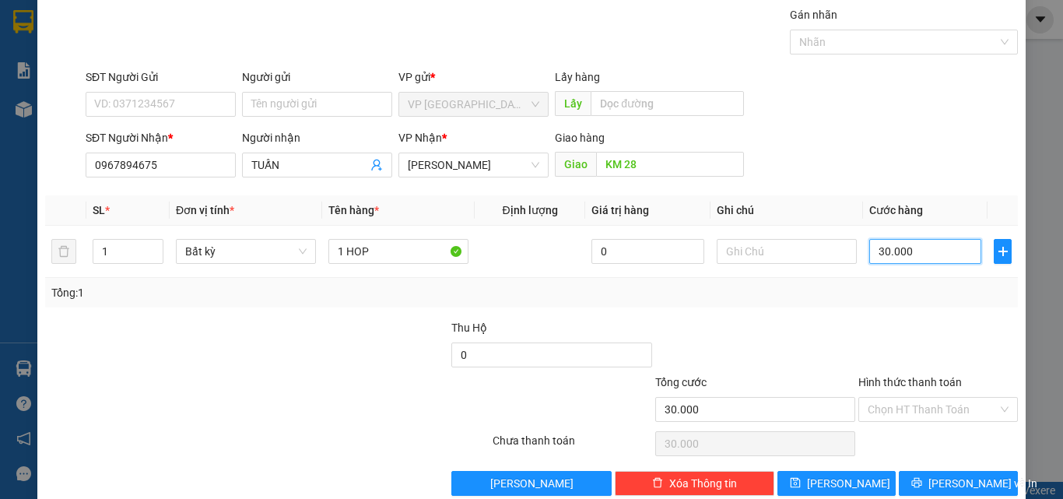
scroll to position [77, 0]
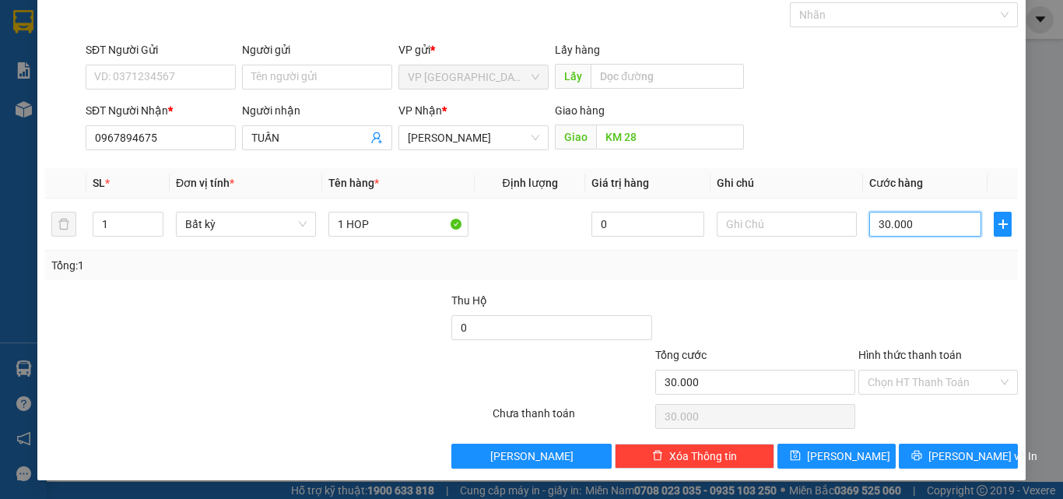
type input "30.000"
click at [930, 360] on label "Hình thức thanh toán" at bounding box center [911, 355] width 104 height 12
click at [930, 371] on input "Hình thức thanh toán" at bounding box center [933, 382] width 130 height 23
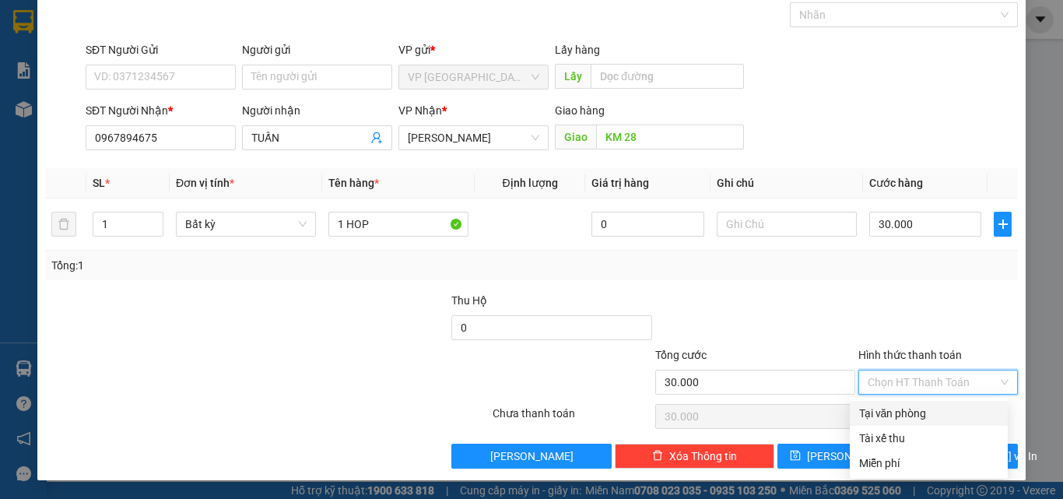
click at [909, 416] on div "Tại văn phòng" at bounding box center [928, 413] width 139 height 17
type input "0"
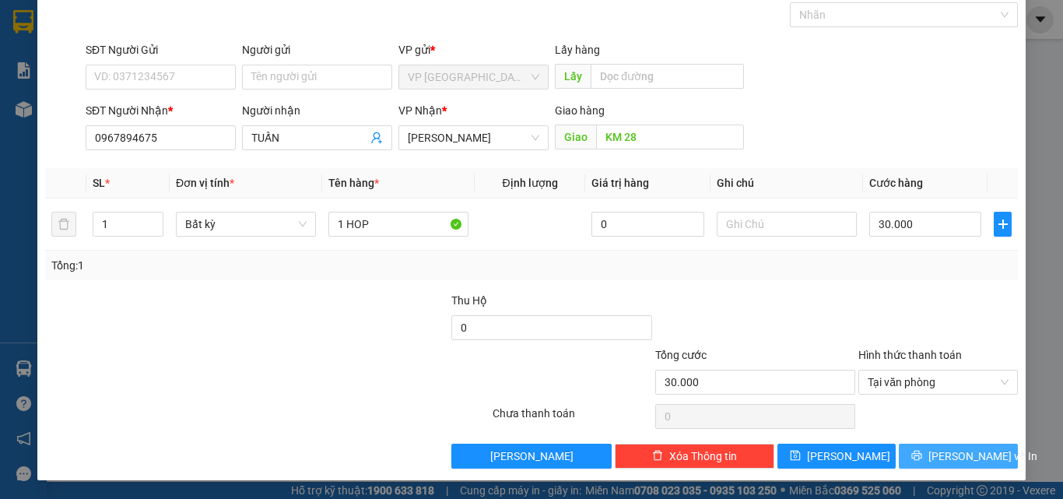
click at [905, 450] on button "[PERSON_NAME] và In" at bounding box center [958, 456] width 119 height 25
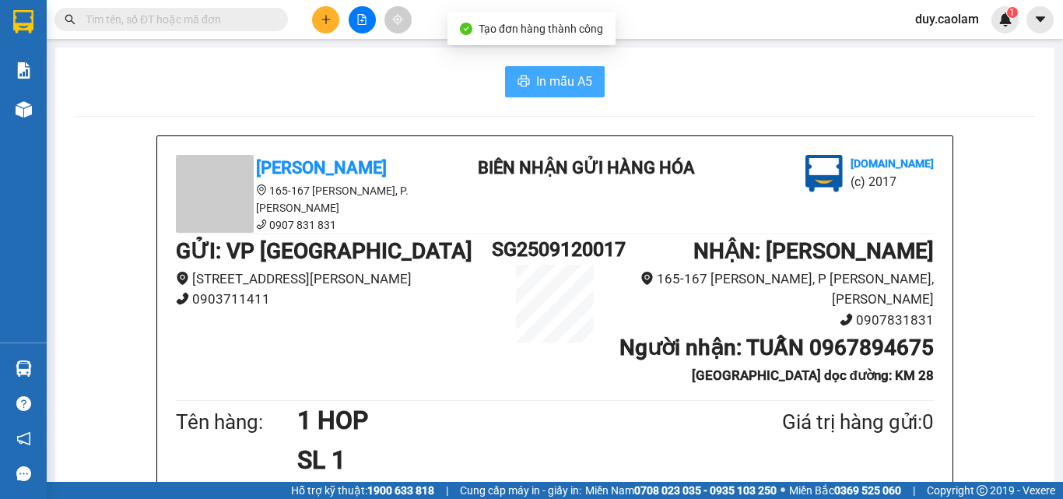
drag, startPoint x: 562, startPoint y: 76, endPoint x: 571, endPoint y: 89, distance: 15.6
click at [562, 75] on span "In mẫu A5" at bounding box center [564, 81] width 56 height 19
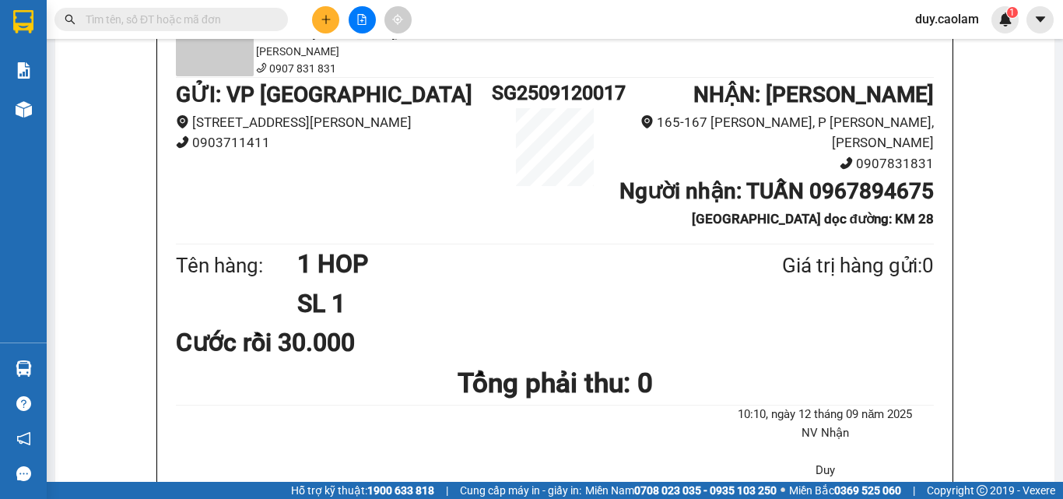
scroll to position [156, 0]
click at [319, 22] on button at bounding box center [325, 19] width 27 height 27
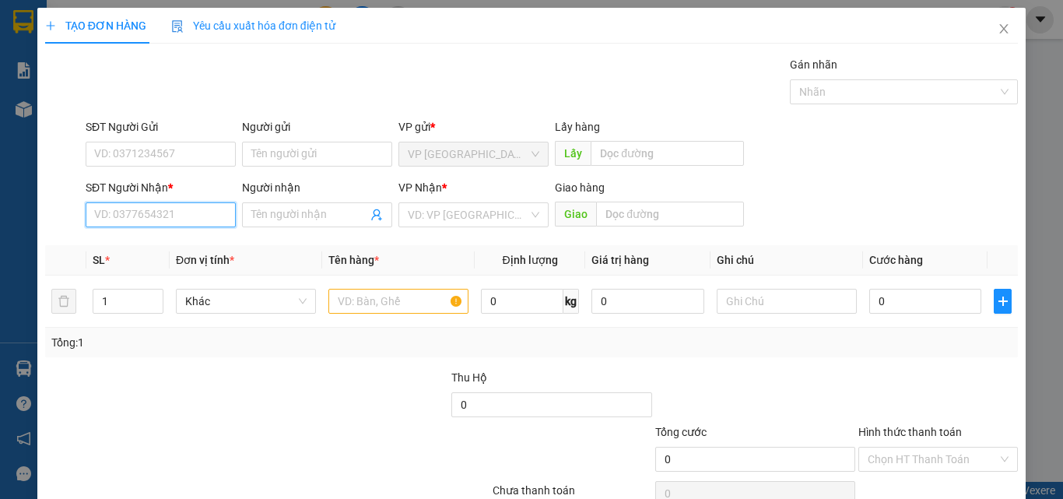
click at [151, 220] on input "SĐT Người Nhận *" at bounding box center [161, 214] width 150 height 25
click at [160, 223] on input "175" at bounding box center [161, 214] width 150 height 25
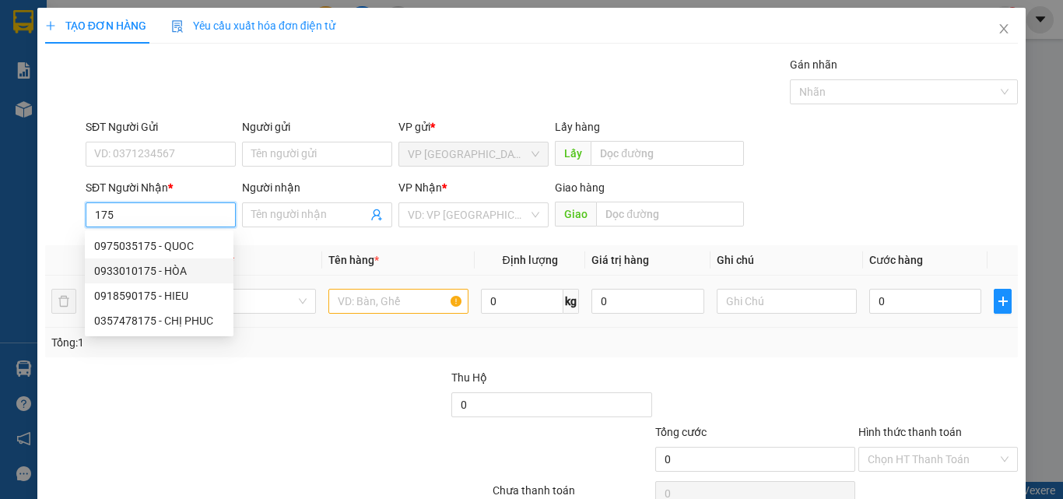
drag, startPoint x: 172, startPoint y: 269, endPoint x: 350, endPoint y: 299, distance: 180.7
click at [172, 271] on div "0933010175 - HÒA" at bounding box center [159, 270] width 130 height 17
type input "0933010175"
type input "HÒA"
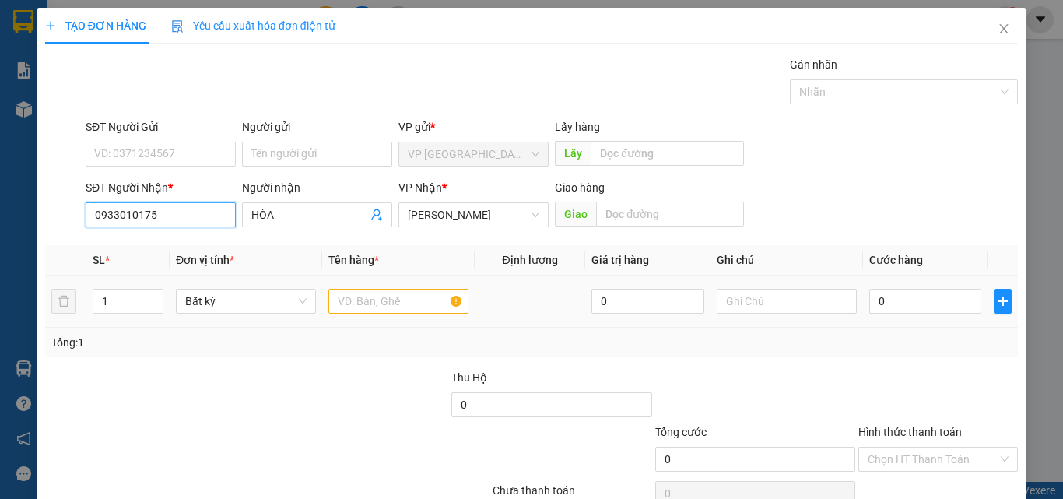
type input "0933010175"
click at [408, 302] on input "text" at bounding box center [399, 301] width 140 height 25
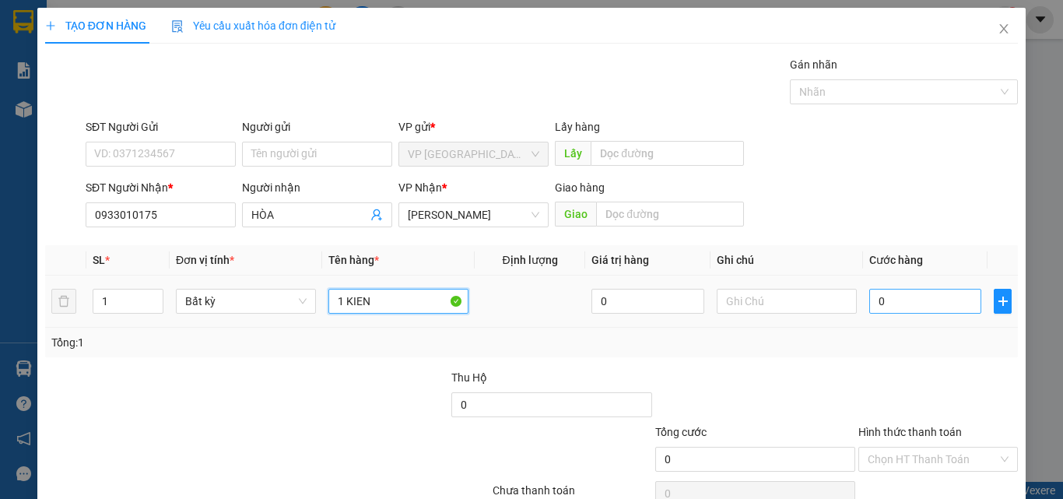
type input "1 KIEN"
click at [895, 300] on input "0" at bounding box center [926, 301] width 112 height 25
type input "3"
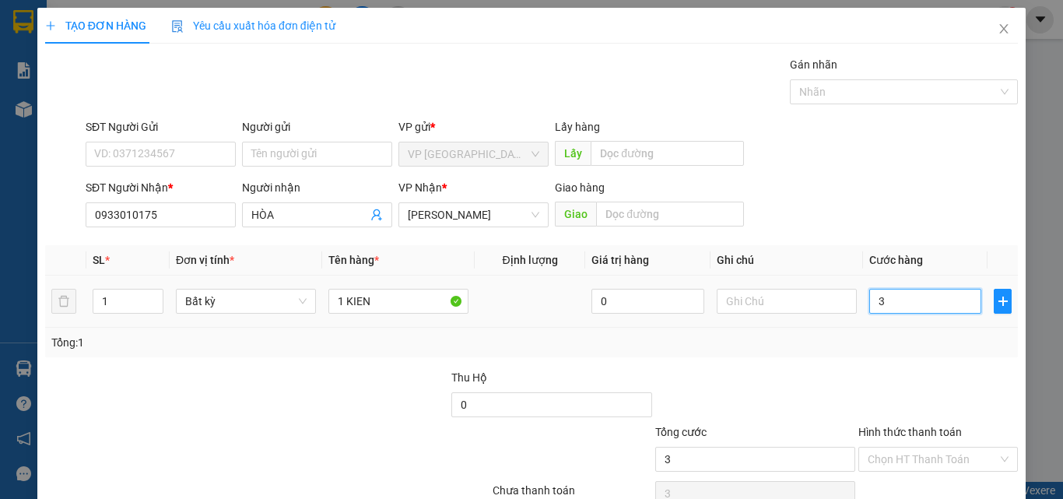
type input "30"
type input "300"
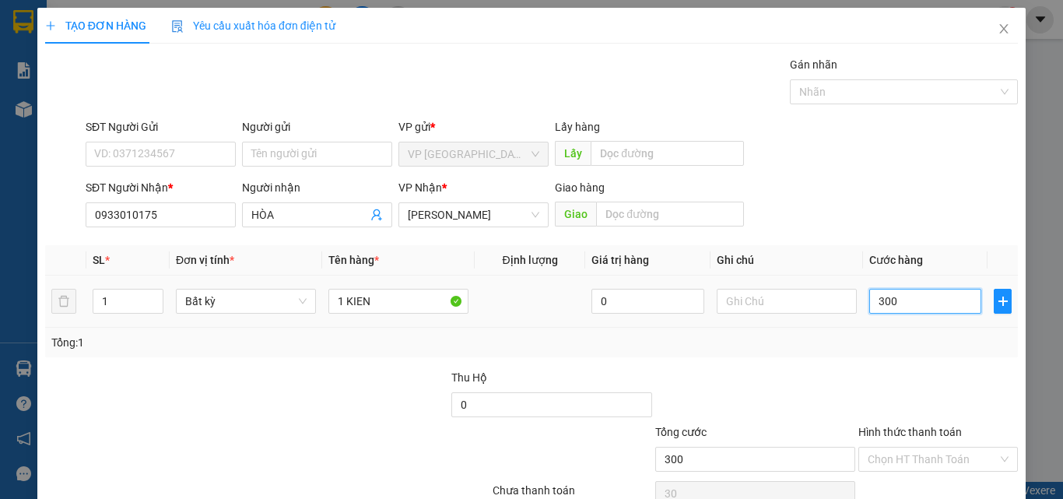
type input "300"
type input "3.000"
type input "30.000"
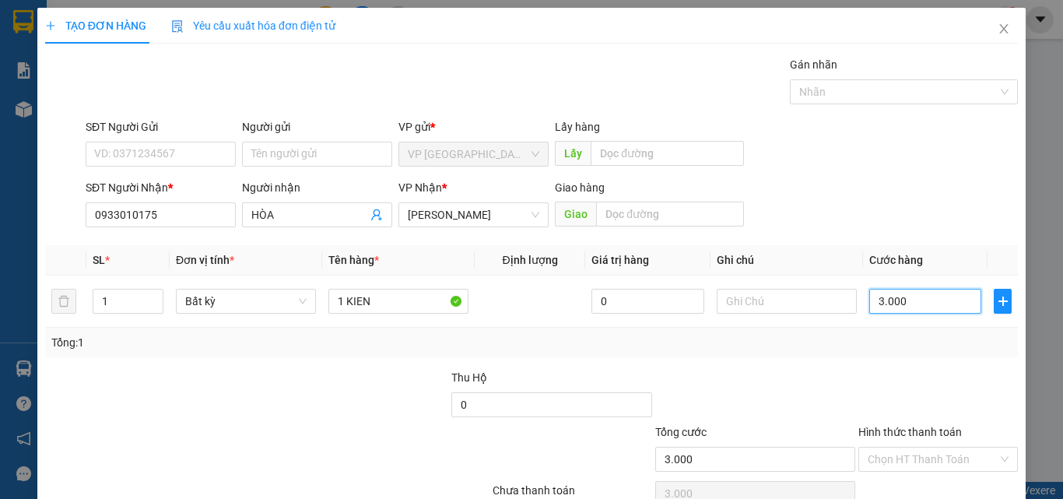
type input "30.000"
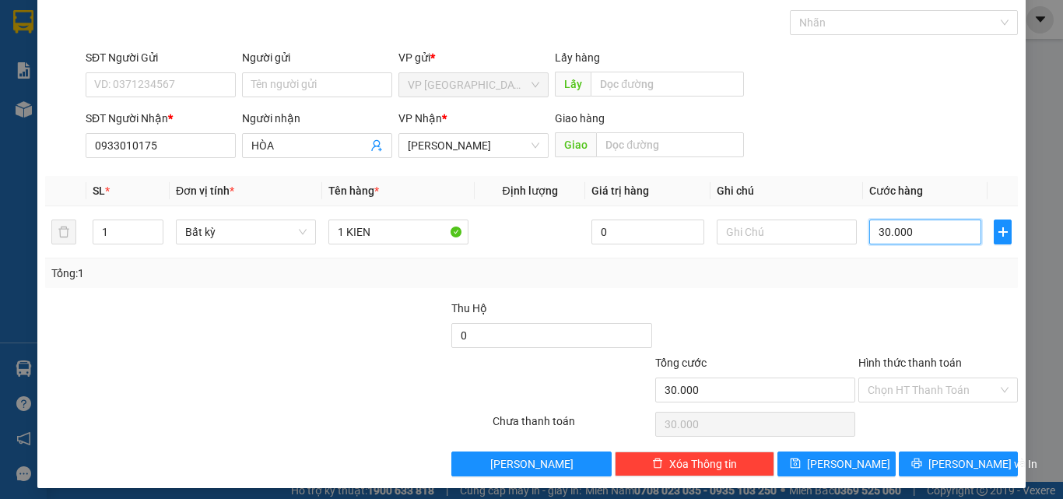
scroll to position [77, 0]
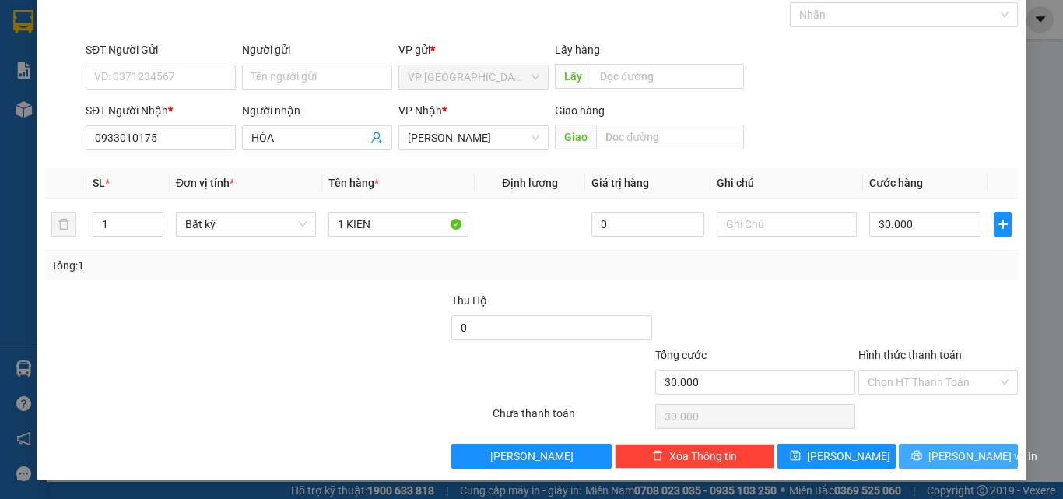
click at [916, 452] on button "[PERSON_NAME] và In" at bounding box center [958, 456] width 119 height 25
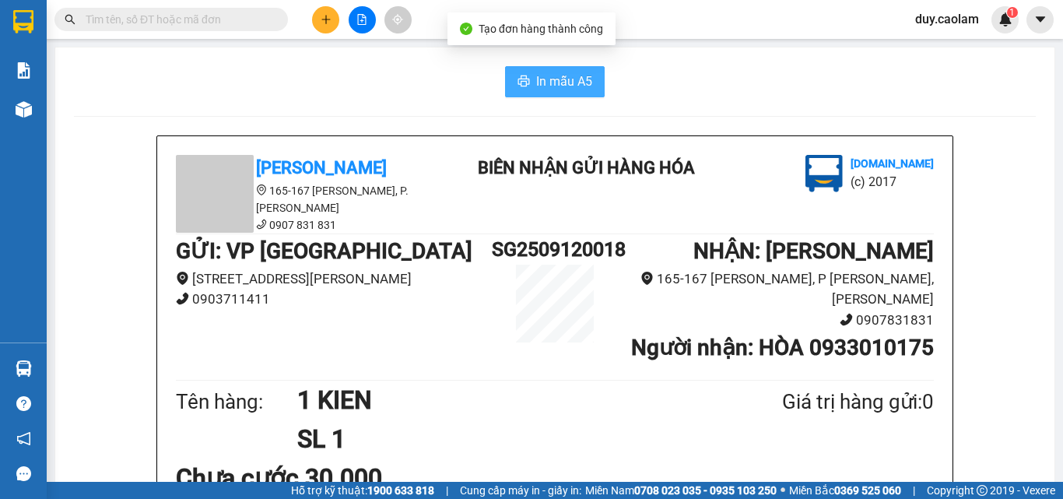
click at [528, 82] on button "In mẫu A5" at bounding box center [555, 81] width 100 height 31
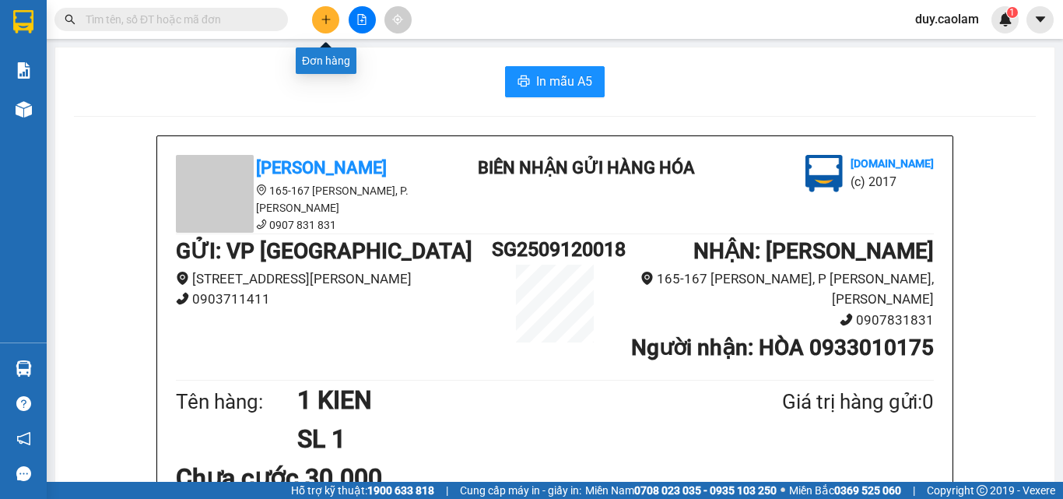
click at [327, 24] on icon "plus" at bounding box center [326, 19] width 11 height 11
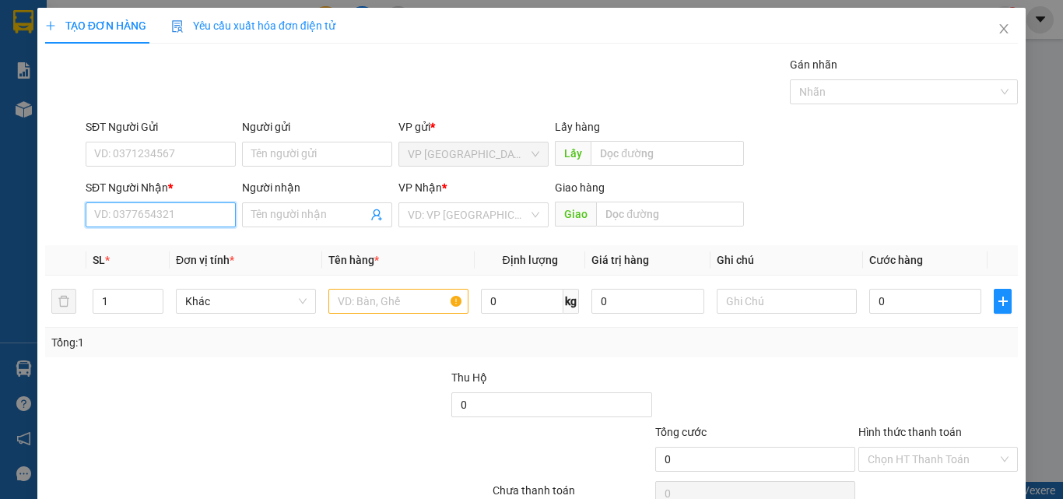
click at [206, 213] on input "SĐT Người Nhận *" at bounding box center [161, 214] width 150 height 25
click at [144, 220] on input "989" at bounding box center [161, 214] width 150 height 25
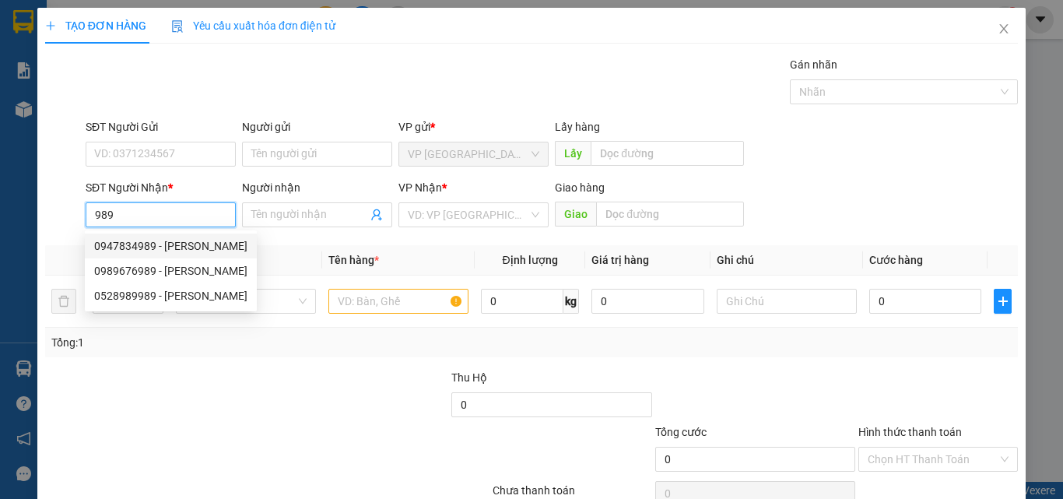
click at [182, 255] on div "0947834989 - [PERSON_NAME]" at bounding box center [171, 246] width 172 height 25
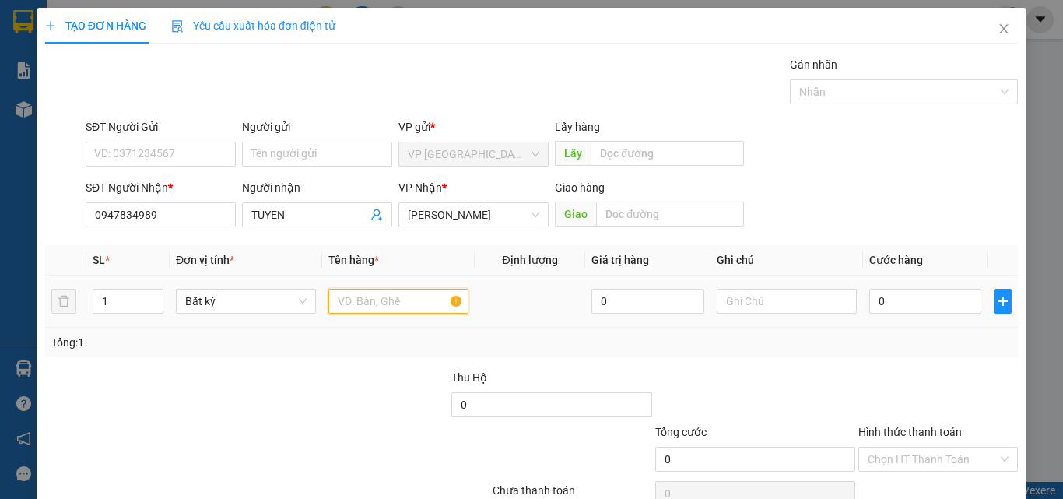
click at [406, 297] on input "text" at bounding box center [399, 301] width 140 height 25
click at [936, 309] on input "0" at bounding box center [926, 301] width 112 height 25
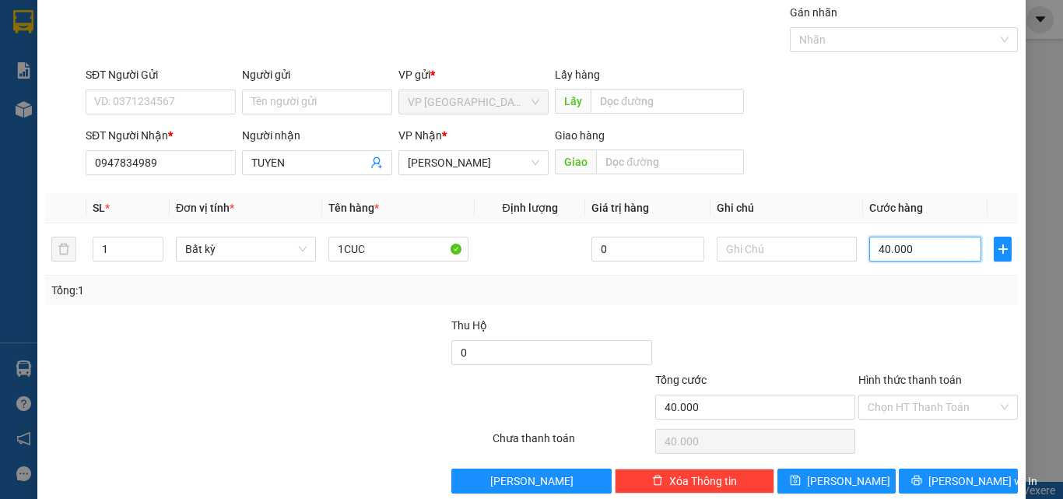
scroll to position [77, 0]
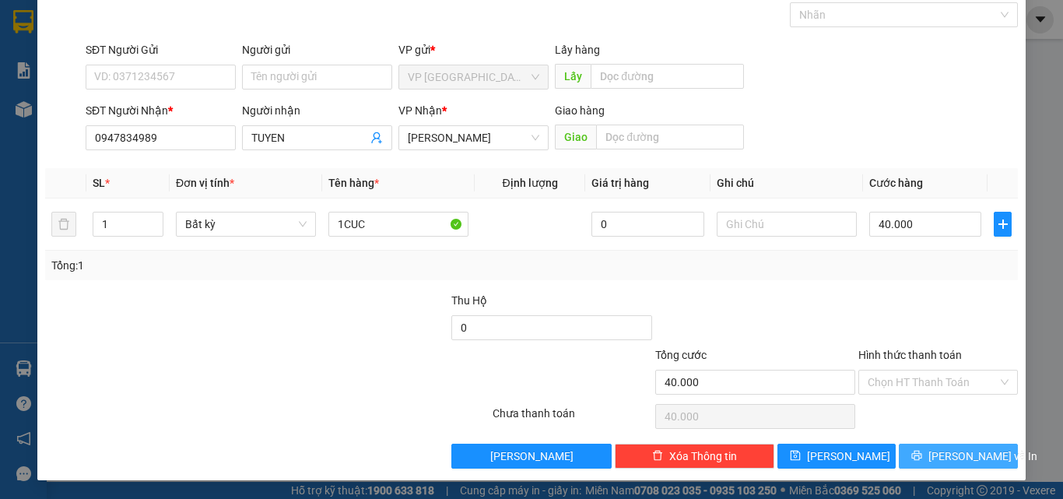
click at [934, 455] on button "[PERSON_NAME] và In" at bounding box center [958, 456] width 119 height 25
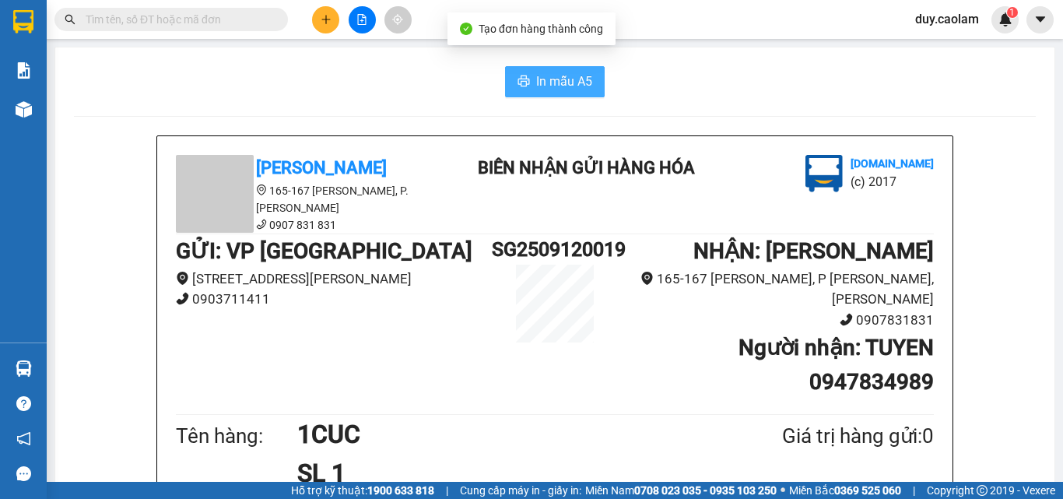
click at [551, 84] on span "In mẫu A5" at bounding box center [564, 81] width 56 height 19
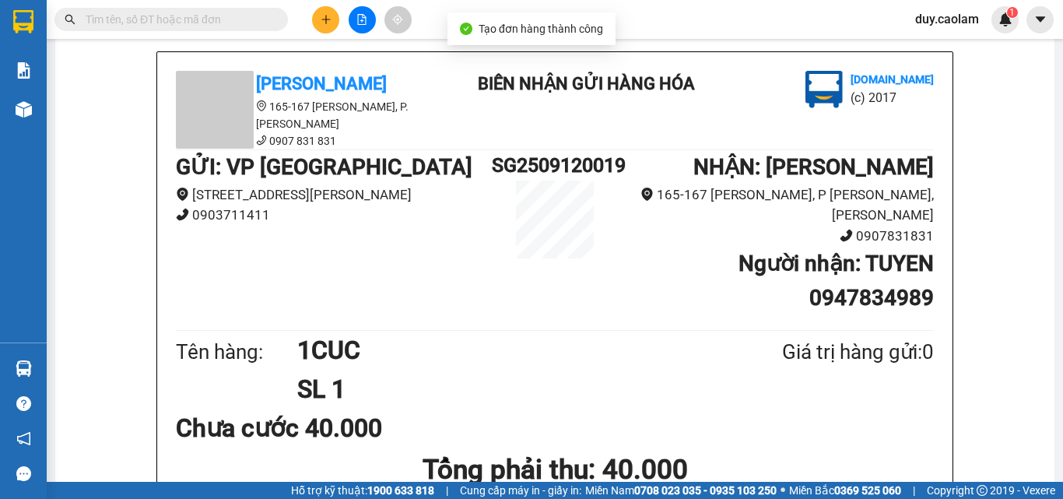
scroll to position [311, 0]
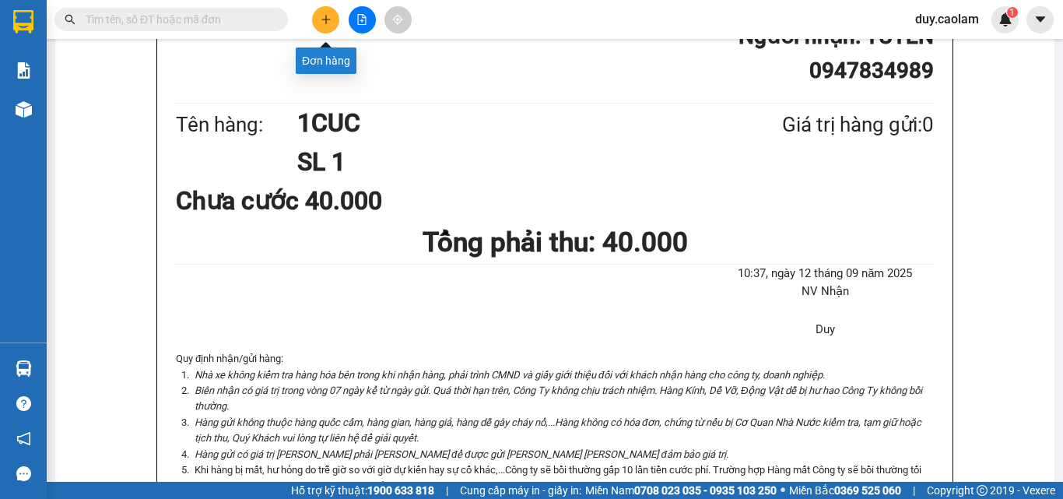
click at [318, 22] on button at bounding box center [325, 19] width 27 height 27
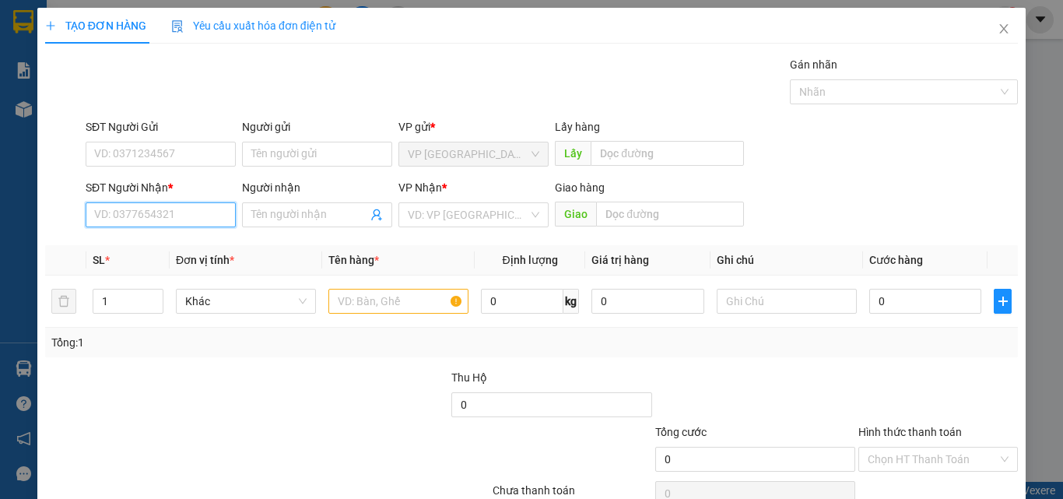
click at [157, 221] on input "SĐT Người Nhận *" at bounding box center [161, 214] width 150 height 25
click at [173, 219] on input "878" at bounding box center [161, 214] width 150 height 25
click at [174, 240] on div "0973852878 - Đức Nhật" at bounding box center [159, 245] width 130 height 17
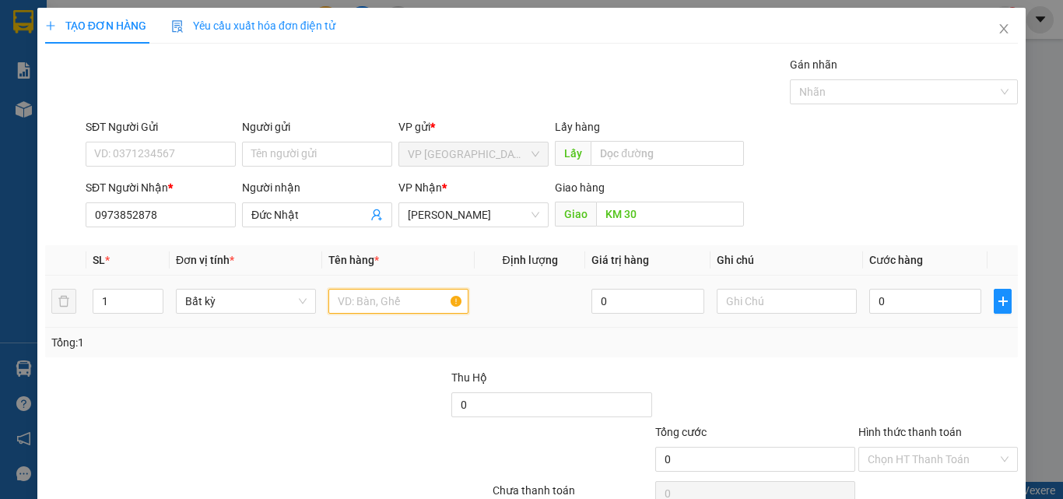
click at [350, 296] on input "text" at bounding box center [399, 301] width 140 height 25
click at [886, 316] on div "0" at bounding box center [926, 301] width 112 height 31
click at [886, 310] on input "0" at bounding box center [926, 301] width 112 height 25
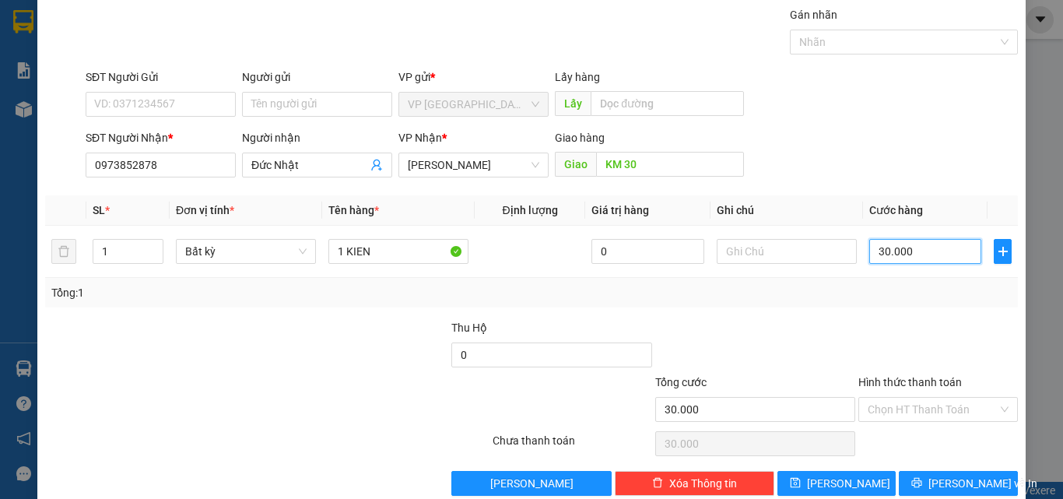
scroll to position [77, 0]
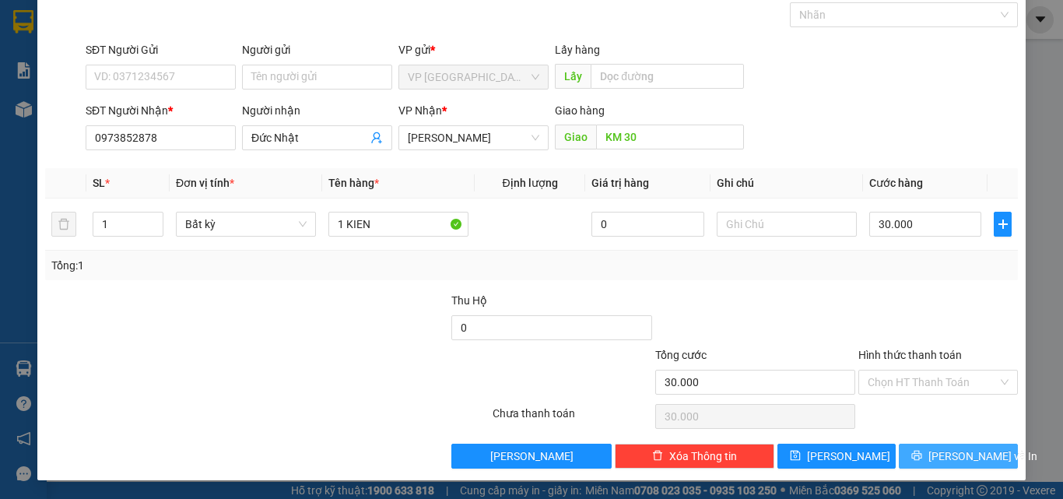
click at [932, 450] on button "[PERSON_NAME] và In" at bounding box center [958, 456] width 119 height 25
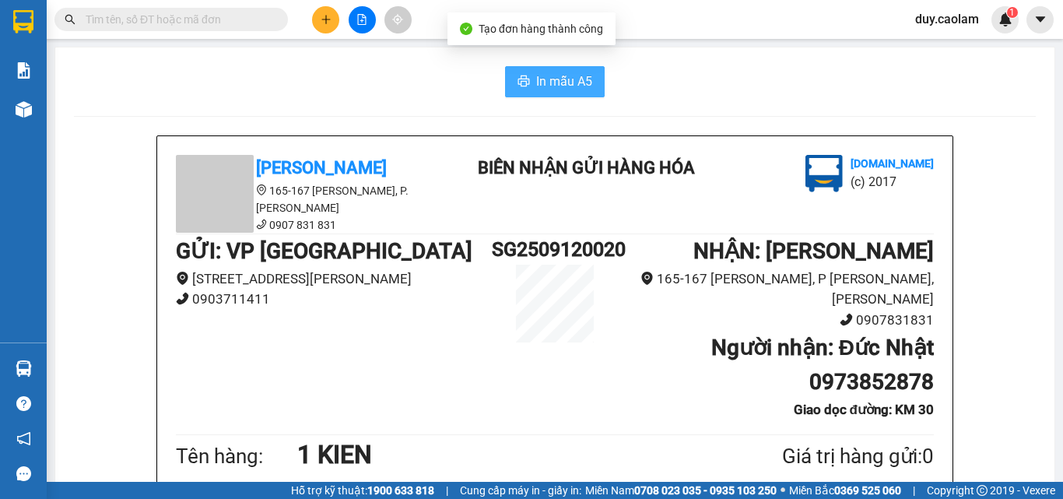
click at [540, 76] on span "In mẫu A5" at bounding box center [564, 81] width 56 height 19
click at [325, 20] on icon "plus" at bounding box center [326, 19] width 11 height 11
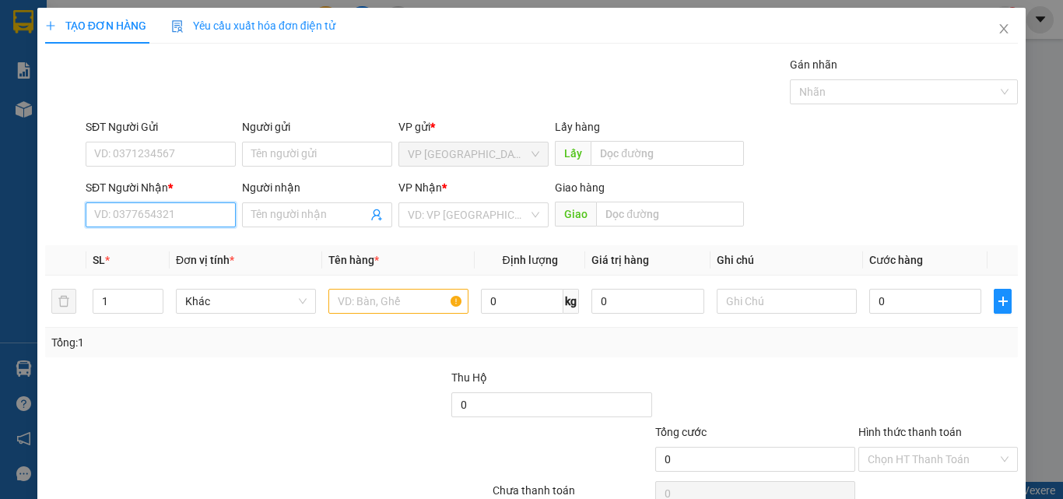
click at [160, 220] on input "SĐT Người Nhận *" at bounding box center [161, 214] width 150 height 25
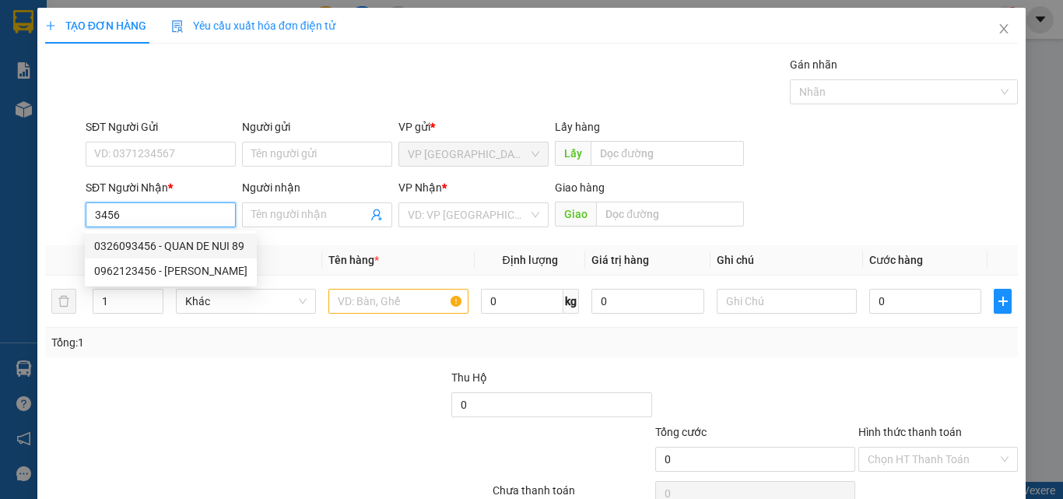
click at [93, 215] on input "3456" at bounding box center [161, 214] width 150 height 25
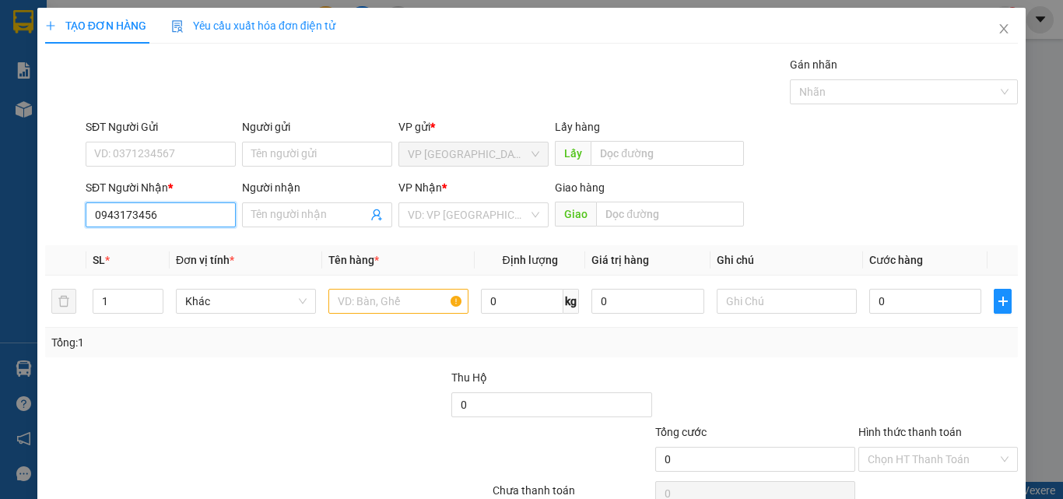
click at [160, 220] on input "0943173456" at bounding box center [161, 214] width 150 height 25
click at [162, 227] on input "SĐT Người Nhận *" at bounding box center [161, 214] width 150 height 25
click at [156, 218] on input "SĐT Người Nhận *" at bounding box center [161, 214] width 150 height 25
click at [170, 216] on input "094317" at bounding box center [161, 214] width 150 height 25
click at [289, 215] on input "Người nhận" at bounding box center [309, 214] width 116 height 17
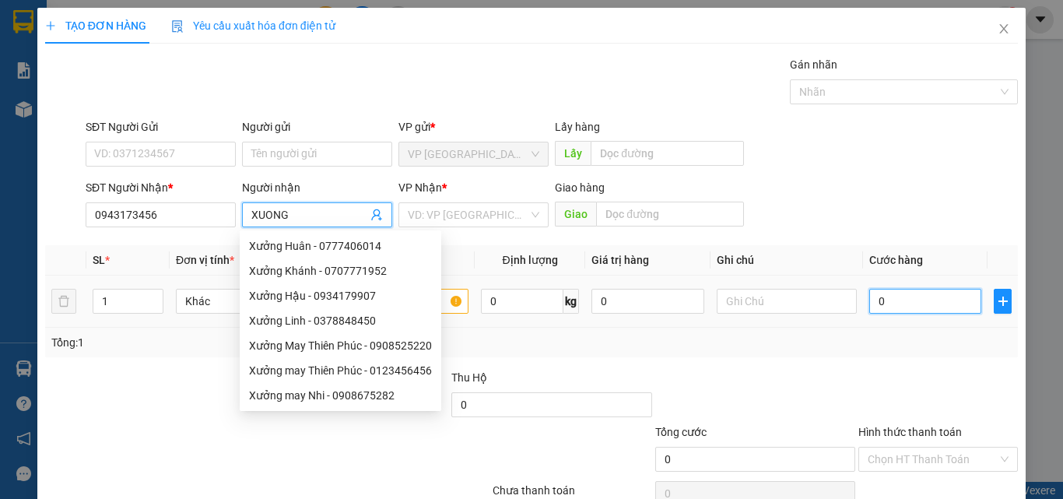
click at [876, 293] on input "0" at bounding box center [926, 301] width 112 height 25
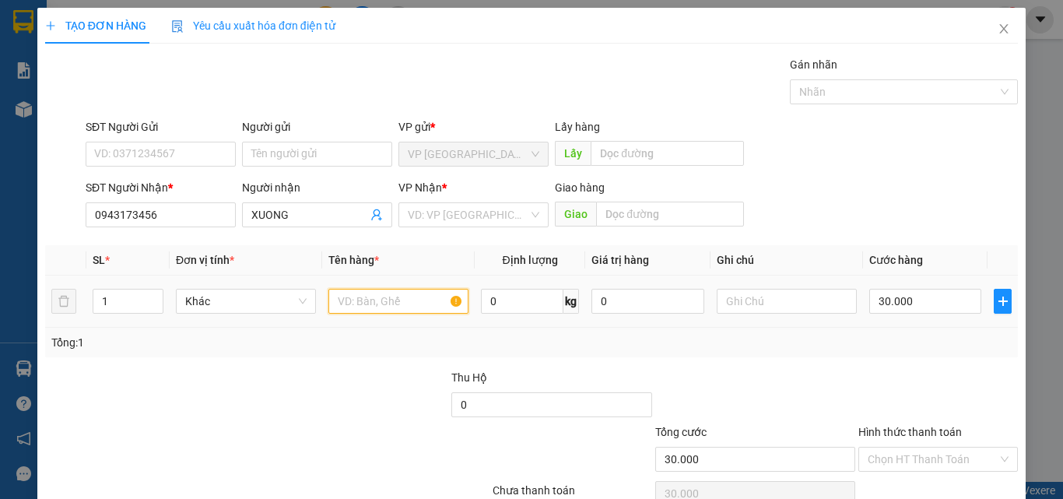
click at [410, 311] on input "text" at bounding box center [399, 301] width 140 height 25
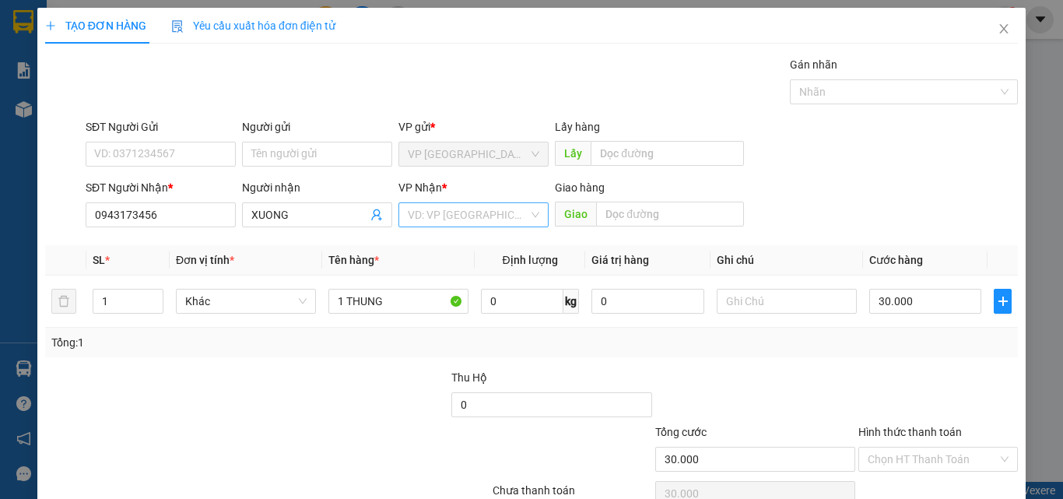
click at [508, 225] on input "search" at bounding box center [468, 214] width 121 height 23
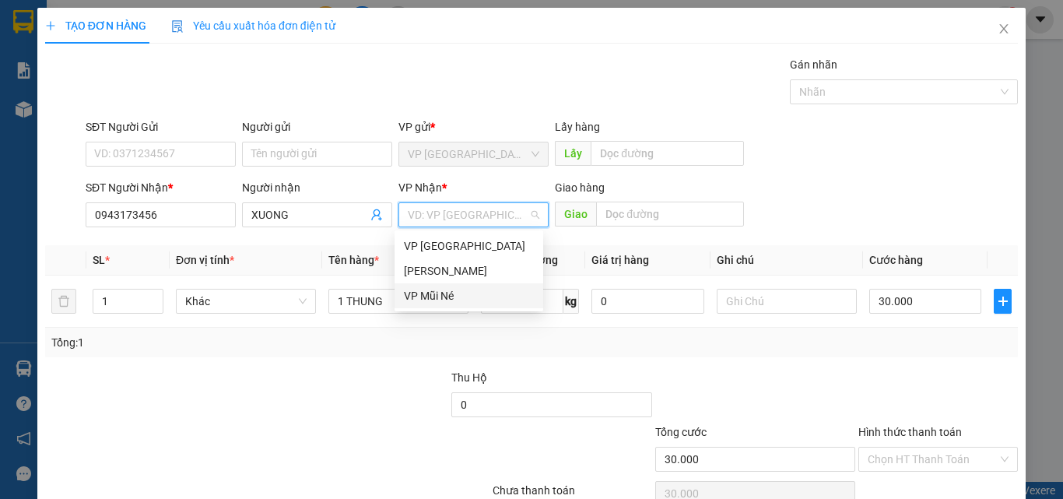
click at [445, 293] on div "VP Mũi Né" at bounding box center [469, 295] width 130 height 17
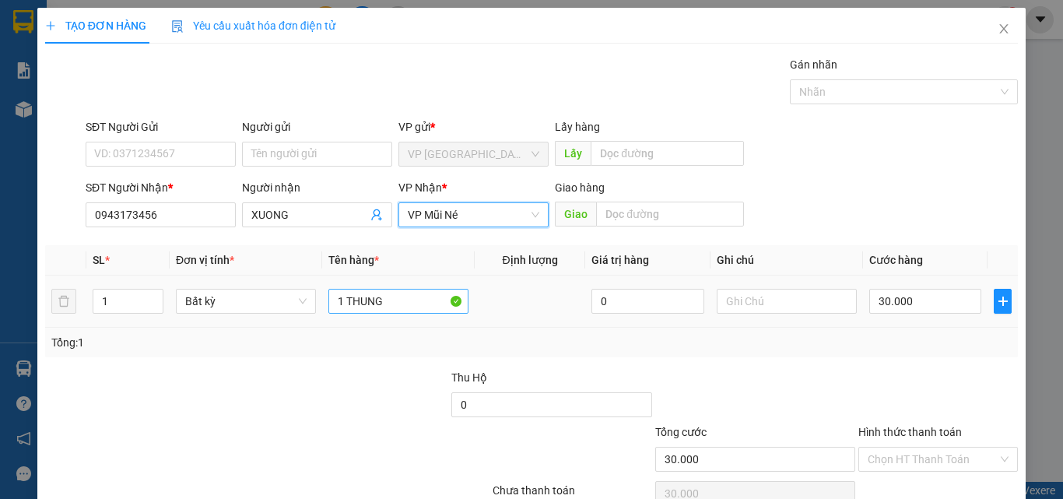
scroll to position [77, 0]
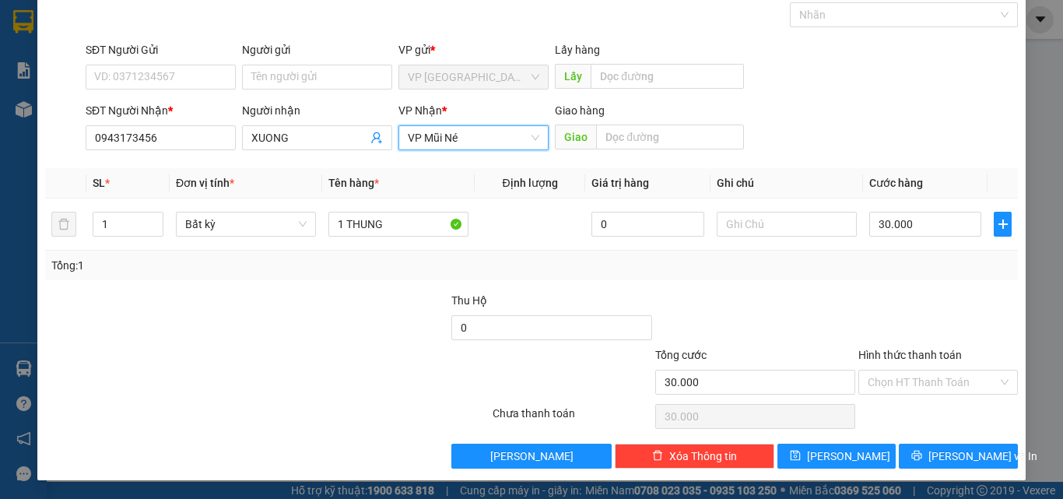
click at [473, 137] on span "VP Mũi Né" at bounding box center [474, 137] width 132 height 23
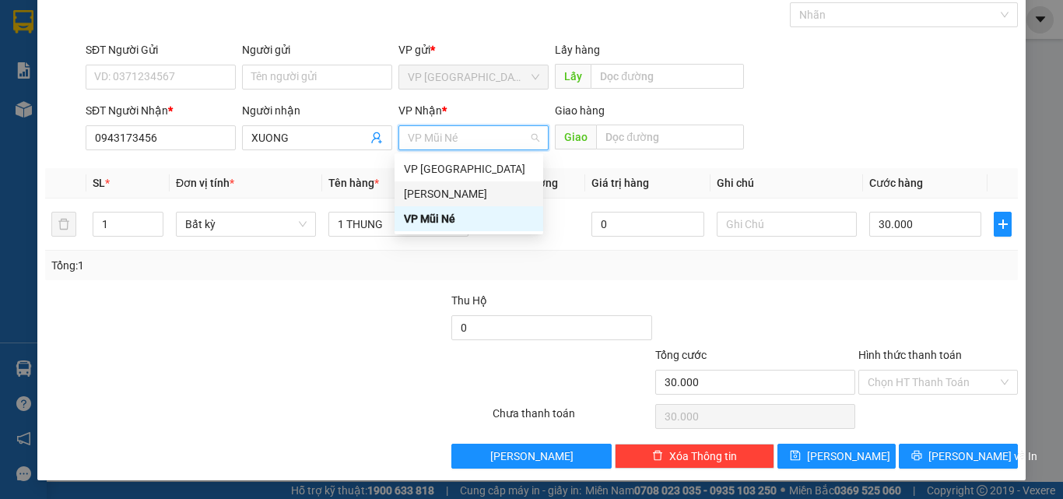
click at [472, 189] on div "[PERSON_NAME]" at bounding box center [469, 193] width 130 height 17
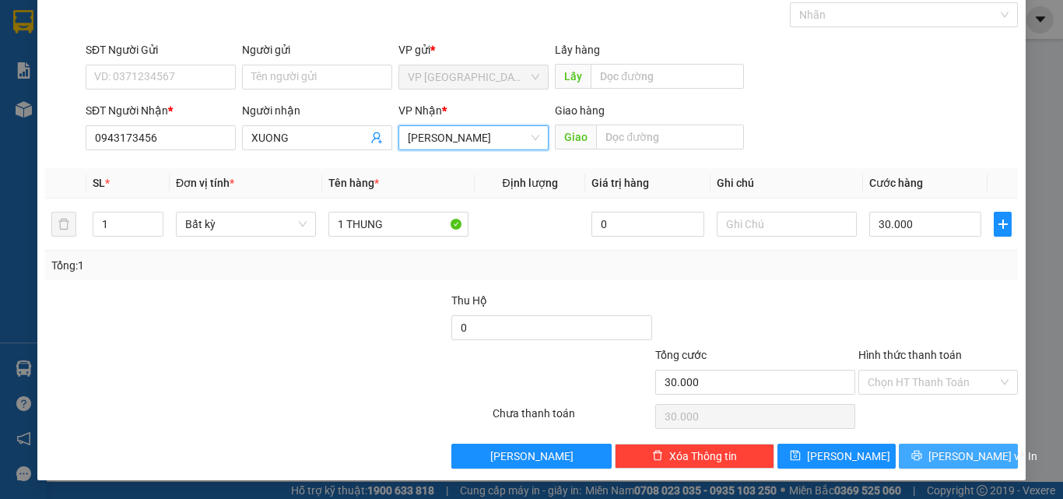
click at [933, 445] on button "[PERSON_NAME] và In" at bounding box center [958, 456] width 119 height 25
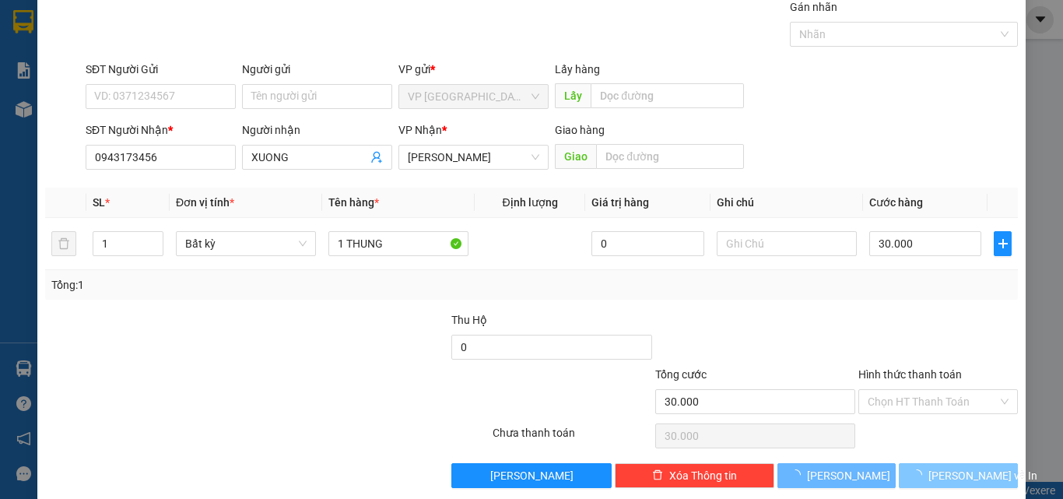
scroll to position [0, 0]
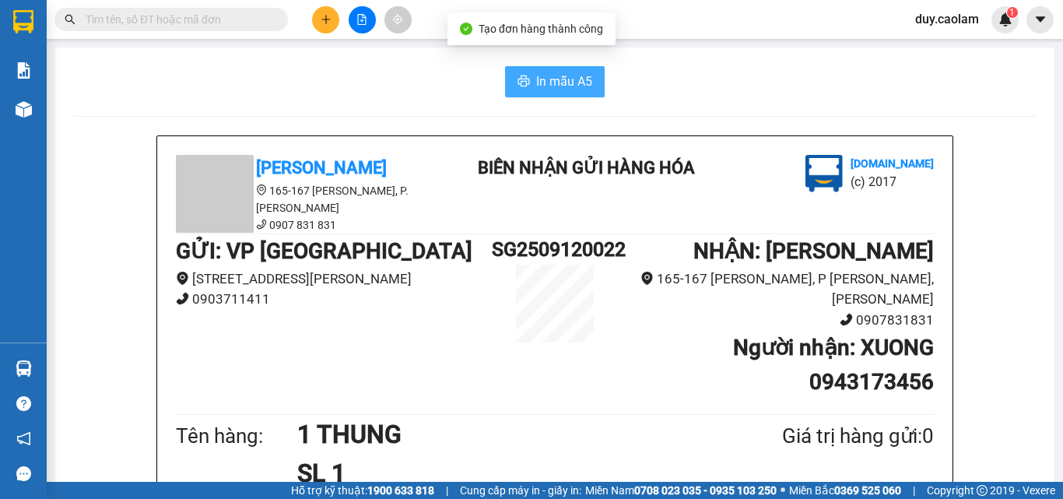
drag, startPoint x: 562, startPoint y: 81, endPoint x: 642, endPoint y: 124, distance: 90.2
click at [561, 81] on span "In mẫu A5" at bounding box center [564, 81] width 56 height 19
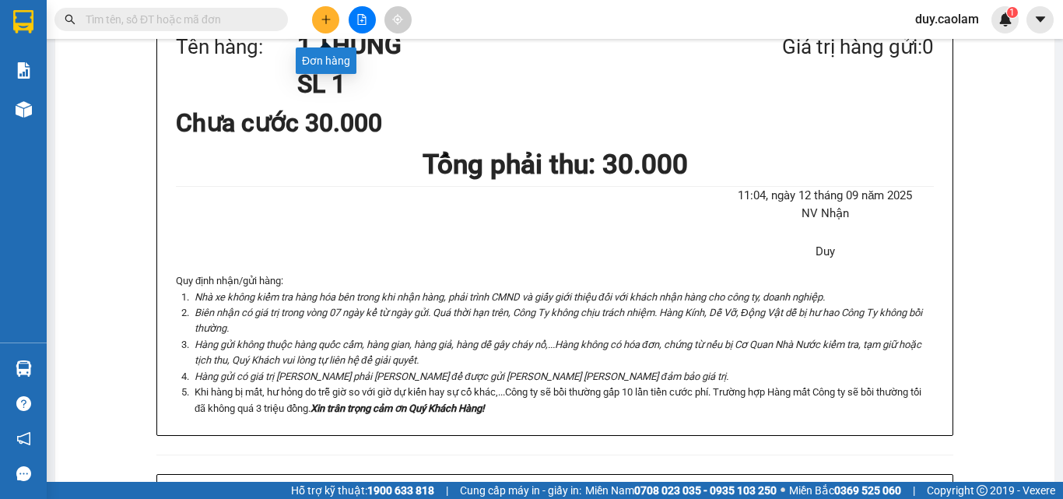
click at [326, 9] on button at bounding box center [325, 19] width 27 height 27
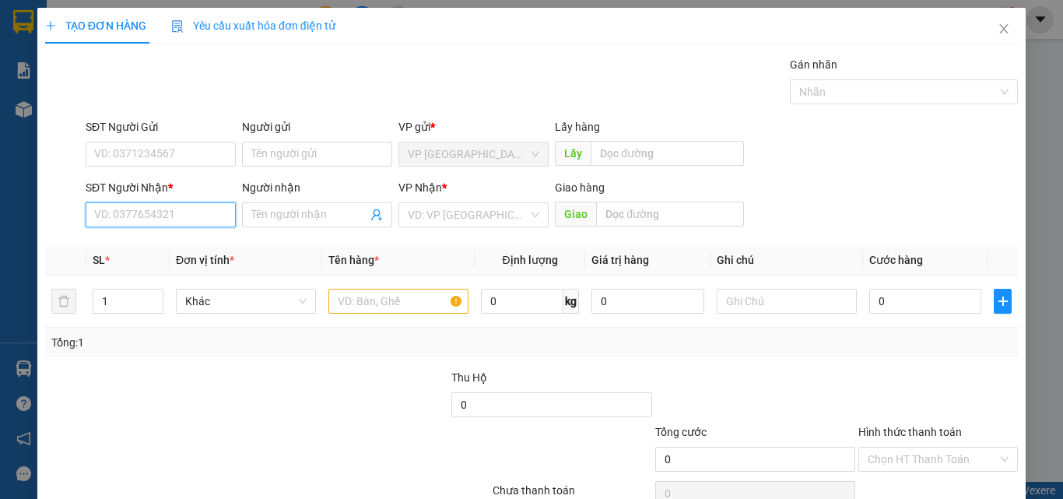
click at [157, 215] on input "SĐT Người Nhận *" at bounding box center [161, 214] width 150 height 25
click at [170, 250] on div "0933097694 - TRUC" at bounding box center [159, 245] width 130 height 17
click at [402, 286] on td at bounding box center [398, 302] width 153 height 52
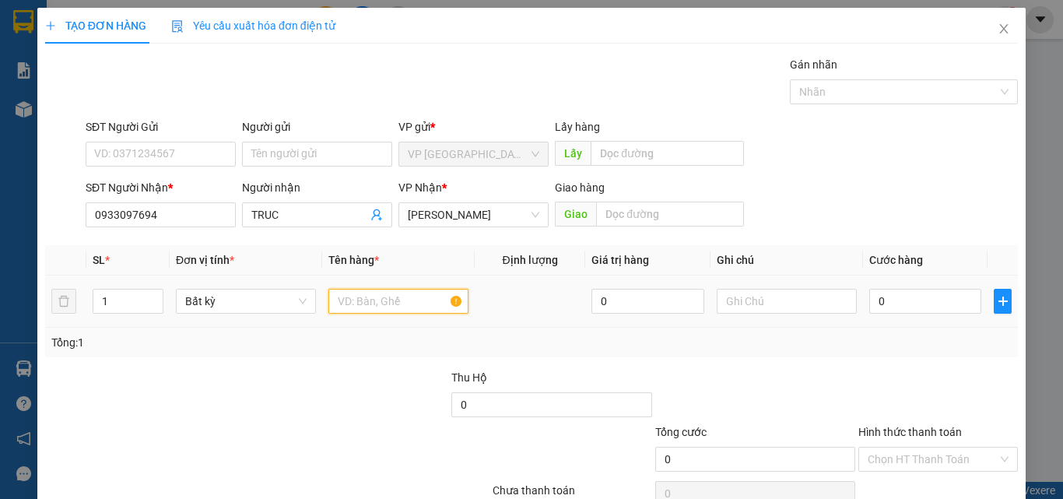
click at [384, 302] on input "text" at bounding box center [399, 301] width 140 height 25
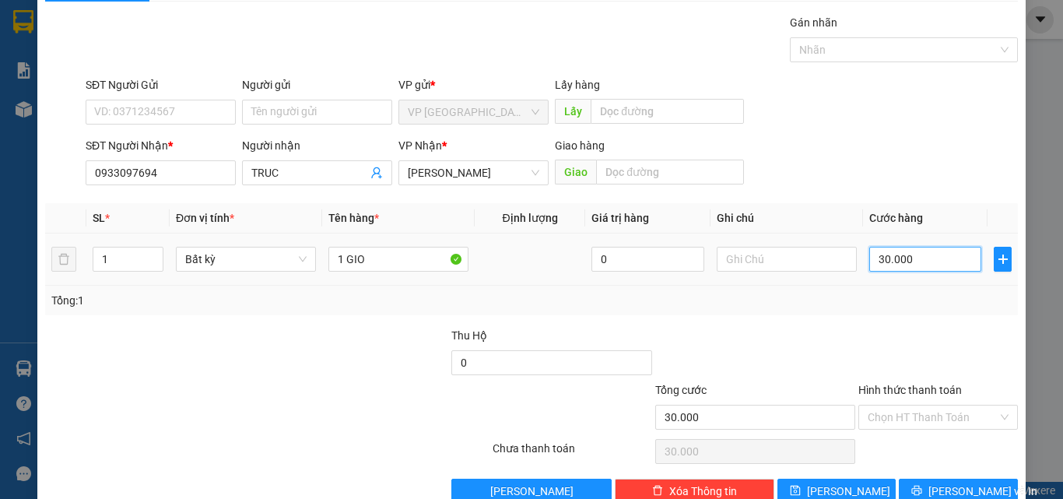
scroll to position [77, 0]
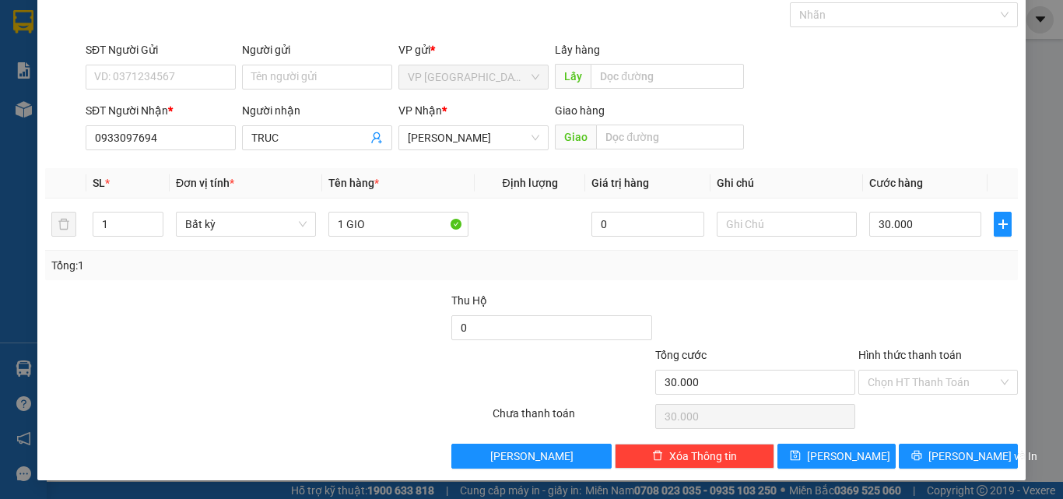
click at [901, 349] on label "Hình thức thanh toán" at bounding box center [911, 355] width 104 height 12
click at [901, 371] on input "Hình thức thanh toán" at bounding box center [933, 382] width 130 height 23
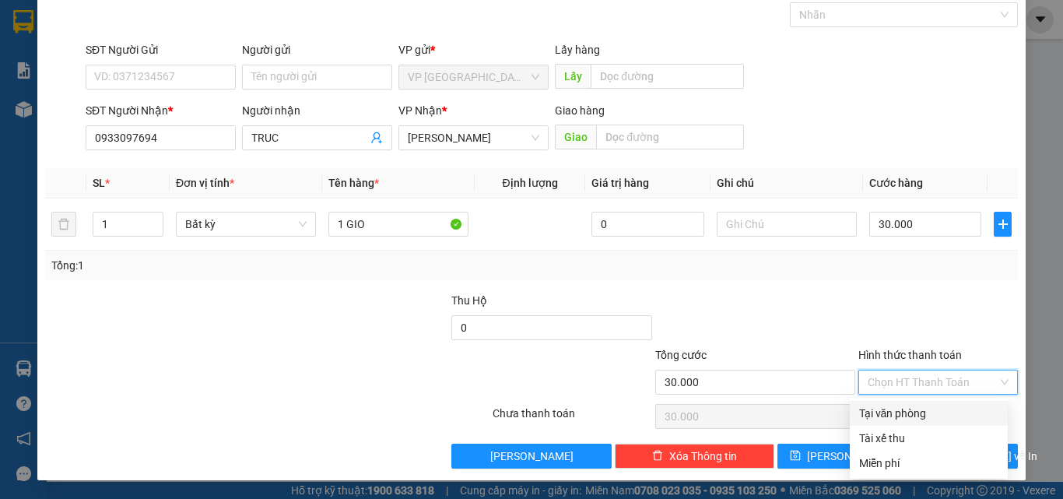
click at [888, 407] on div "Tại văn phòng" at bounding box center [928, 413] width 139 height 17
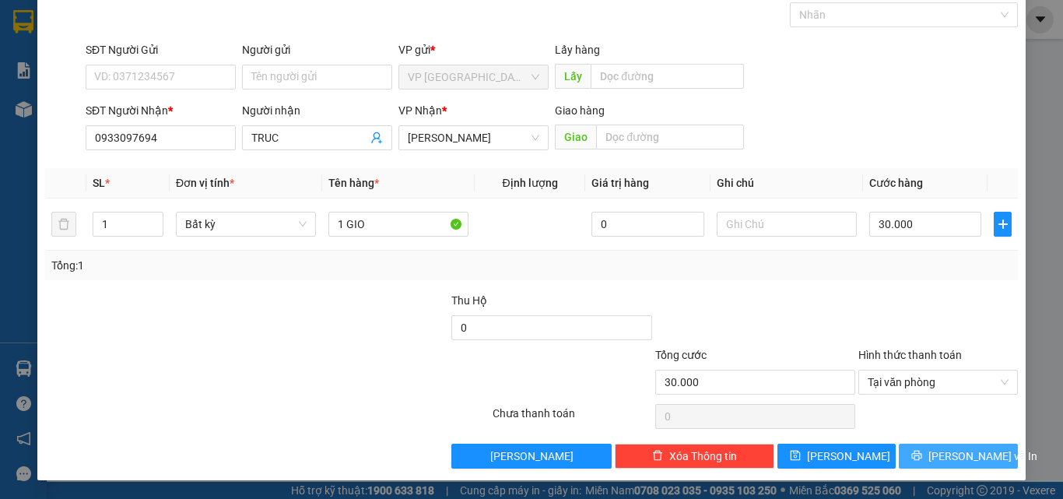
click at [899, 456] on button "[PERSON_NAME] và In" at bounding box center [958, 456] width 119 height 25
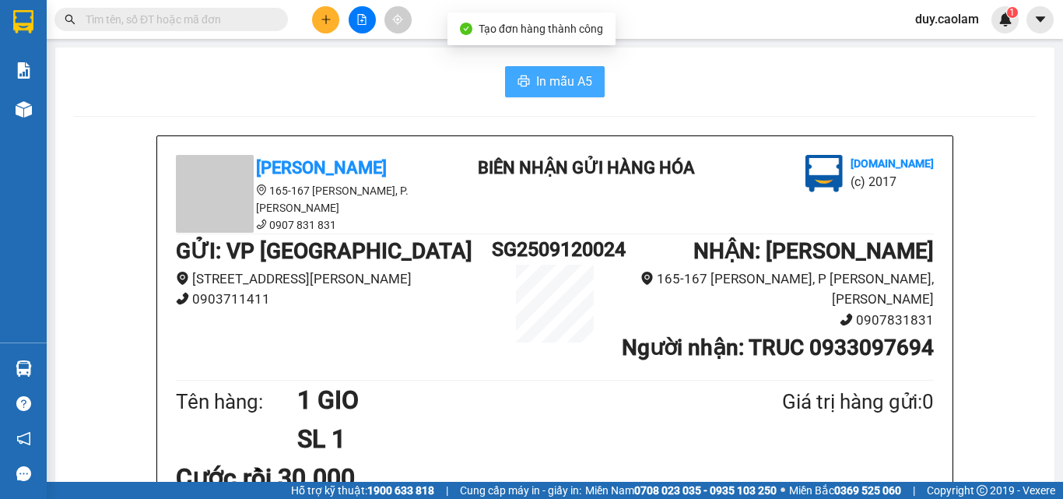
click at [559, 85] on span "In mẫu A5" at bounding box center [564, 81] width 56 height 19
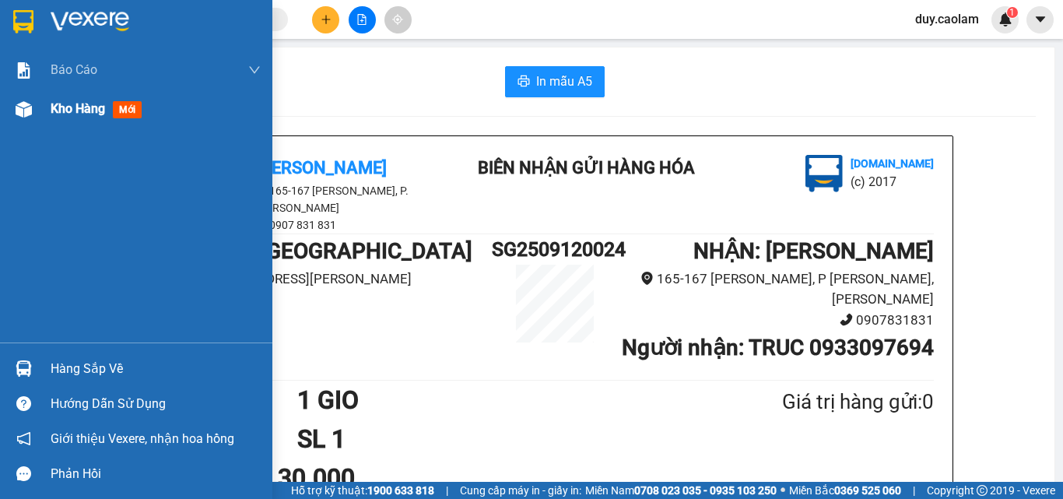
click at [126, 111] on span "mới" at bounding box center [127, 109] width 29 height 17
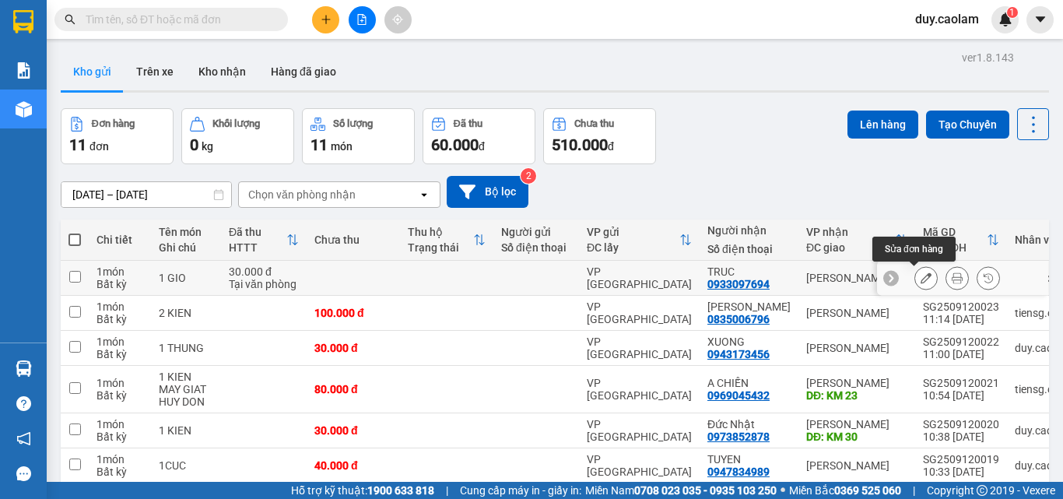
click at [921, 282] on icon at bounding box center [926, 277] width 11 height 11
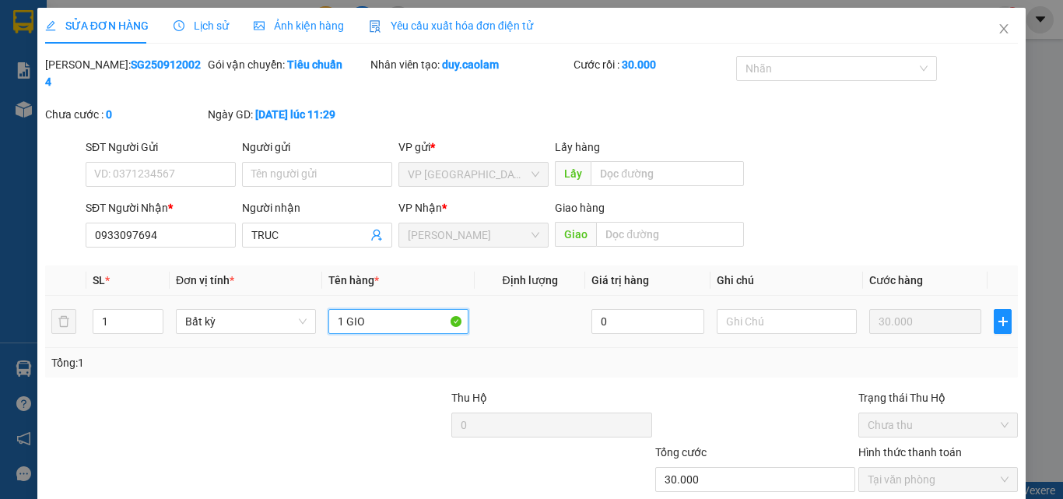
click at [399, 310] on input "1 GIO" at bounding box center [399, 321] width 140 height 25
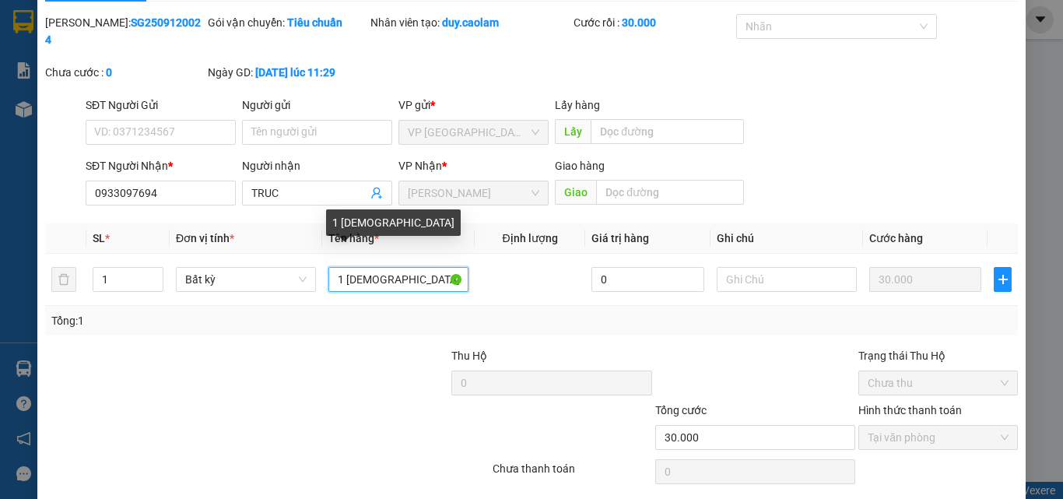
scroll to position [80, 0]
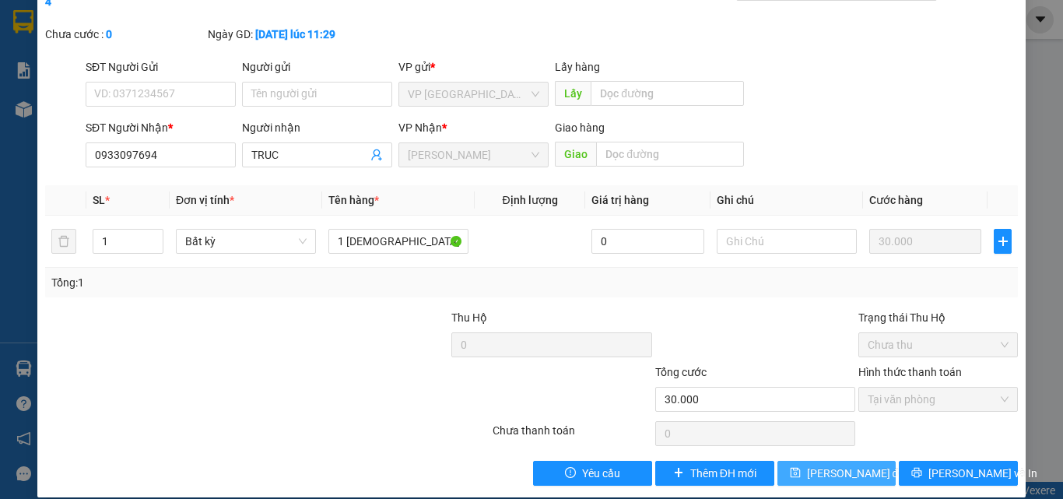
click at [856, 465] on span "[PERSON_NAME] đổi" at bounding box center [857, 473] width 100 height 17
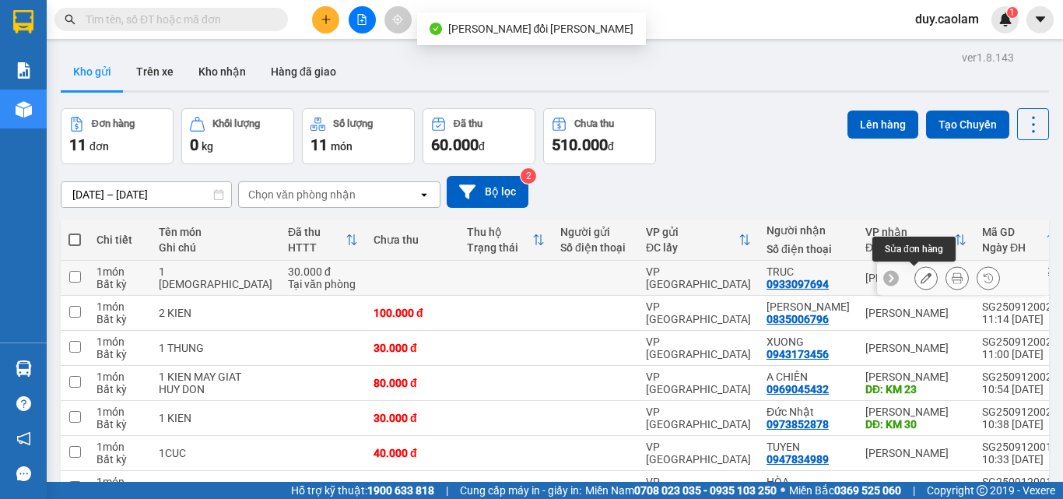
click at [921, 274] on icon at bounding box center [926, 277] width 11 height 11
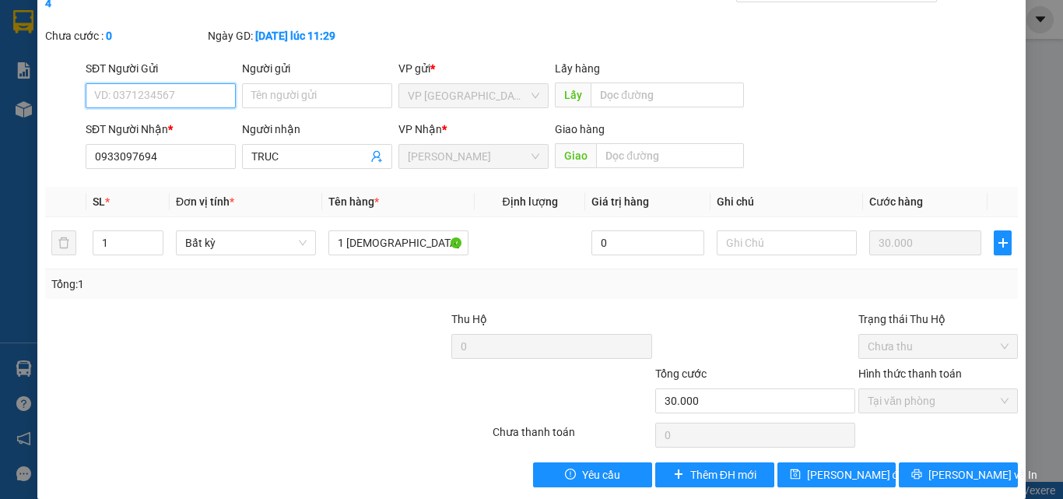
scroll to position [80, 0]
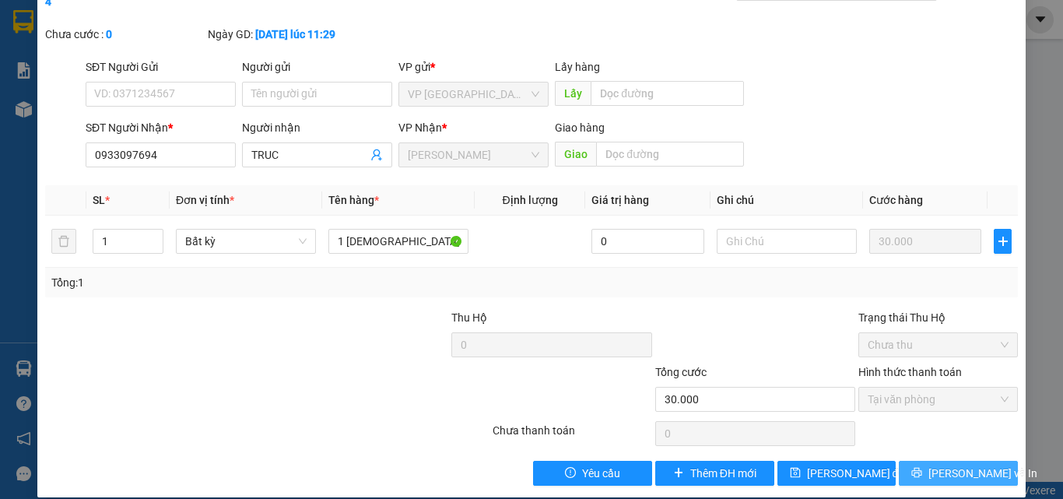
click at [934, 461] on button "[PERSON_NAME] và In" at bounding box center [958, 473] width 119 height 25
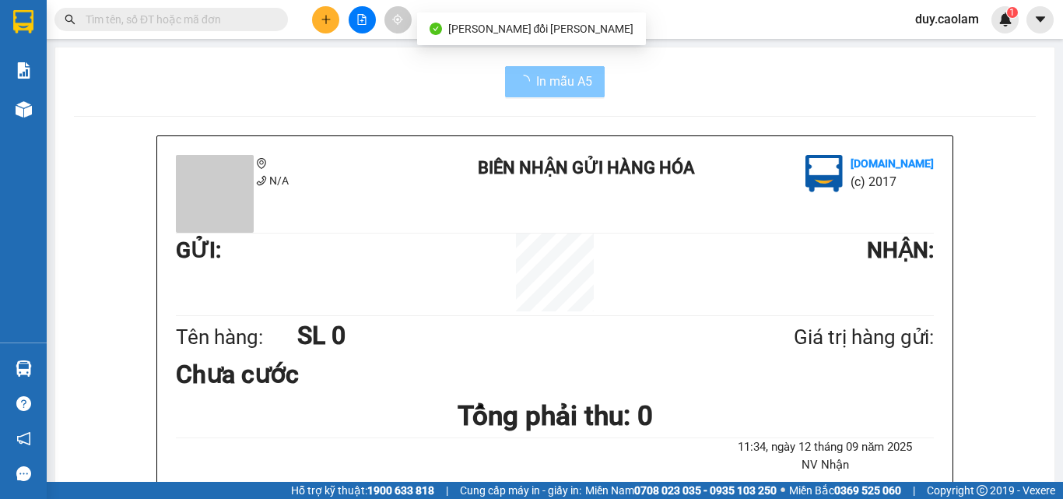
click at [558, 79] on span "In mẫu A5" at bounding box center [564, 81] width 56 height 19
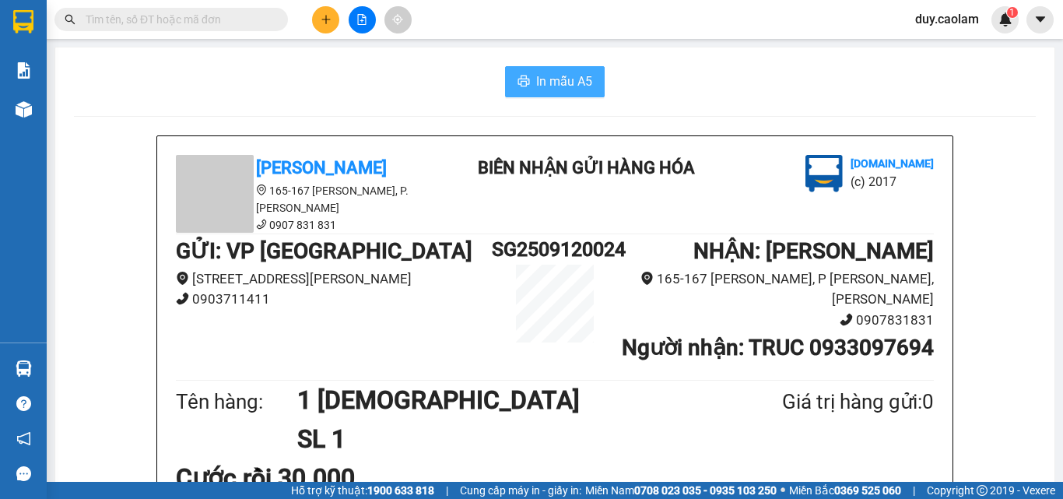
drag, startPoint x: 527, startPoint y: 70, endPoint x: 624, endPoint y: 98, distance: 100.5
click at [529, 71] on button "In mẫu A5" at bounding box center [555, 81] width 100 height 31
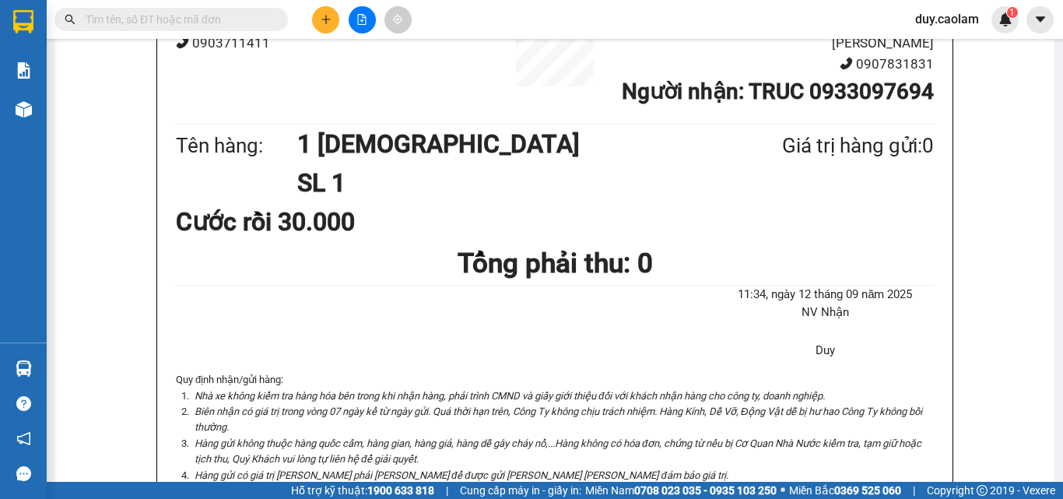
scroll to position [234, 0]
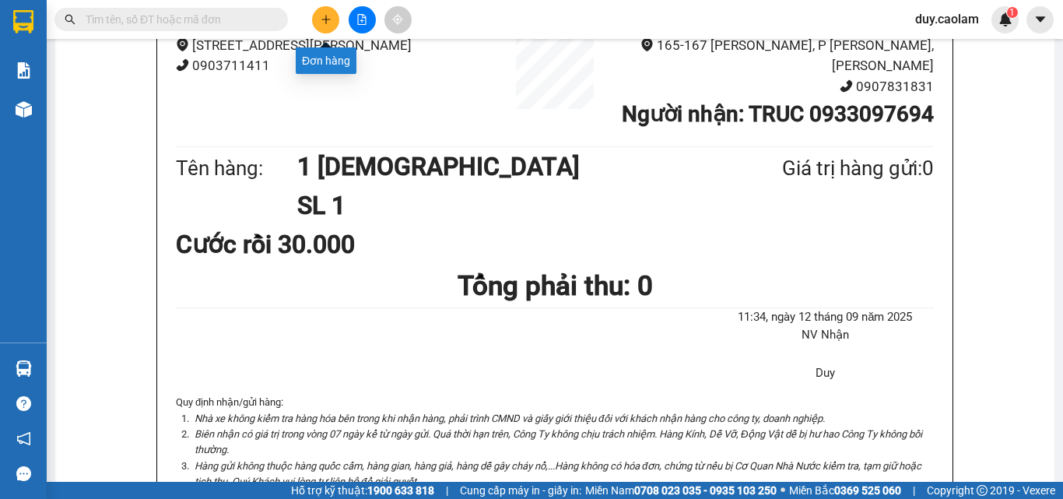
click at [321, 20] on icon "plus" at bounding box center [326, 19] width 11 height 11
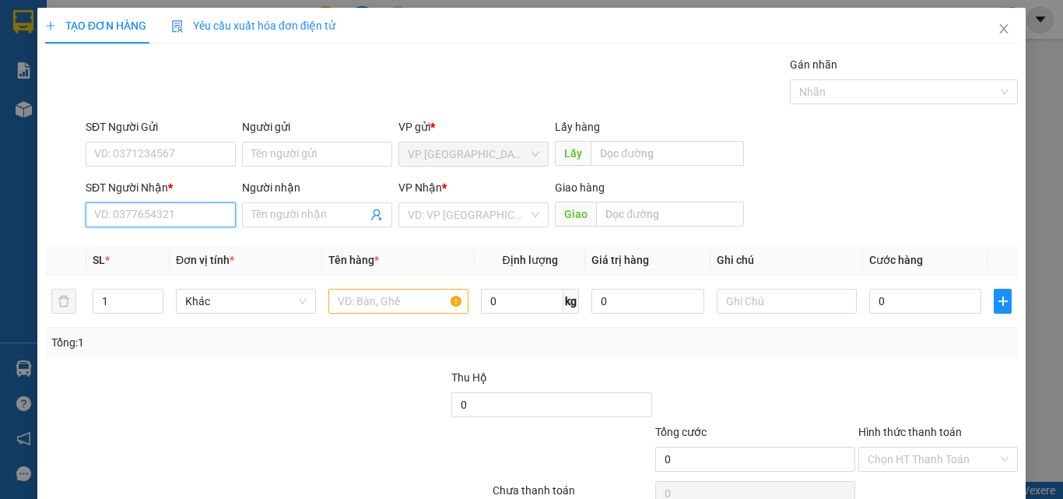
click at [155, 210] on input "SĐT Người Nhận *" at bounding box center [161, 214] width 150 height 25
click at [153, 242] on div "0916011565 - SANG" at bounding box center [159, 245] width 130 height 17
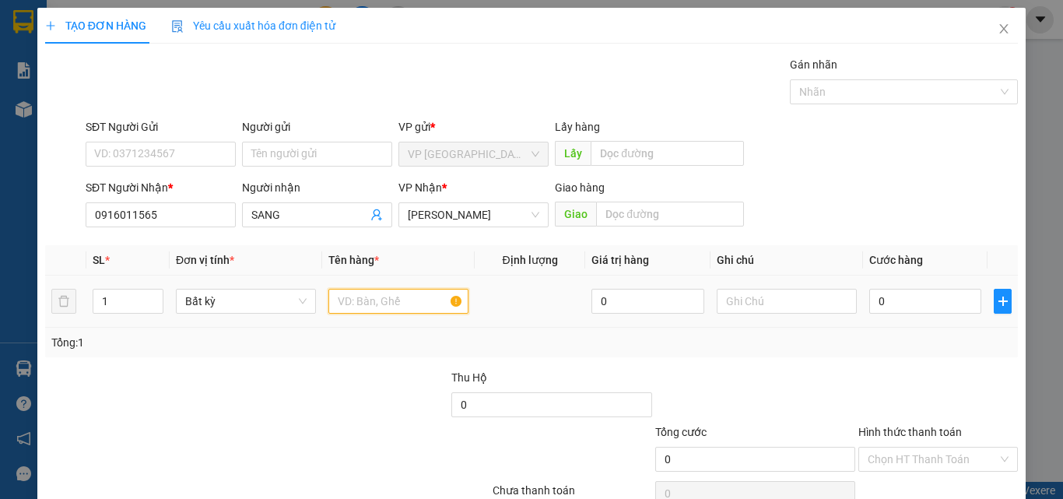
click at [373, 300] on input "text" at bounding box center [399, 301] width 140 height 25
click at [923, 299] on input "0" at bounding box center [926, 301] width 112 height 25
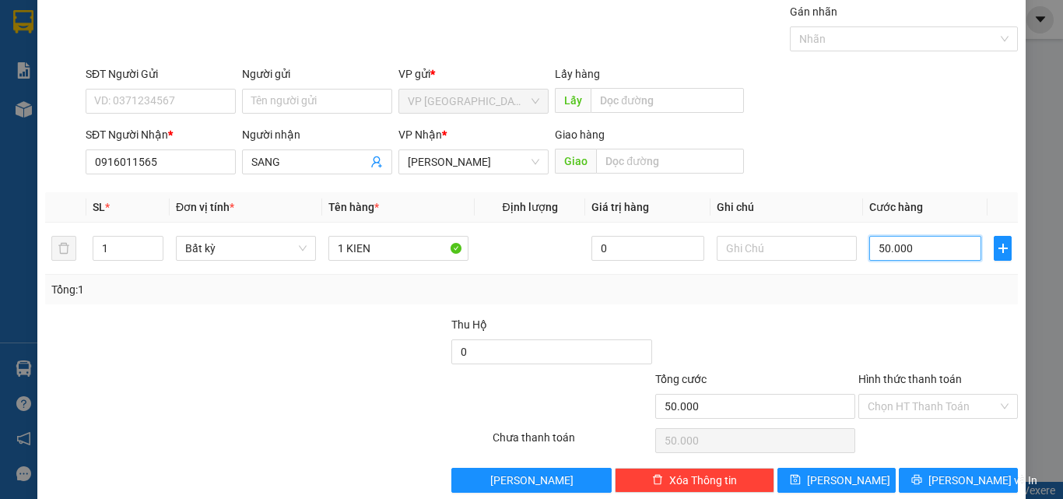
scroll to position [77, 0]
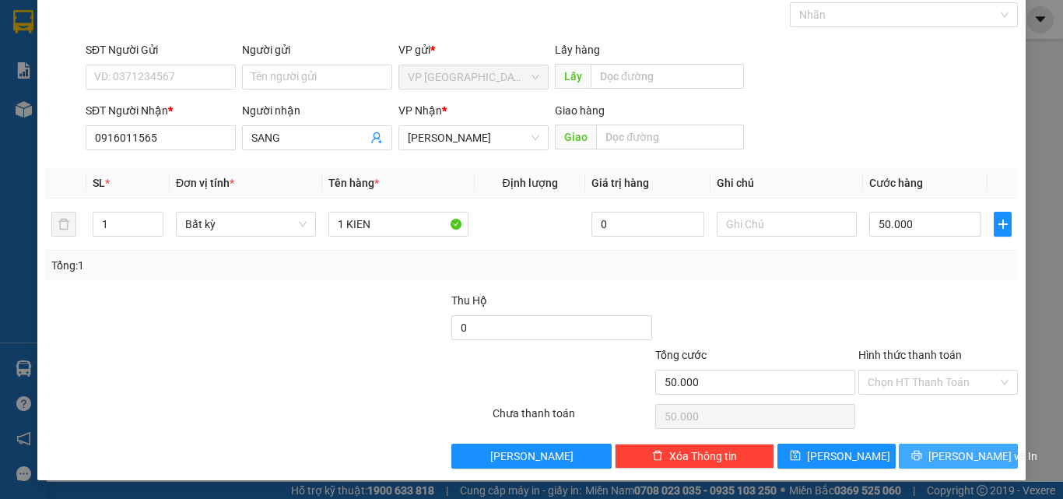
click at [919, 462] on span "printer" at bounding box center [917, 456] width 11 height 12
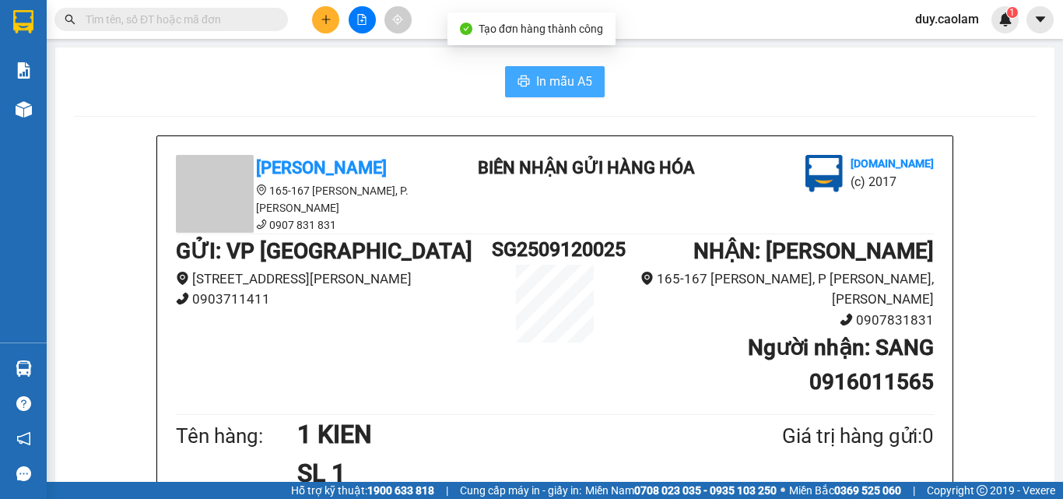
click at [555, 89] on span "In mẫu A5" at bounding box center [564, 81] width 56 height 19
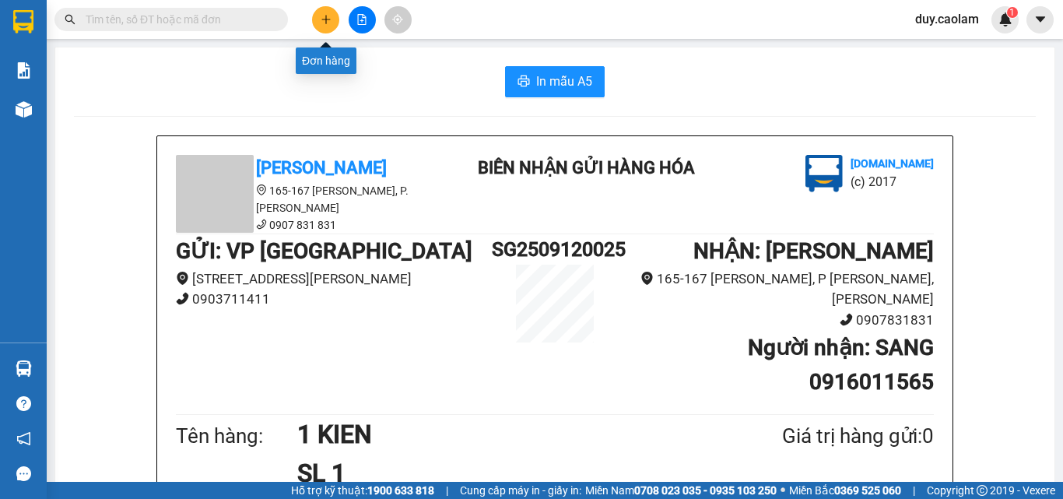
click at [323, 22] on icon "plus" at bounding box center [326, 19] width 11 height 11
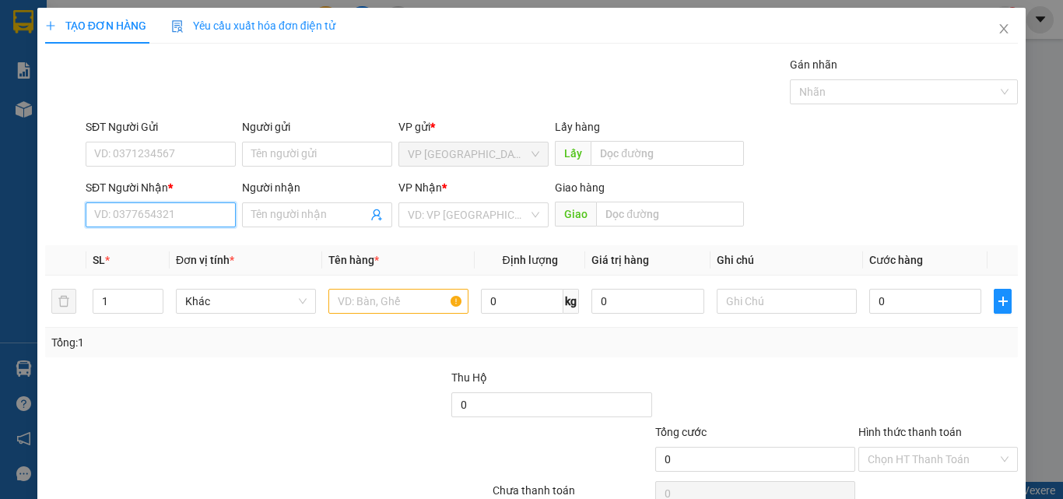
click at [182, 209] on input "SĐT Người Nhận *" at bounding box center [161, 214] width 150 height 25
click at [175, 214] on input "SĐT Người Nhận *" at bounding box center [161, 214] width 150 height 25
click at [173, 249] on div "0908631545 - THAO" at bounding box center [159, 245] width 130 height 17
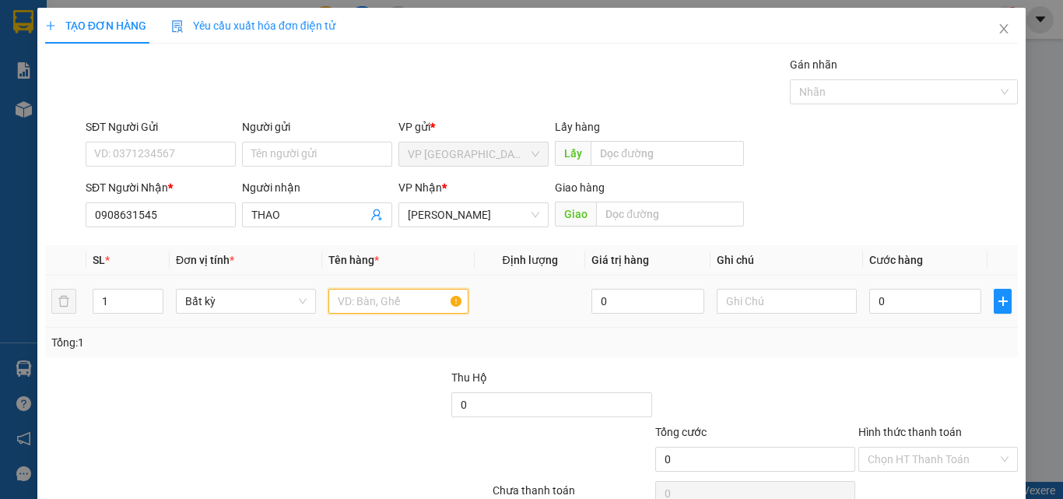
click at [402, 301] on input "text" at bounding box center [399, 301] width 140 height 25
click at [916, 298] on input "0" at bounding box center [926, 301] width 112 height 25
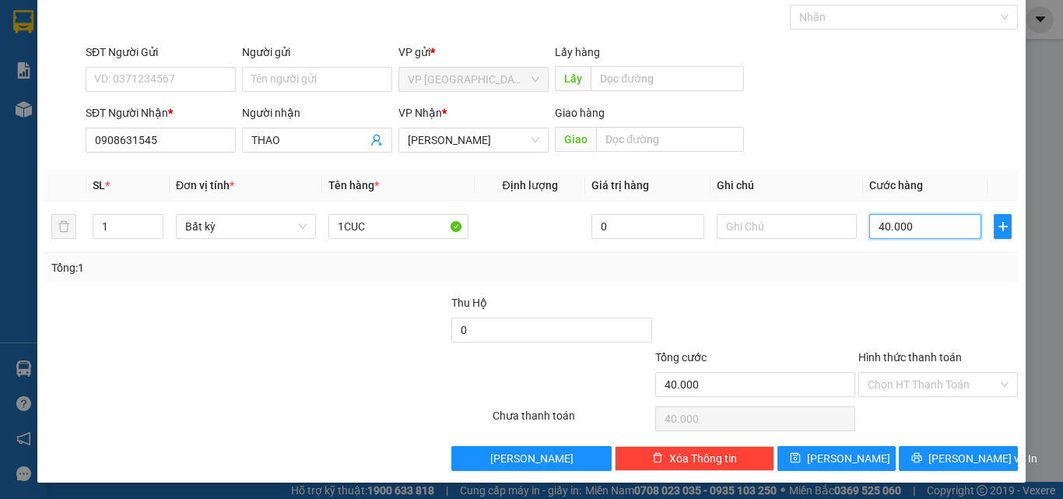
scroll to position [77, 0]
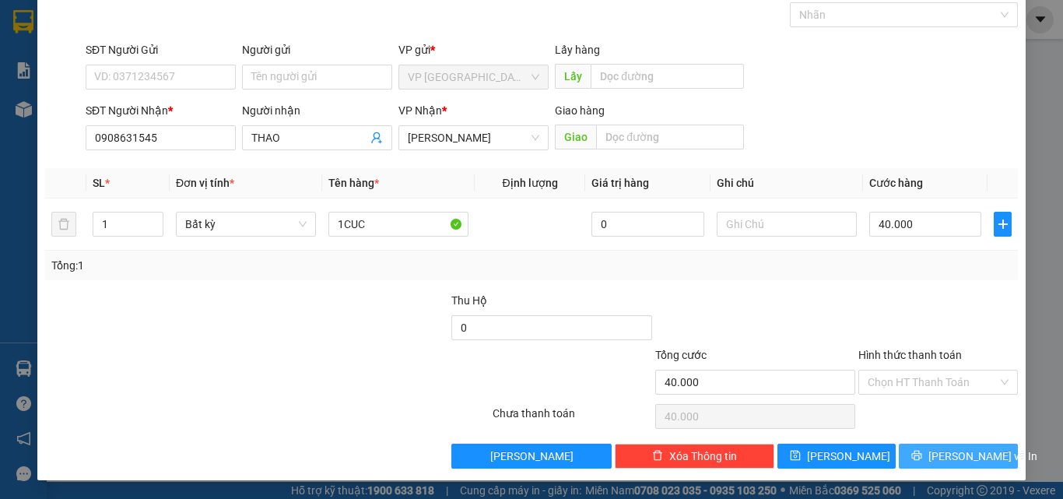
click at [923, 458] on icon "printer" at bounding box center [917, 456] width 10 height 10
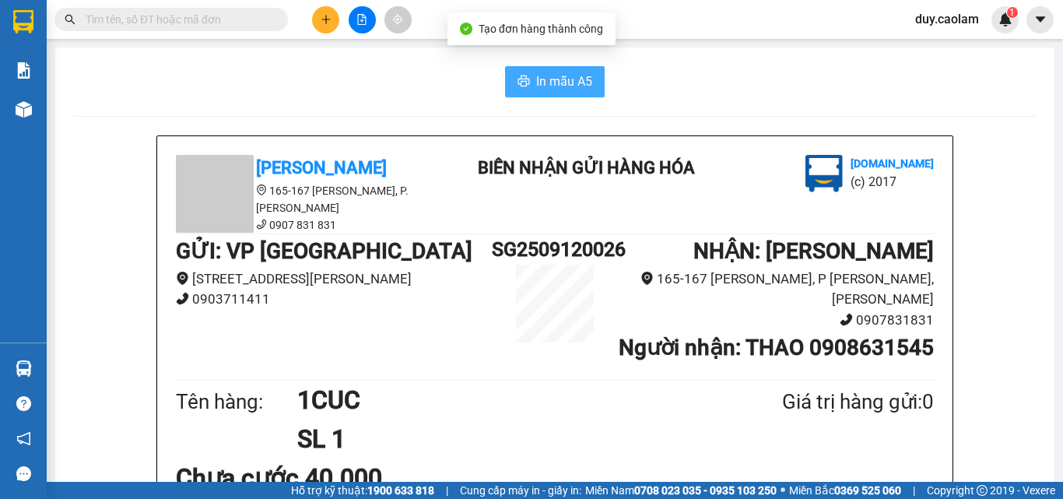
click at [582, 91] on button "In mẫu A5" at bounding box center [555, 81] width 100 height 31
click at [329, 23] on icon "plus" at bounding box center [326, 19] width 11 height 11
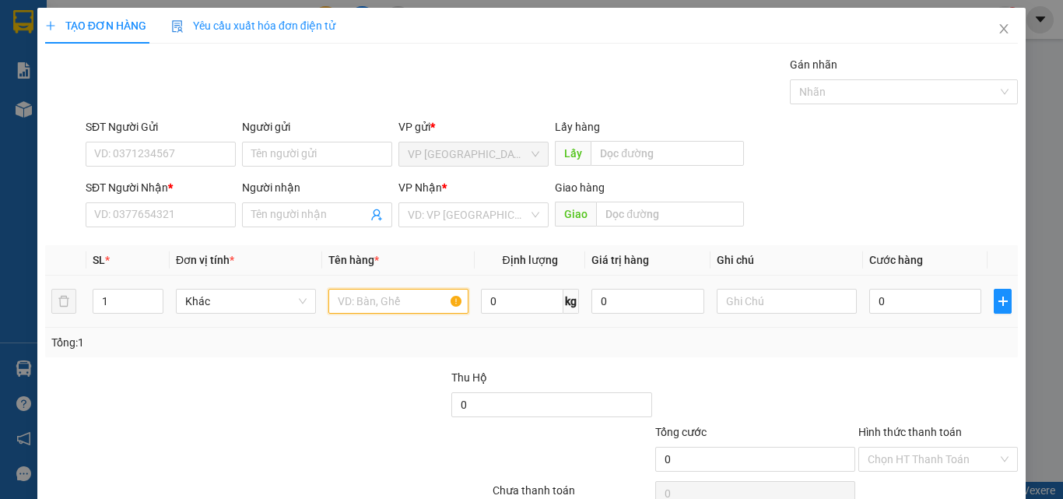
click at [370, 311] on input "text" at bounding box center [399, 301] width 140 height 25
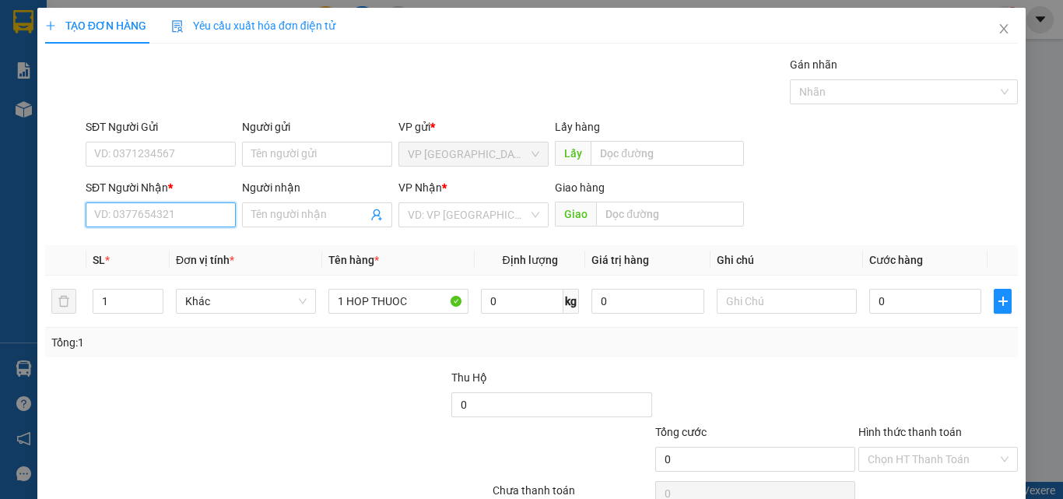
click at [162, 216] on input "SĐT Người Nhận *" at bounding box center [161, 214] width 150 height 25
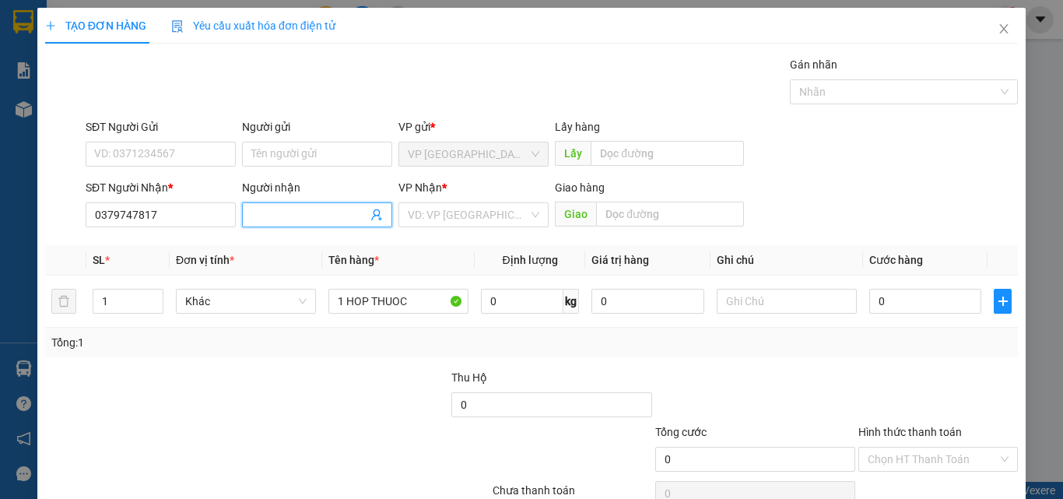
click at [337, 222] on input "Người nhận" at bounding box center [309, 214] width 116 height 17
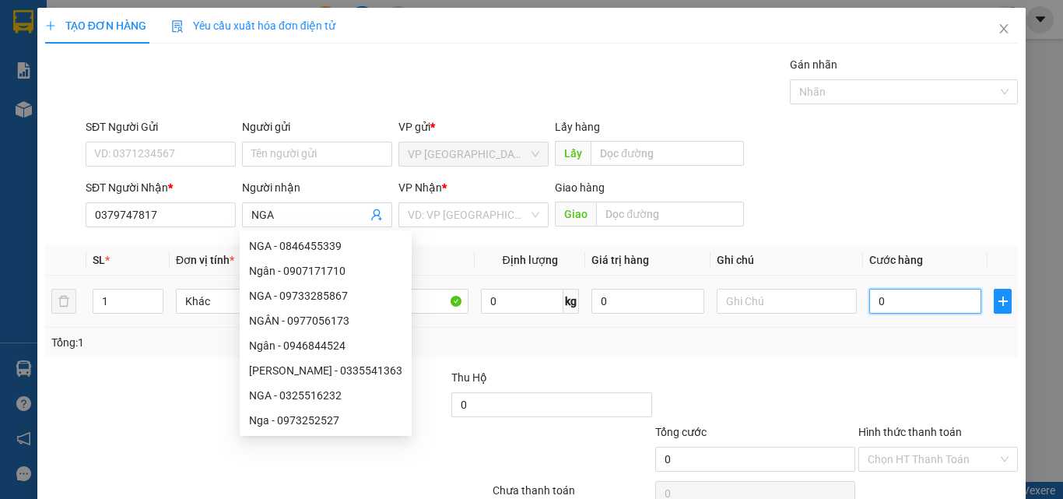
click at [932, 312] on input "0" at bounding box center [926, 301] width 112 height 25
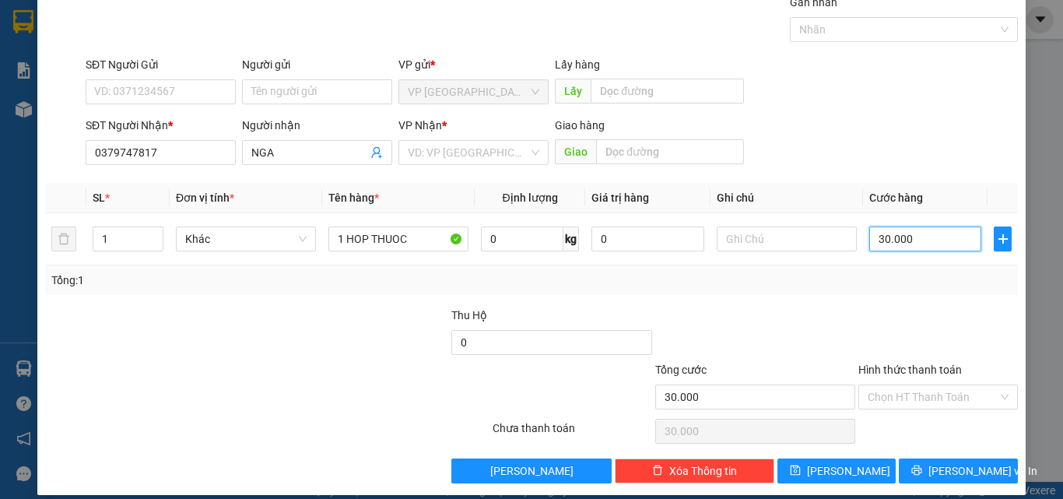
scroll to position [77, 0]
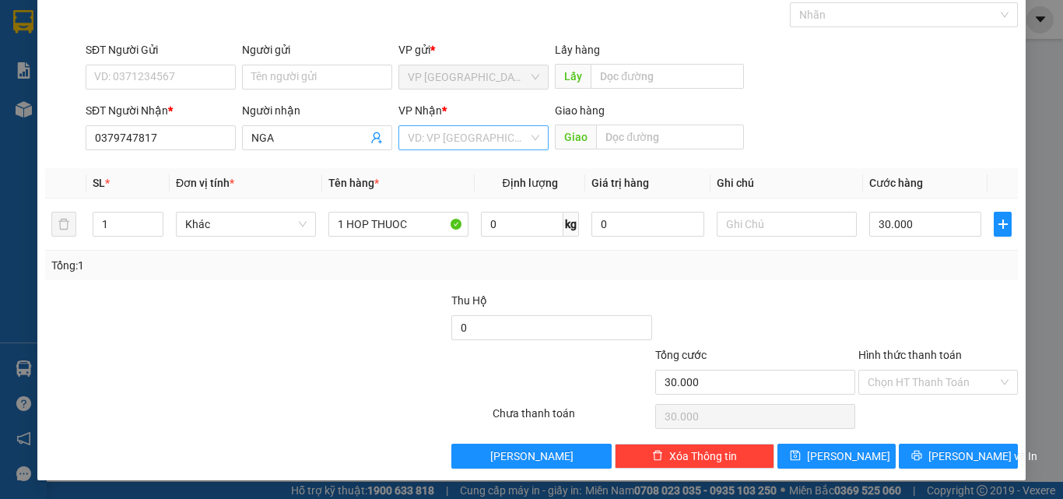
click at [468, 140] on input "search" at bounding box center [468, 137] width 121 height 23
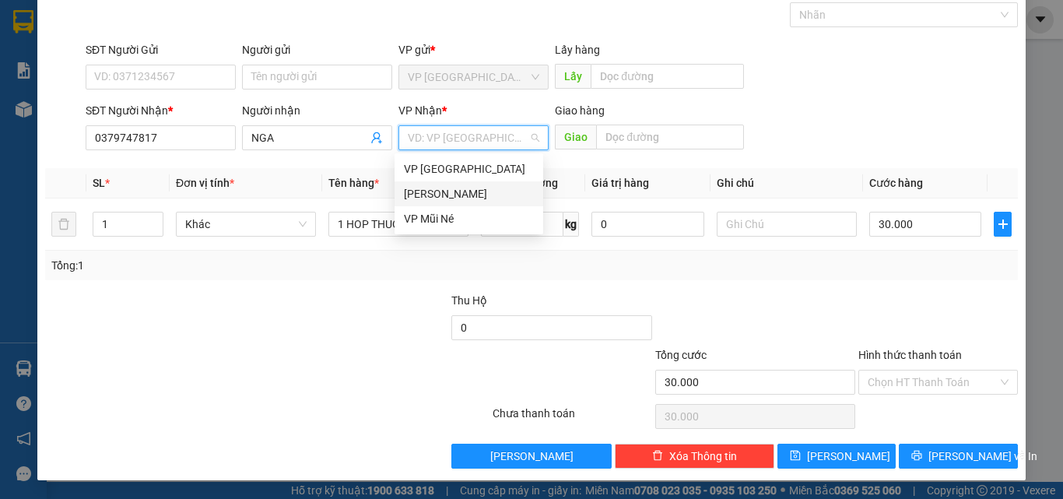
click at [463, 195] on div "[PERSON_NAME]" at bounding box center [469, 193] width 130 height 17
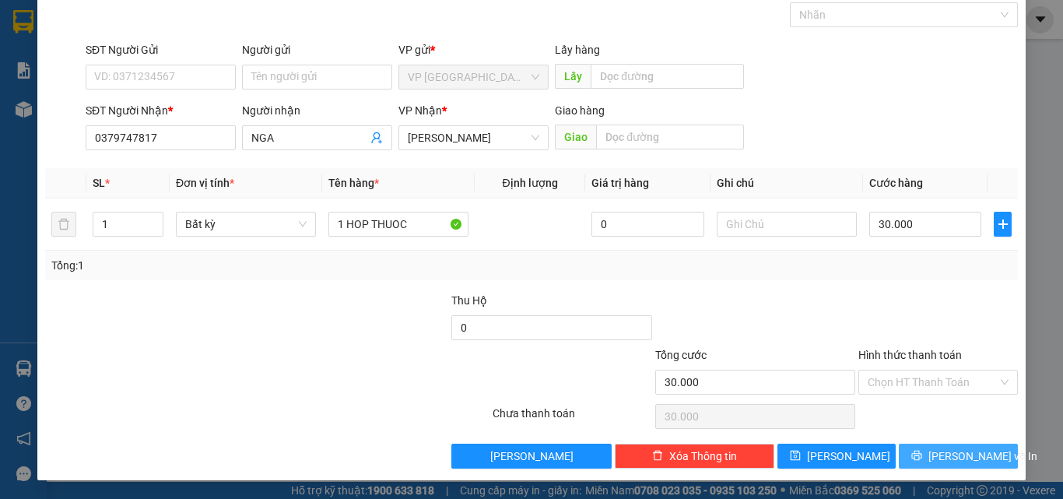
click at [923, 455] on icon "printer" at bounding box center [917, 455] width 11 height 11
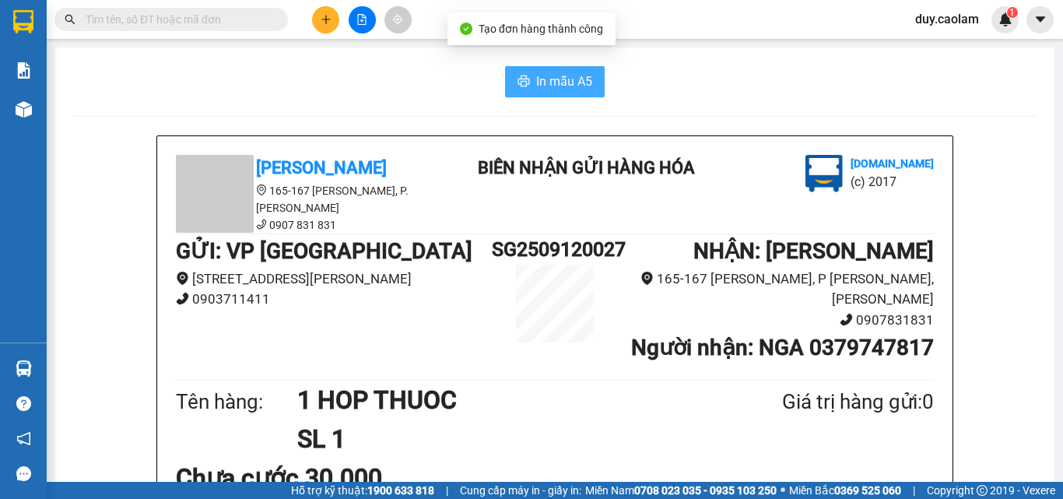
click at [547, 85] on span "In mẫu A5" at bounding box center [564, 81] width 56 height 19
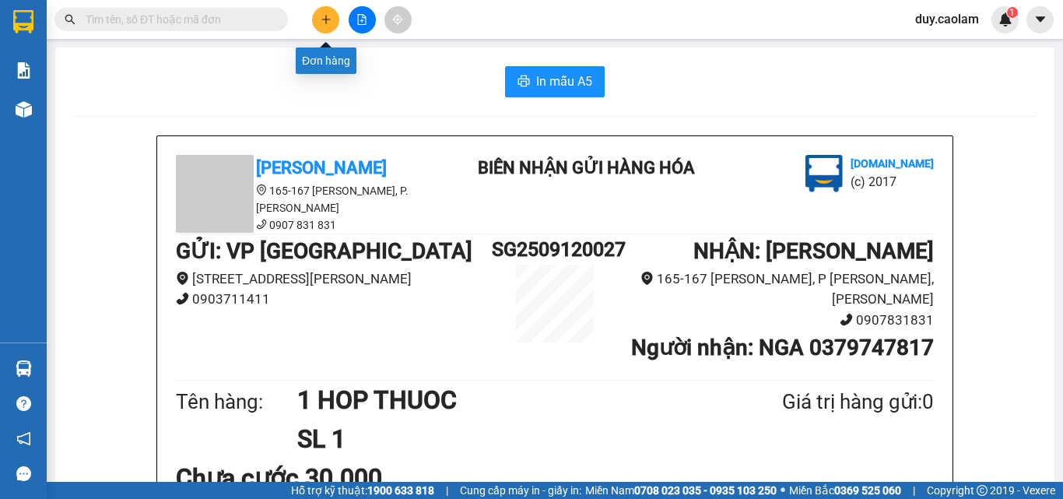
click at [332, 18] on button at bounding box center [325, 19] width 27 height 27
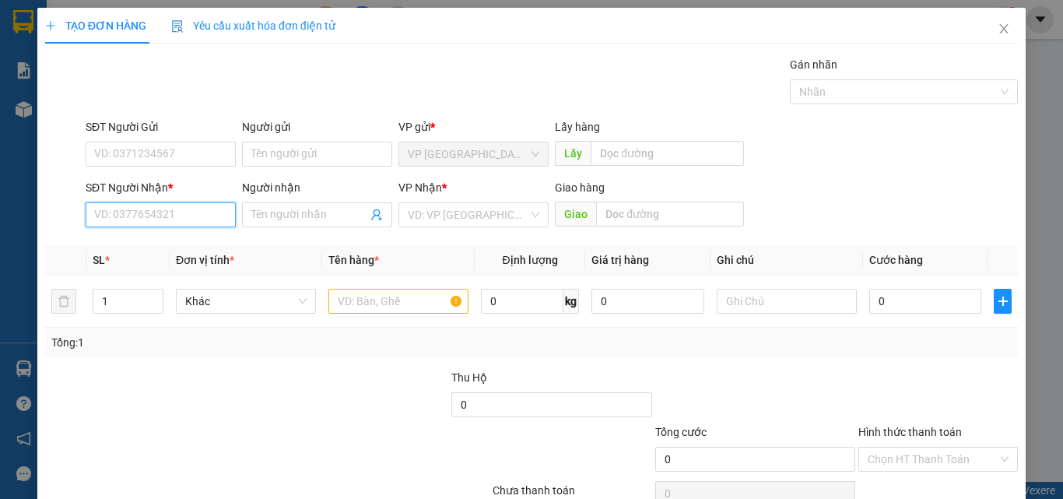
click at [153, 207] on input "SĐT Người Nhận *" at bounding box center [161, 214] width 150 height 25
click at [157, 245] on div "0937345244 - [PERSON_NAME]" at bounding box center [170, 245] width 153 height 17
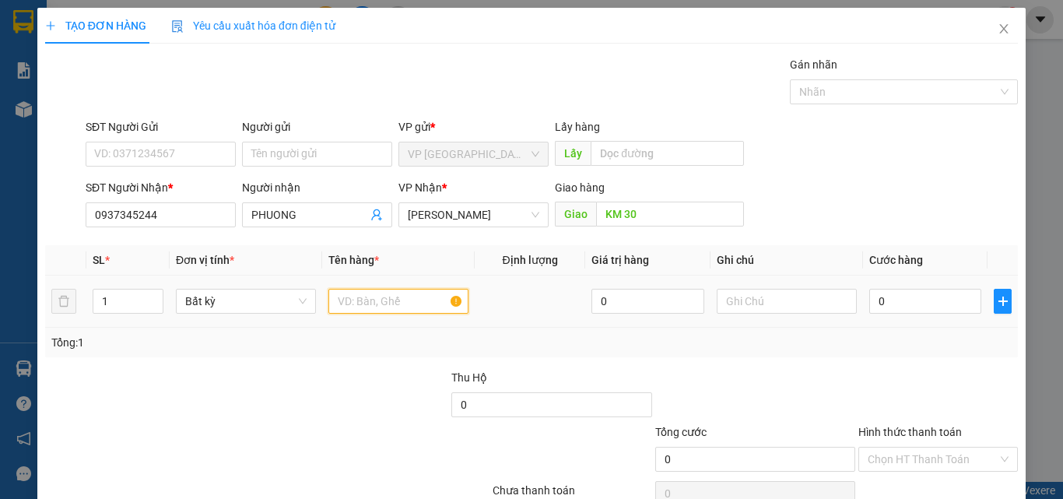
click at [413, 304] on input "text" at bounding box center [399, 301] width 140 height 25
click at [909, 297] on input "0" at bounding box center [926, 301] width 112 height 25
click at [911, 297] on input "0" at bounding box center [926, 301] width 112 height 25
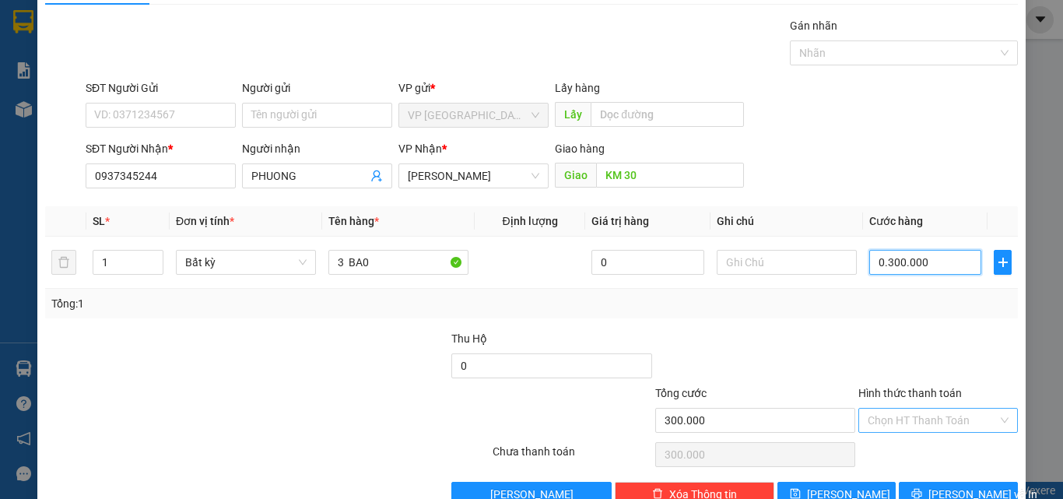
scroll to position [77, 0]
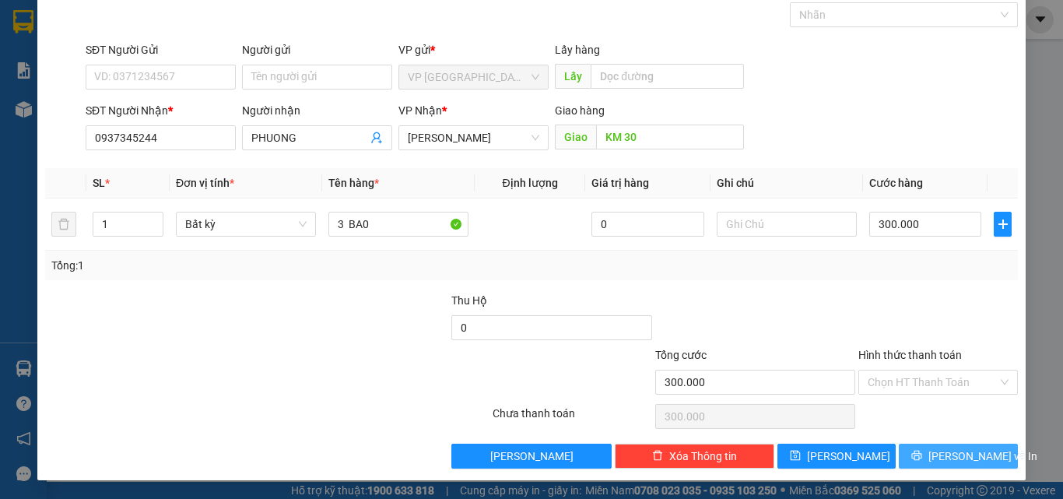
click at [935, 451] on span "[PERSON_NAME] và In" at bounding box center [983, 456] width 109 height 17
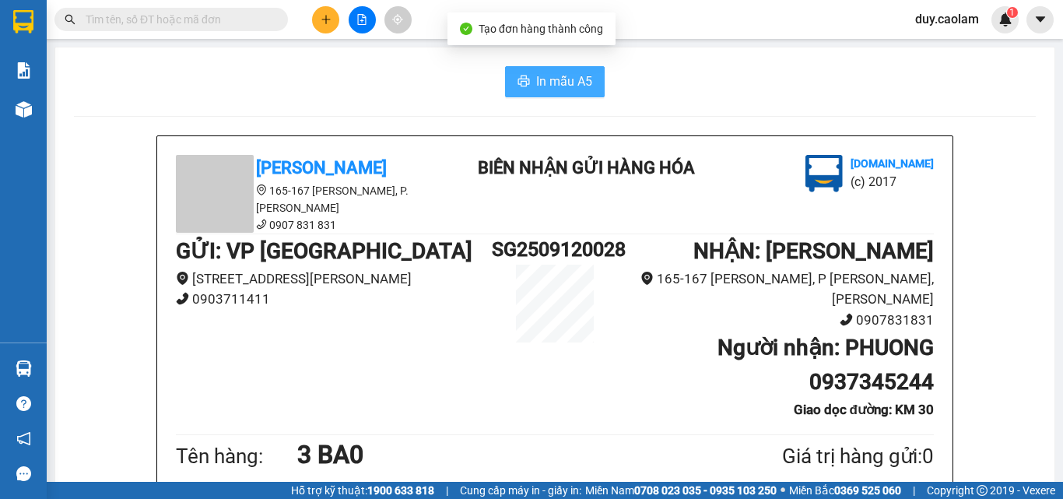
click at [548, 86] on span "In mẫu A5" at bounding box center [564, 81] width 56 height 19
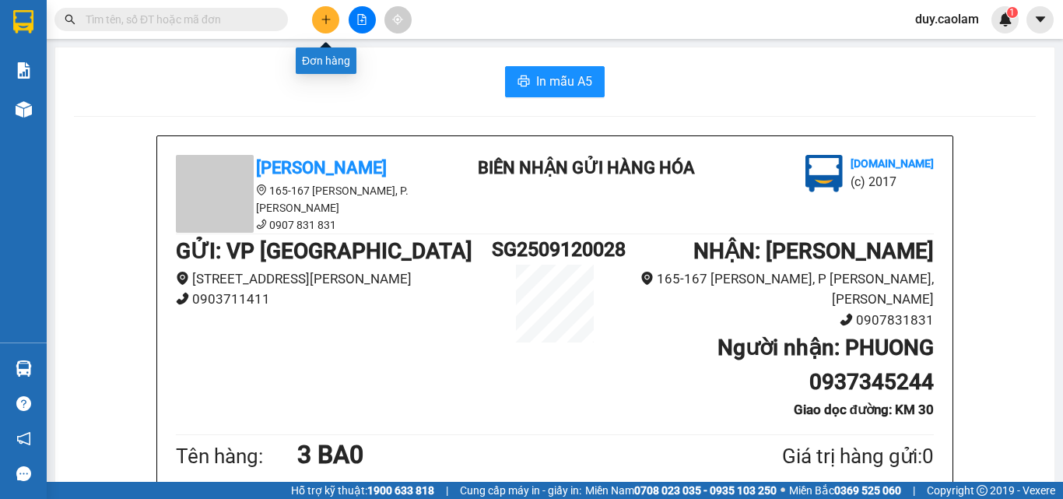
click at [325, 13] on button at bounding box center [325, 19] width 27 height 27
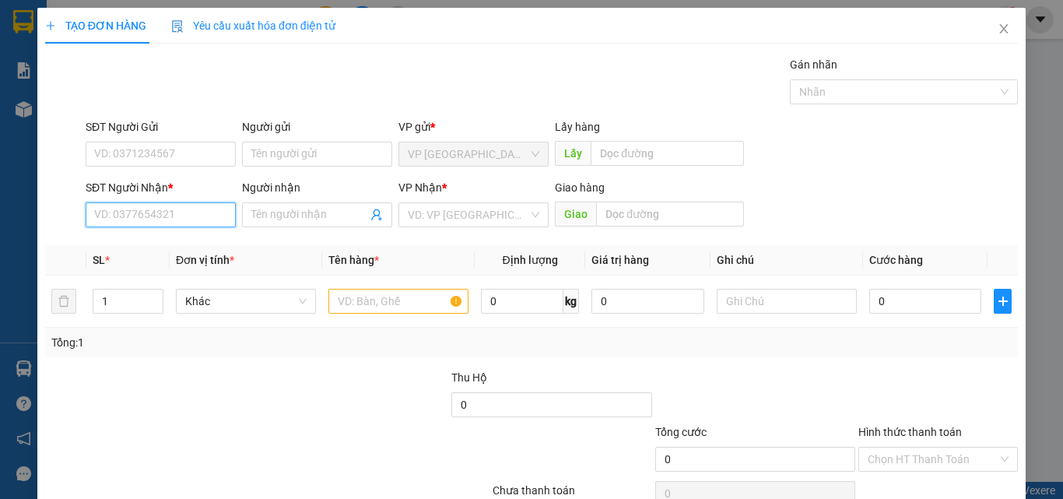
click at [146, 210] on input "SĐT Người Nhận *" at bounding box center [161, 214] width 150 height 25
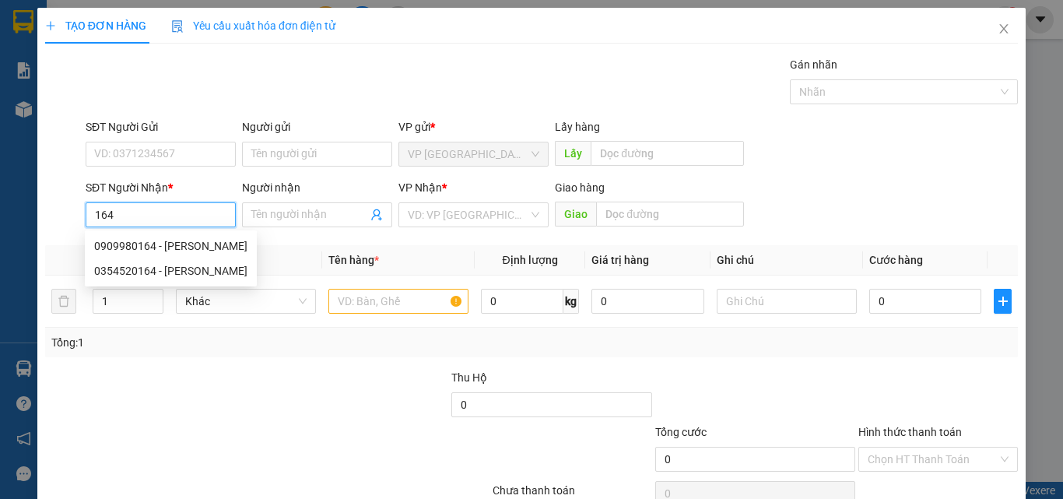
click at [191, 207] on input "164" at bounding box center [161, 214] width 150 height 25
click at [163, 216] on input "196" at bounding box center [161, 214] width 150 height 25
click at [165, 270] on div "0965284196 - BS PHAT" at bounding box center [159, 270] width 130 height 17
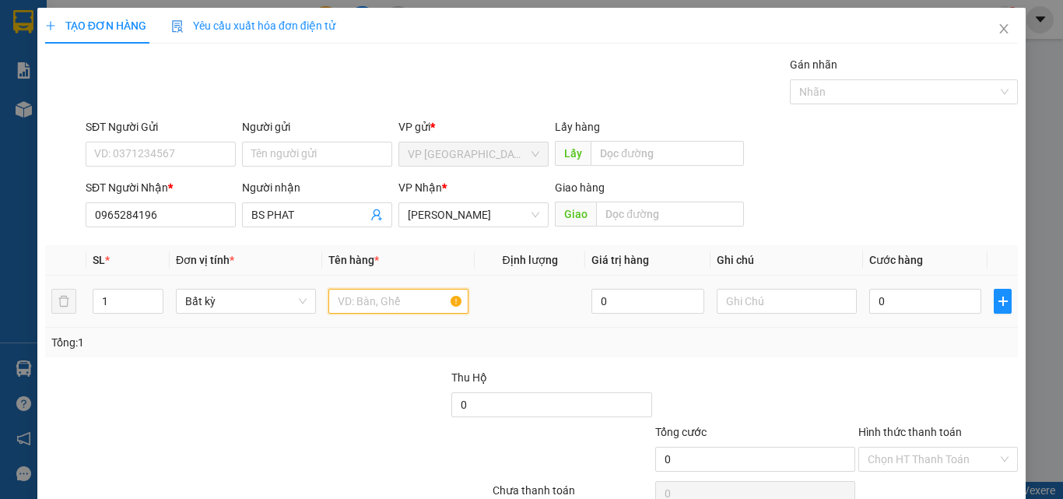
click at [377, 308] on input "text" at bounding box center [399, 301] width 140 height 25
click at [909, 309] on input "0" at bounding box center [926, 301] width 112 height 25
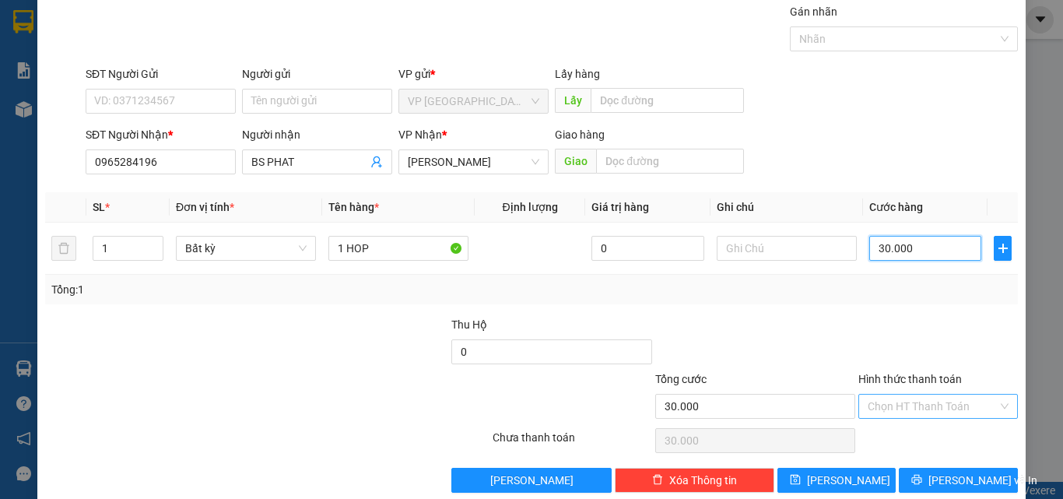
scroll to position [77, 0]
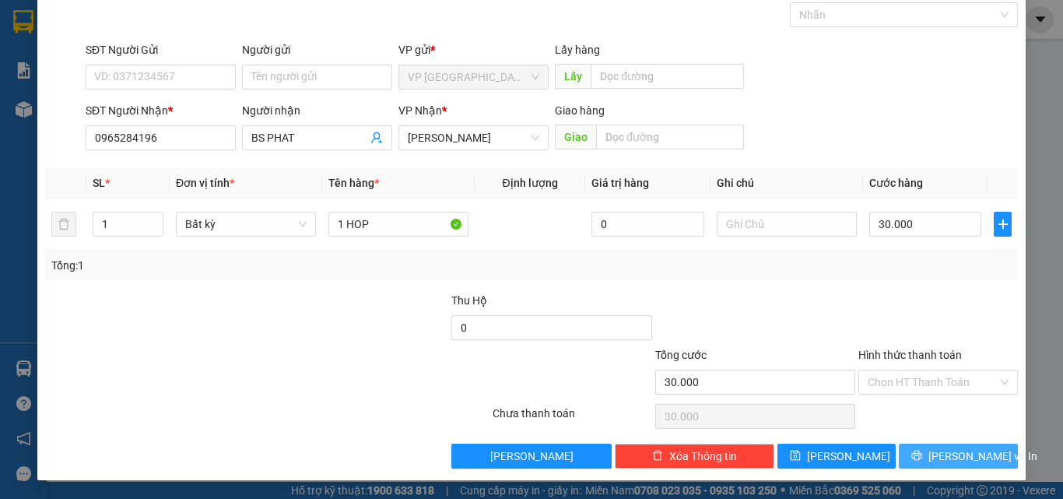
click at [937, 448] on span "[PERSON_NAME] và In" at bounding box center [983, 456] width 109 height 17
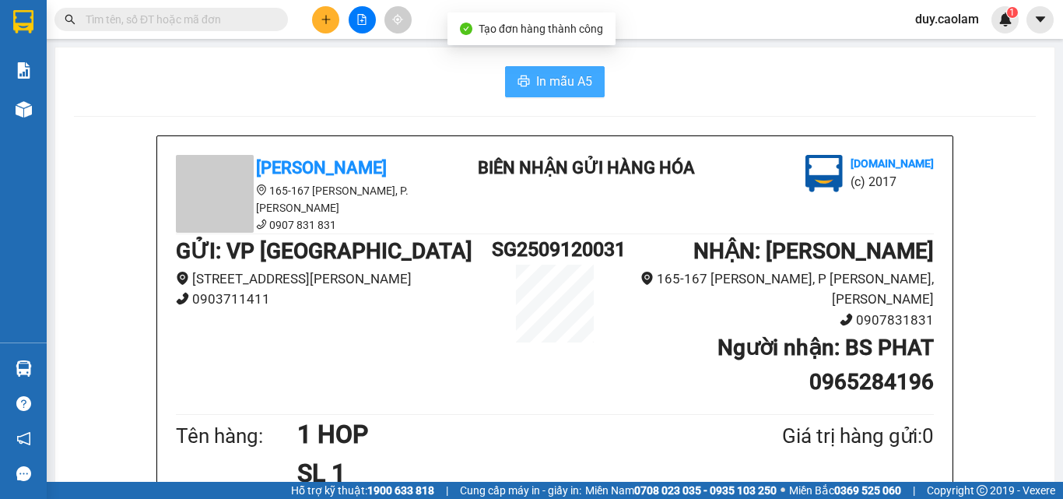
click at [559, 85] on span "In mẫu A5" at bounding box center [564, 81] width 56 height 19
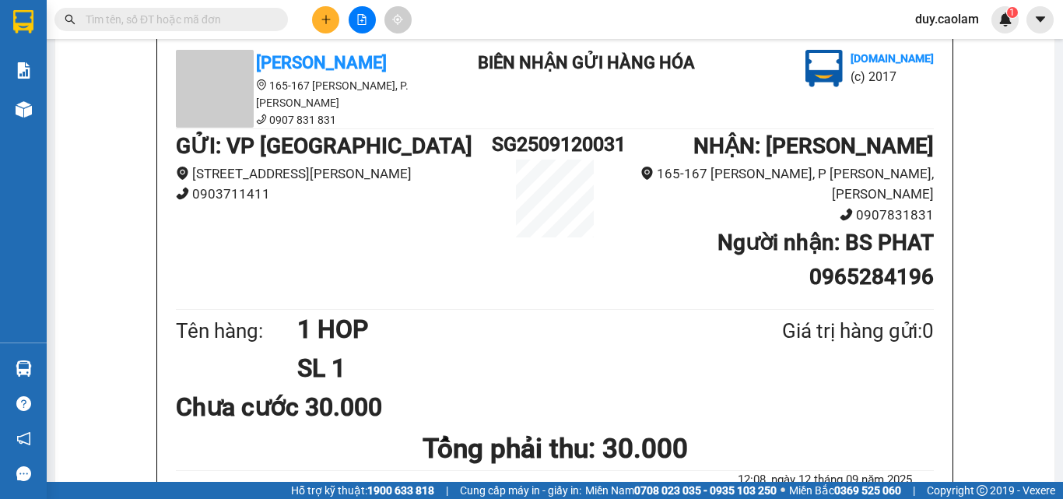
scroll to position [78, 0]
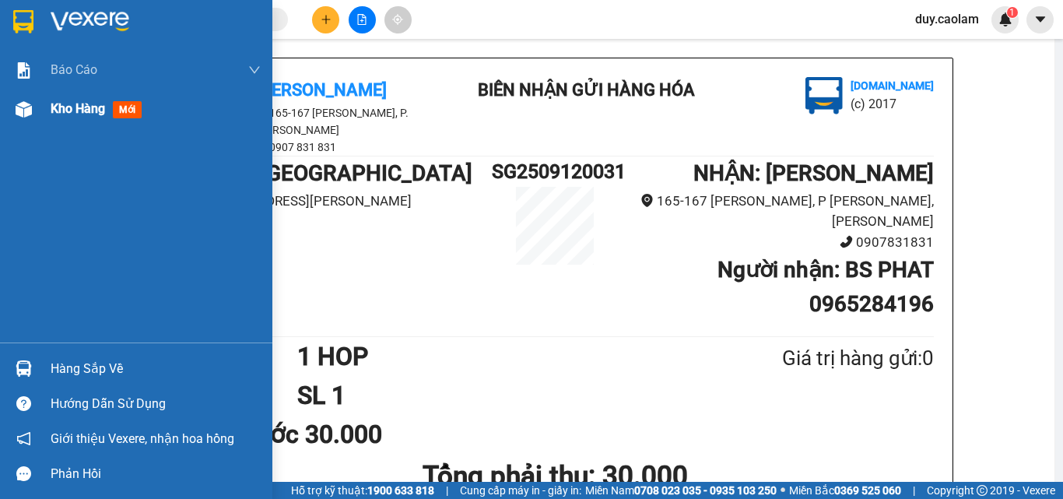
click at [102, 115] on span "Kho hàng" at bounding box center [78, 108] width 54 height 15
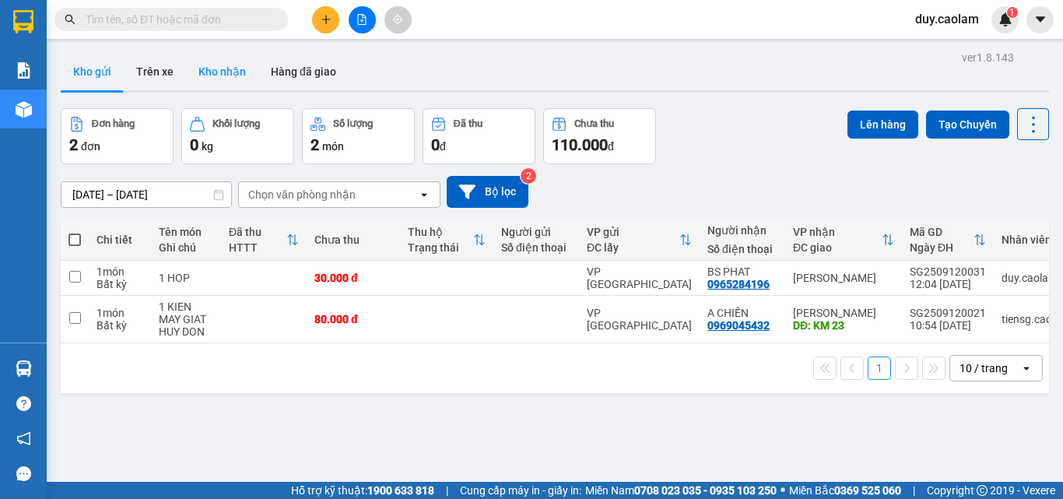
click at [214, 69] on button "Kho nhận" at bounding box center [222, 71] width 72 height 37
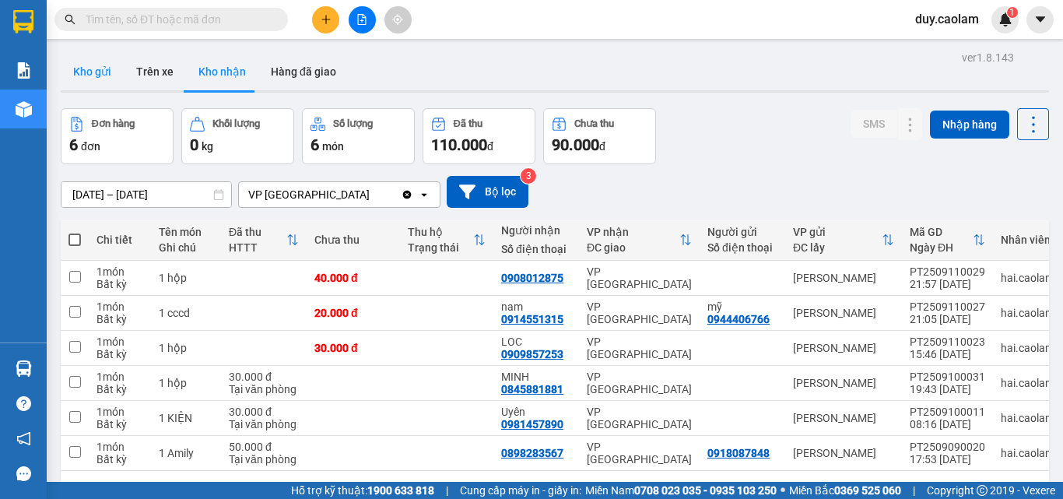
click at [93, 69] on button "Kho gửi" at bounding box center [92, 71] width 63 height 37
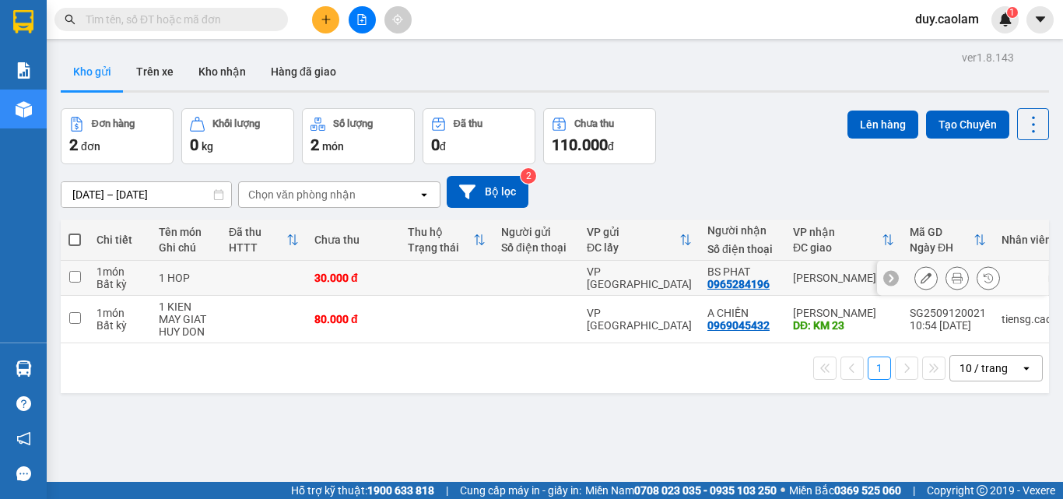
click at [921, 282] on icon at bounding box center [926, 277] width 11 height 11
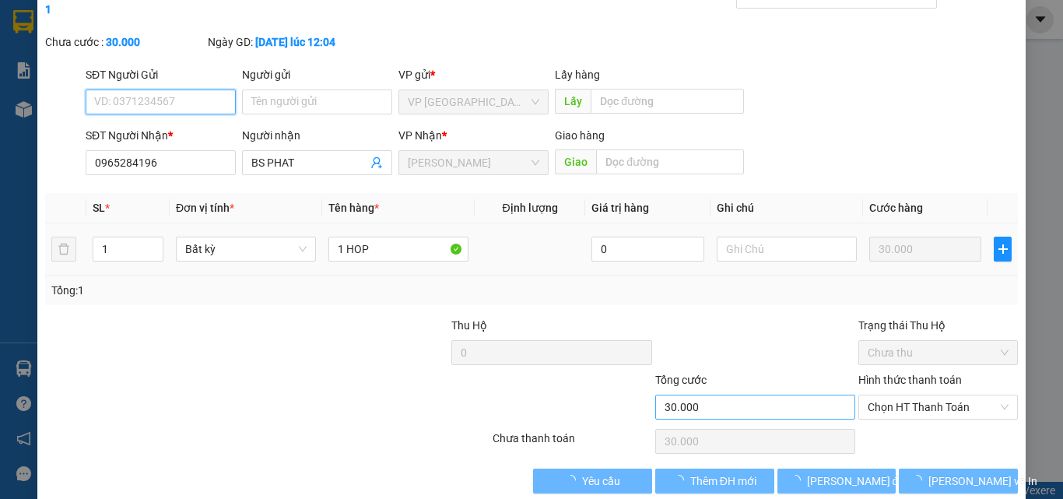
scroll to position [80, 0]
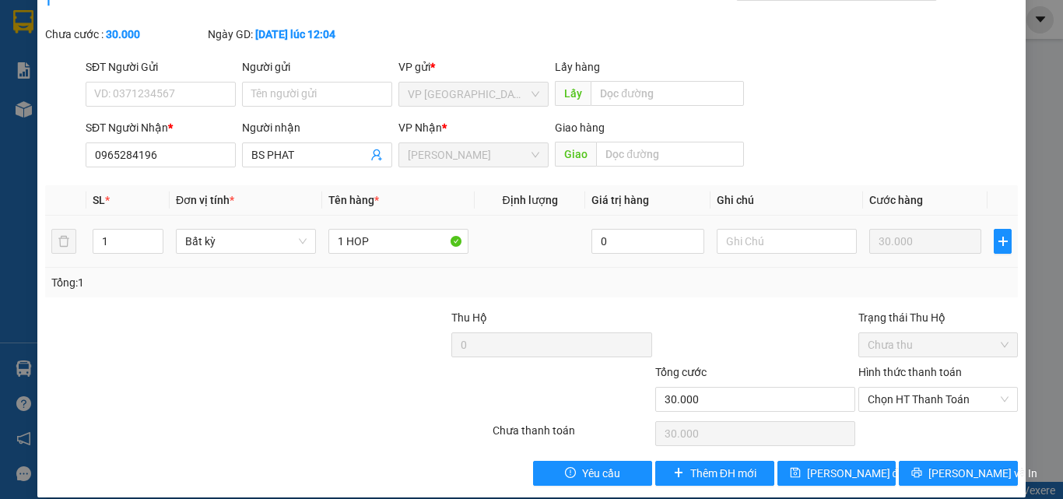
click at [912, 366] on label "Hình thức thanh toán" at bounding box center [911, 372] width 104 height 12
click at [912, 388] on input "Hình thức thanh toán" at bounding box center [933, 399] width 130 height 23
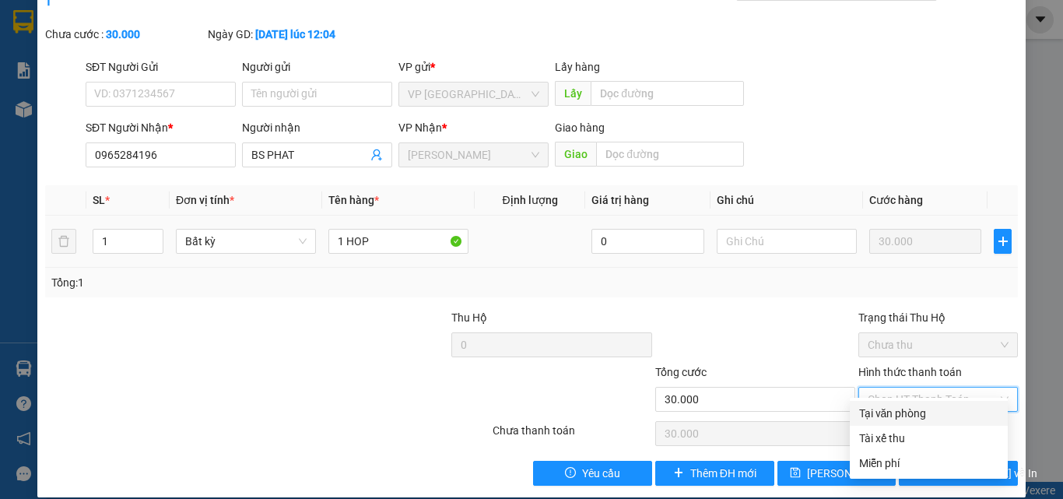
click at [905, 412] on div "Tại văn phòng" at bounding box center [928, 413] width 139 height 17
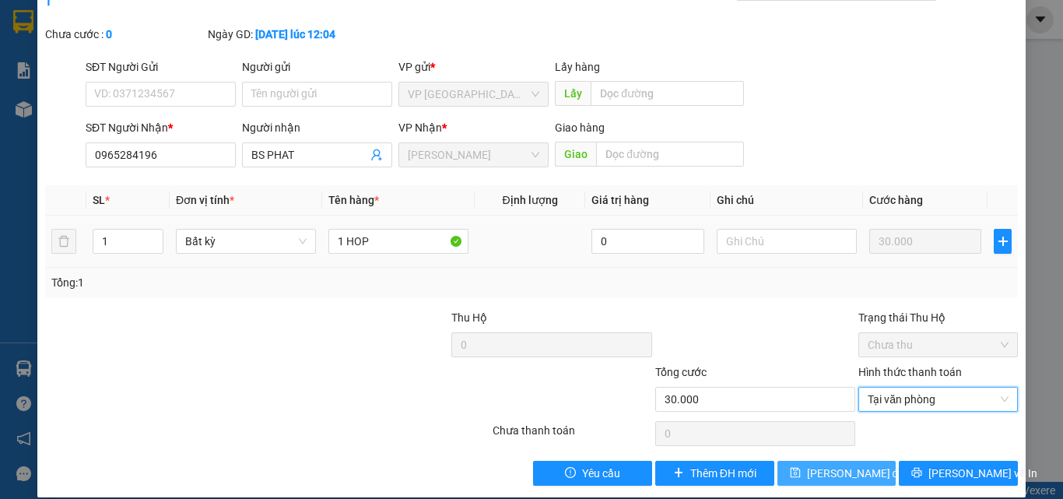
click at [818, 465] on span "[PERSON_NAME] đổi" at bounding box center [857, 473] width 100 height 17
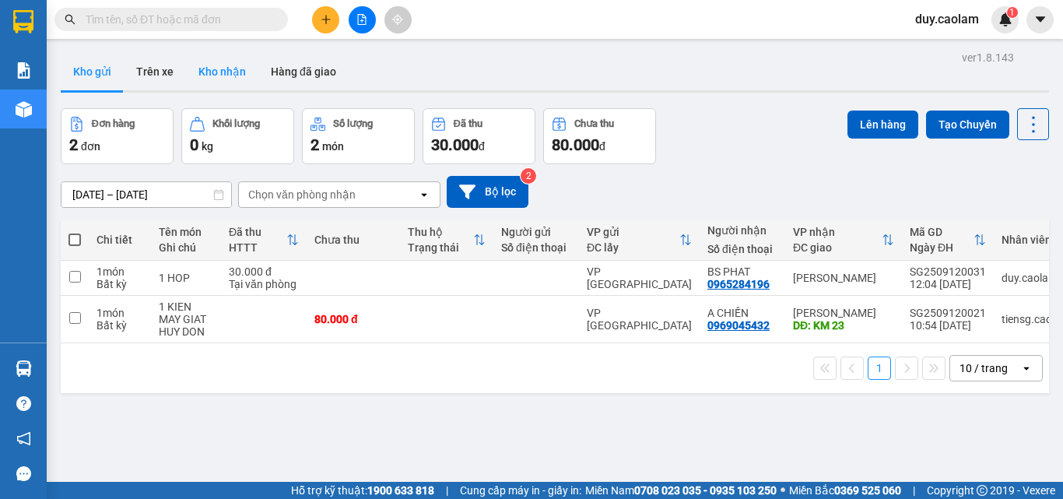
click at [232, 58] on button "Kho nhận" at bounding box center [222, 71] width 72 height 37
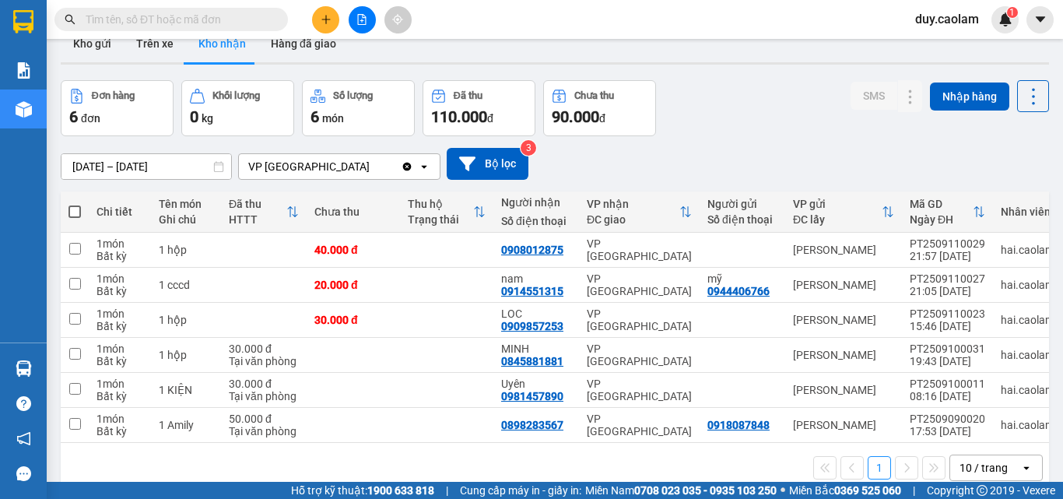
scroll to position [72, 0]
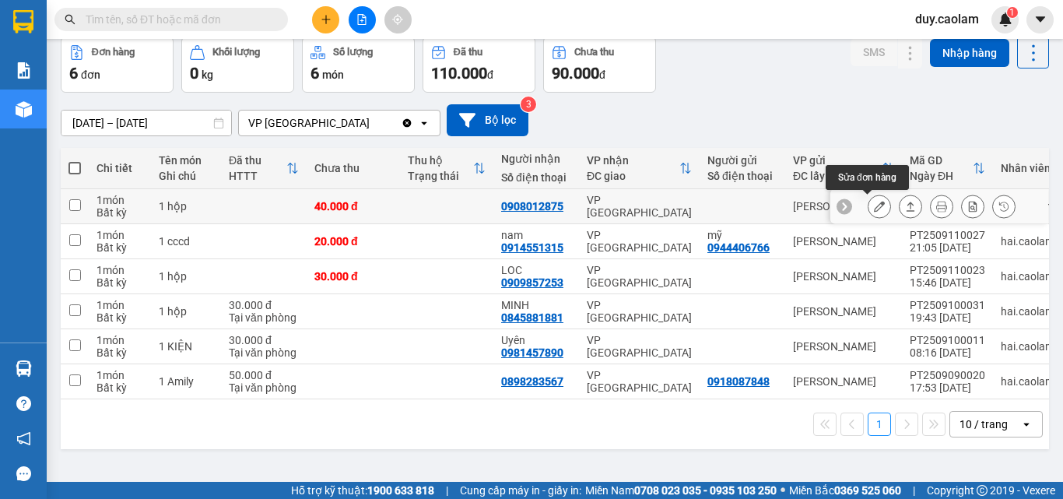
click at [874, 206] on icon at bounding box center [879, 206] width 11 height 11
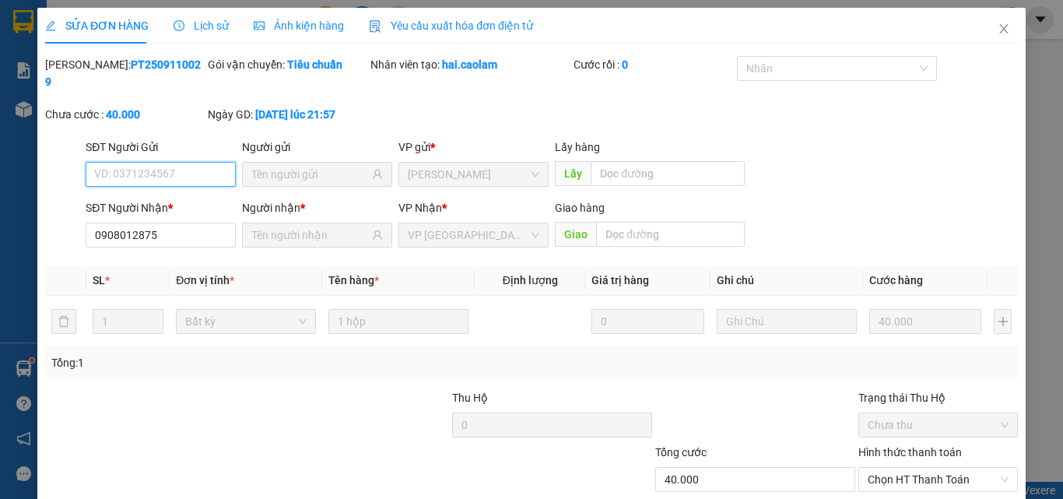
scroll to position [72, 0]
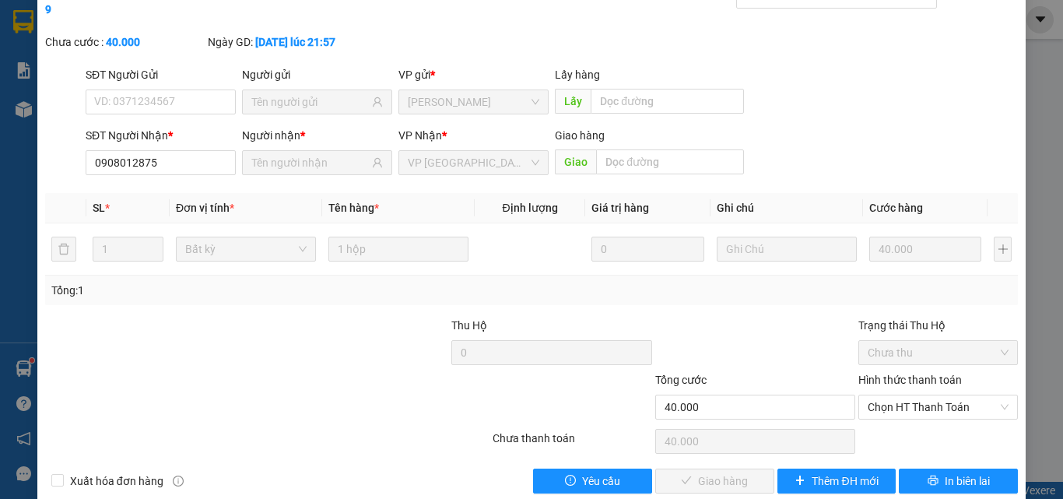
click at [909, 374] on label "Hình thức thanh toán" at bounding box center [911, 380] width 104 height 12
click at [909, 395] on input "Hình thức thanh toán" at bounding box center [933, 406] width 130 height 23
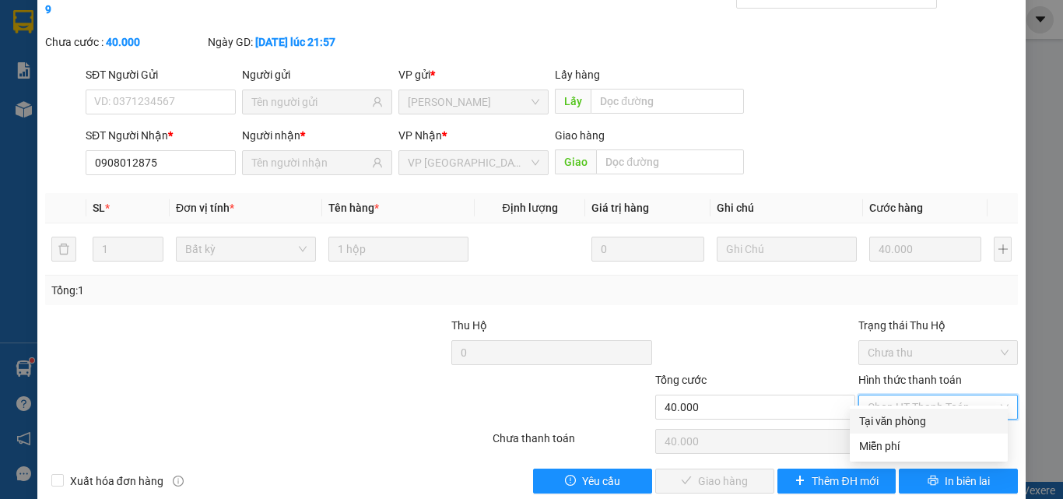
click at [908, 414] on div "Tại văn phòng" at bounding box center [928, 421] width 139 height 17
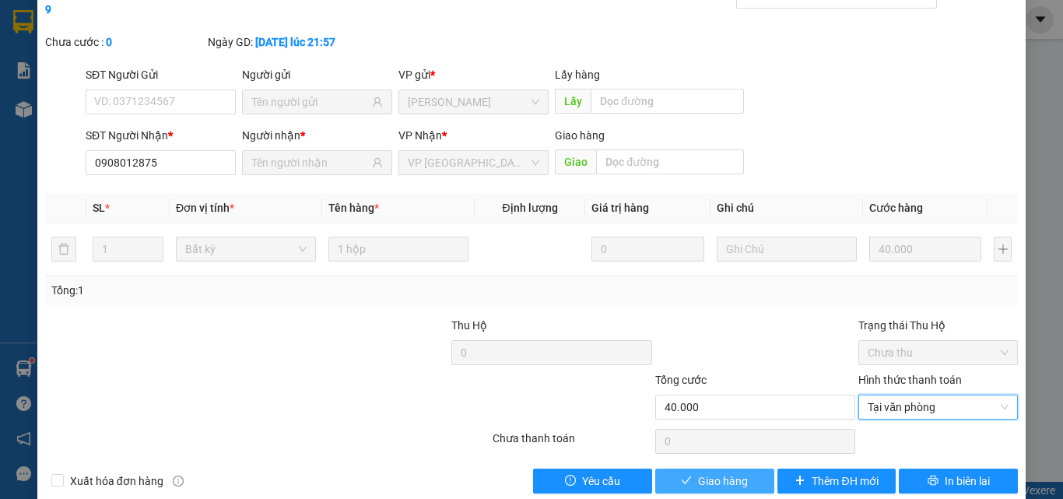
click at [734, 473] on span "Giao hàng" at bounding box center [723, 481] width 50 height 17
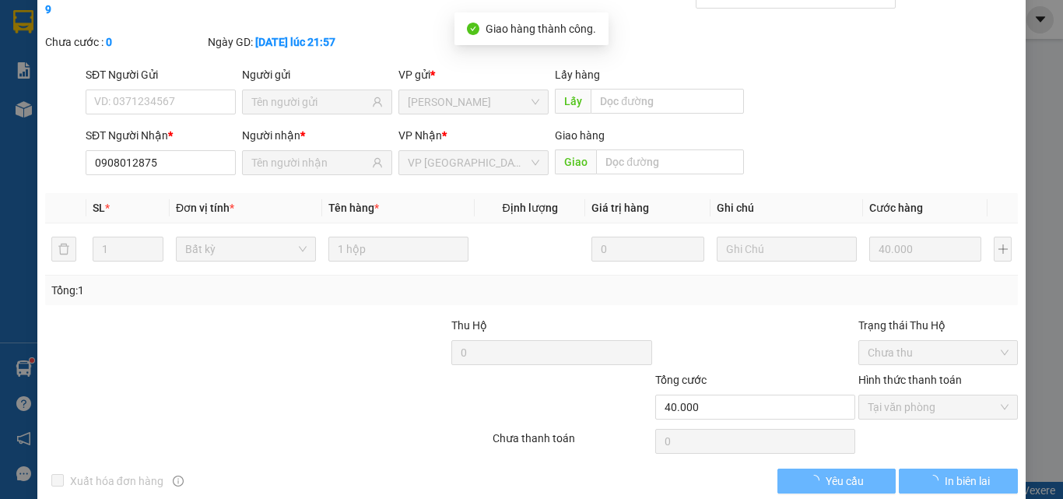
scroll to position [0, 0]
